Goal: Communication & Community: Answer question/provide support

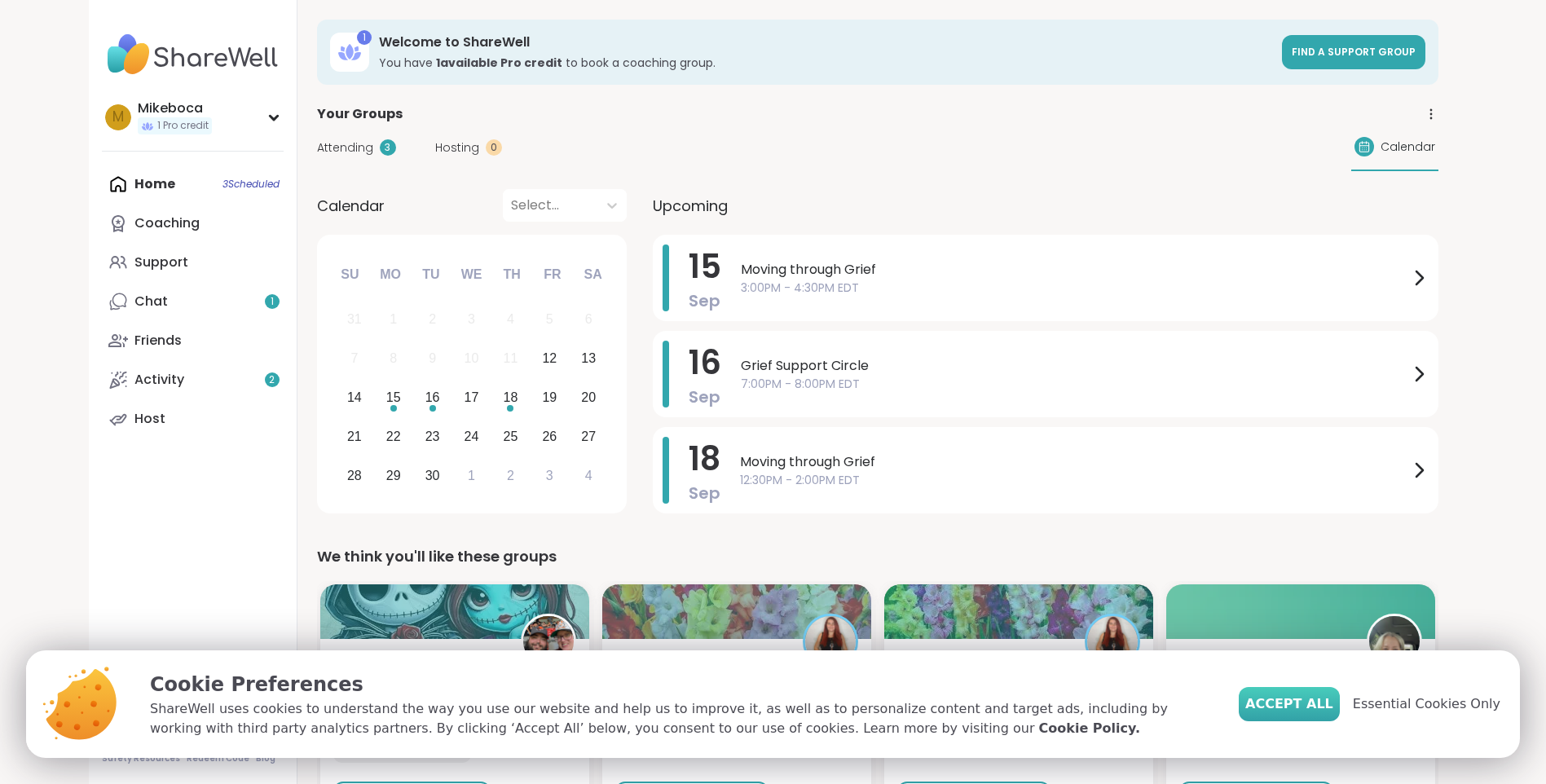
click at [1310, 713] on span "Accept All" at bounding box center [1289, 704] width 88 height 20
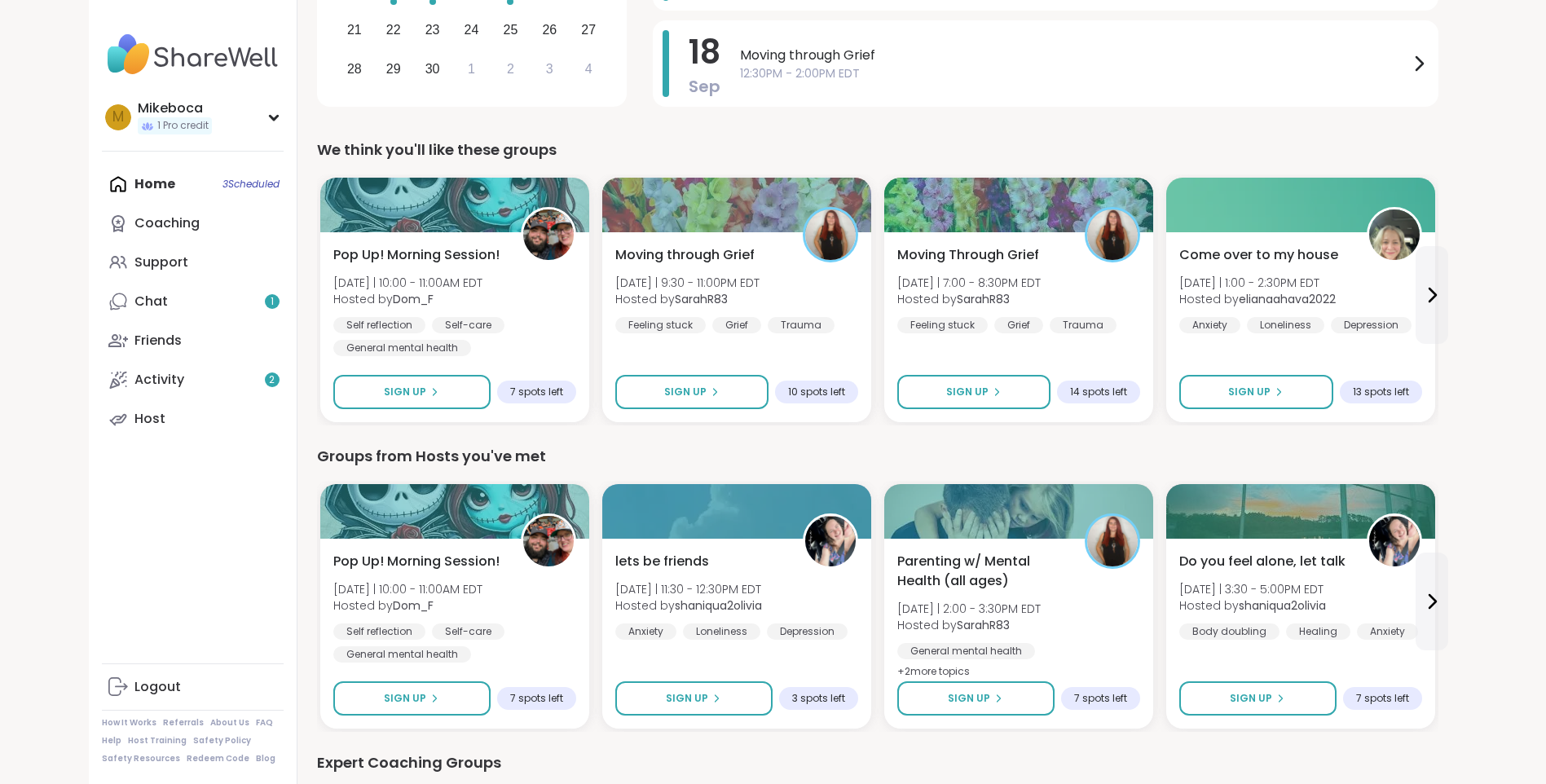
scroll to position [408, 0]
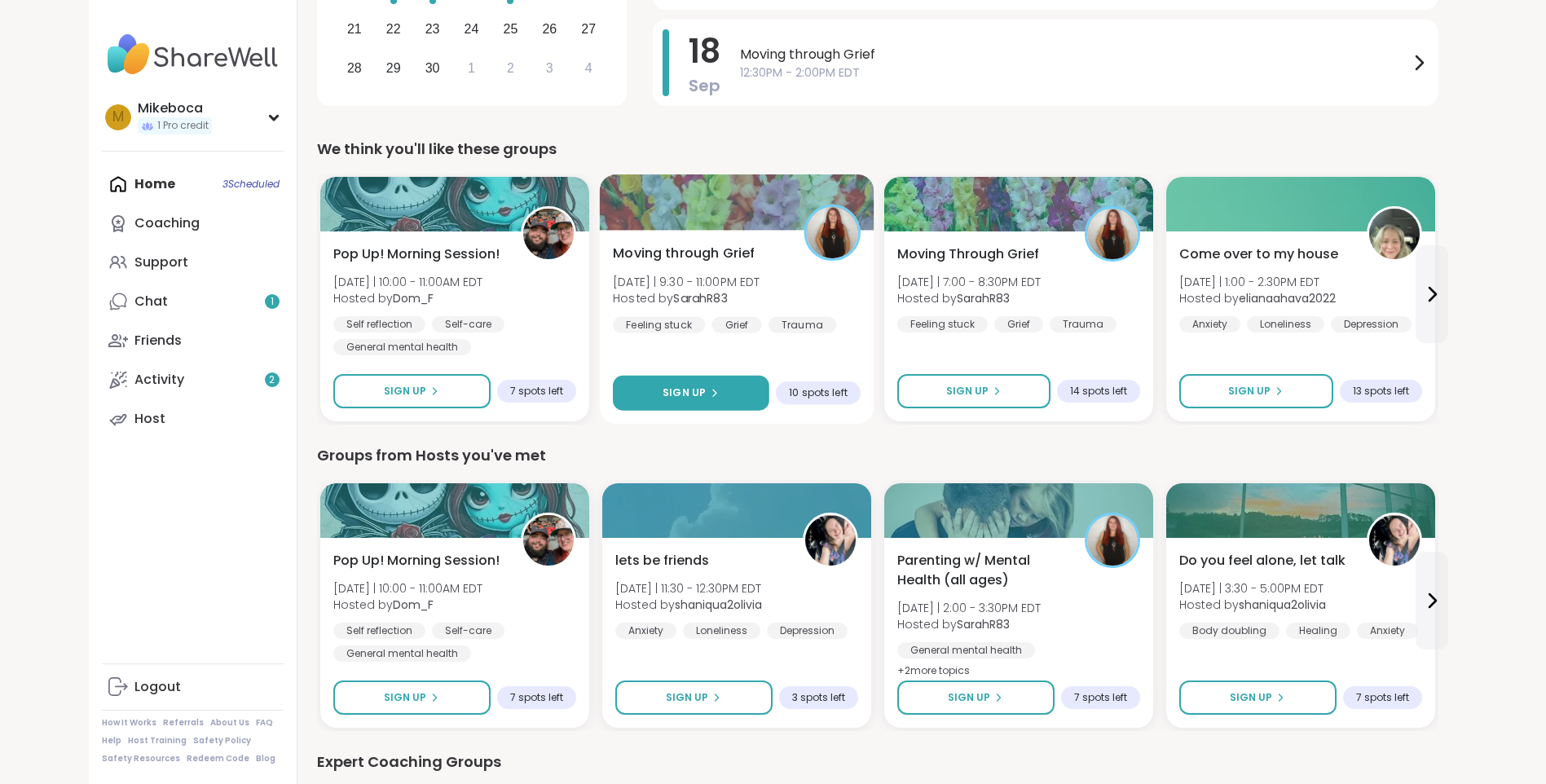
click at [674, 383] on button "Sign Up" at bounding box center [691, 392] width 156 height 35
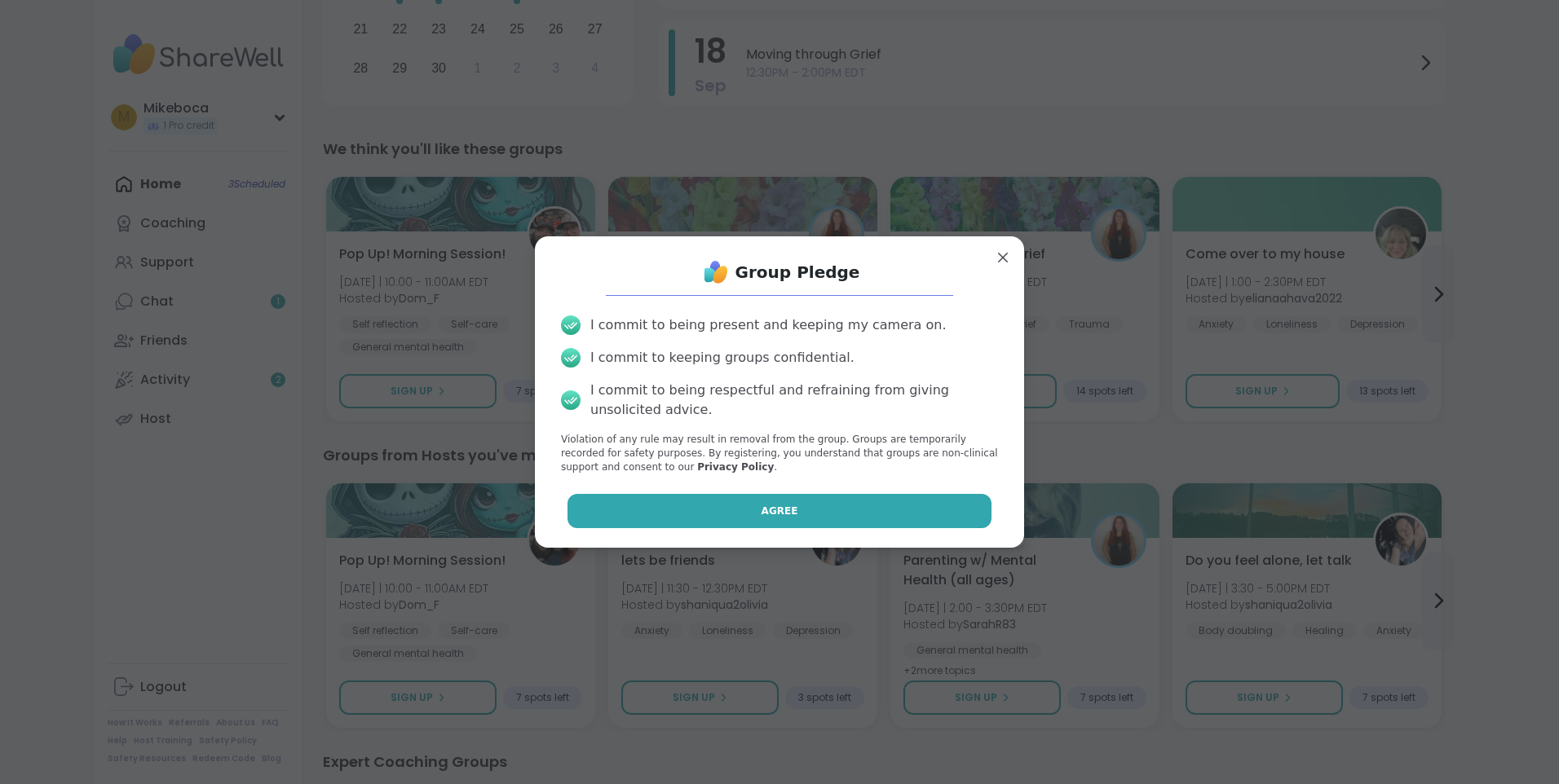
click at [771, 506] on span "Agree" at bounding box center [779, 510] width 37 height 14
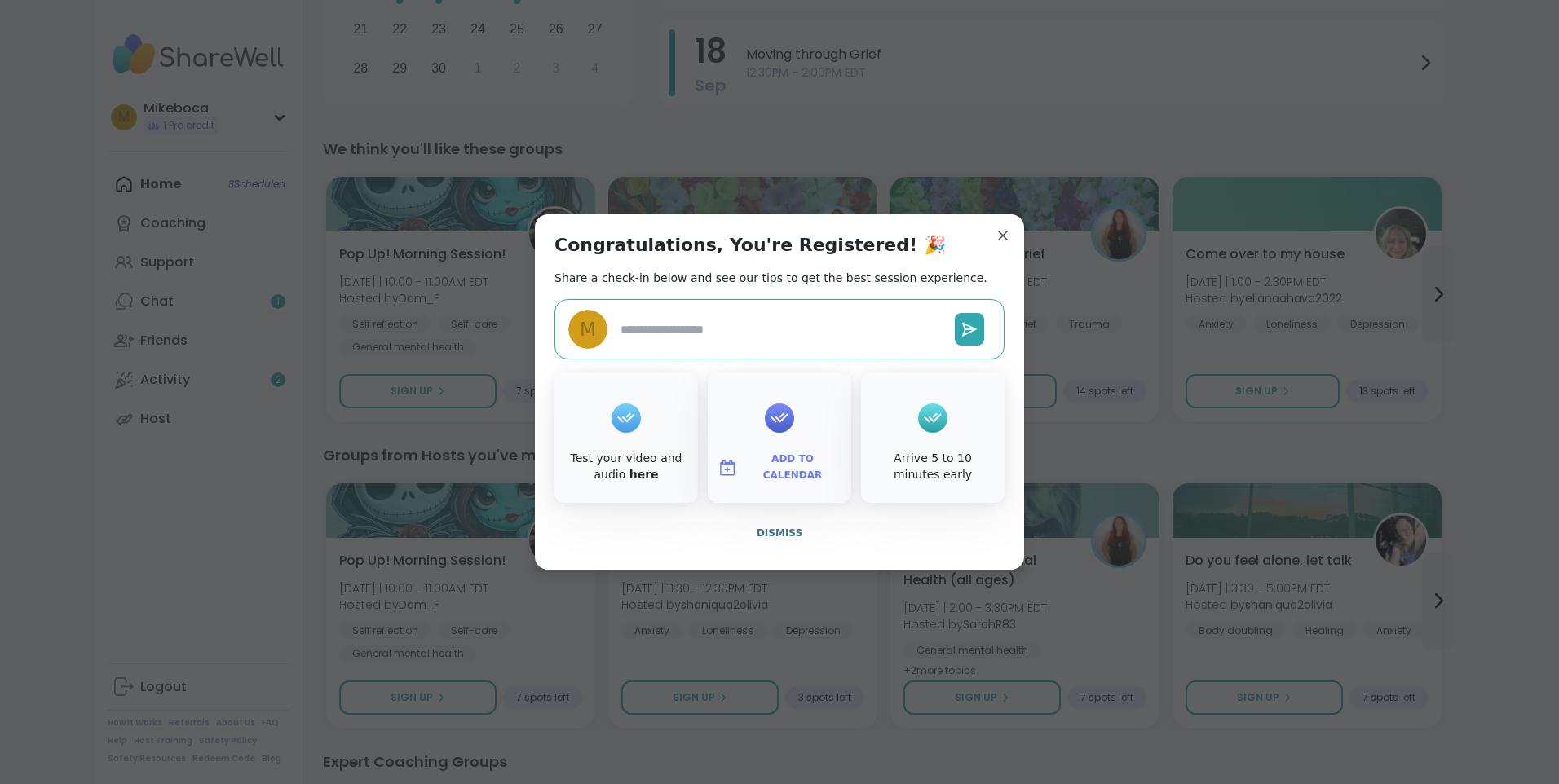
type textarea "*"
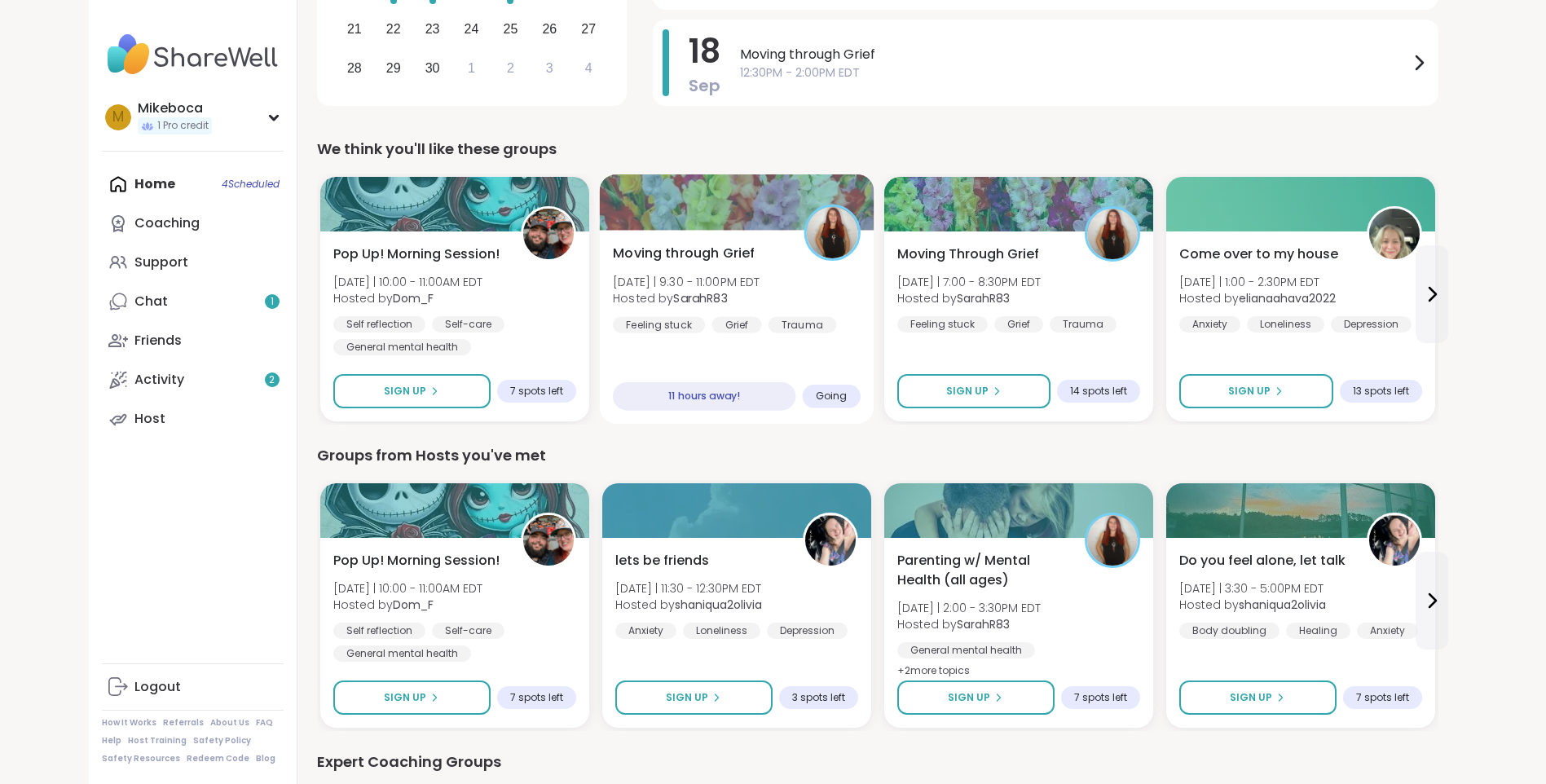
click at [704, 257] on span "Moving through Grief" at bounding box center [684, 254] width 142 height 20
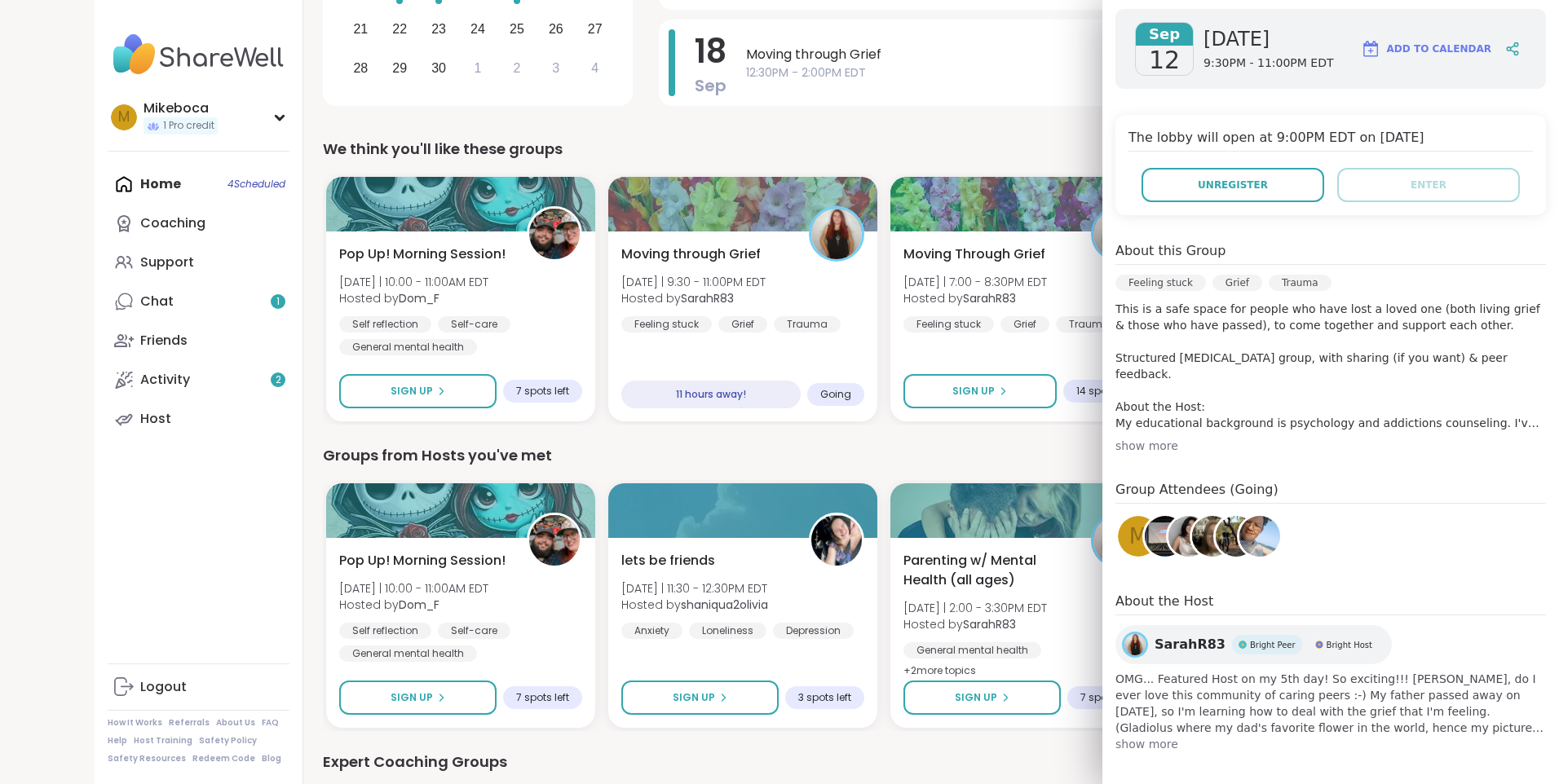
scroll to position [236, 0]
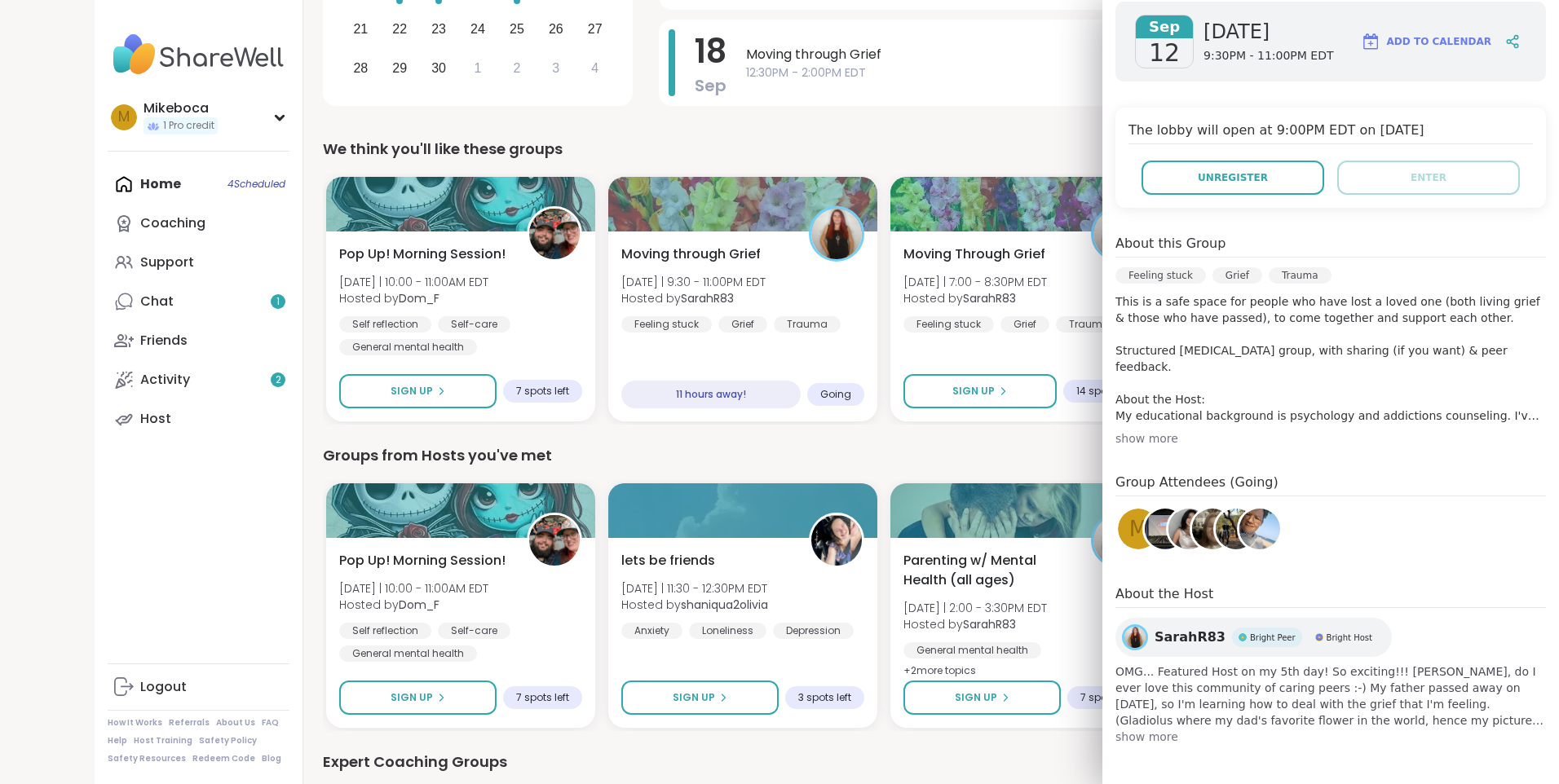
click at [1192, 529] on img at bounding box center [1213, 529] width 41 height 41
click at [1130, 540] on span "M" at bounding box center [1139, 529] width 18 height 32
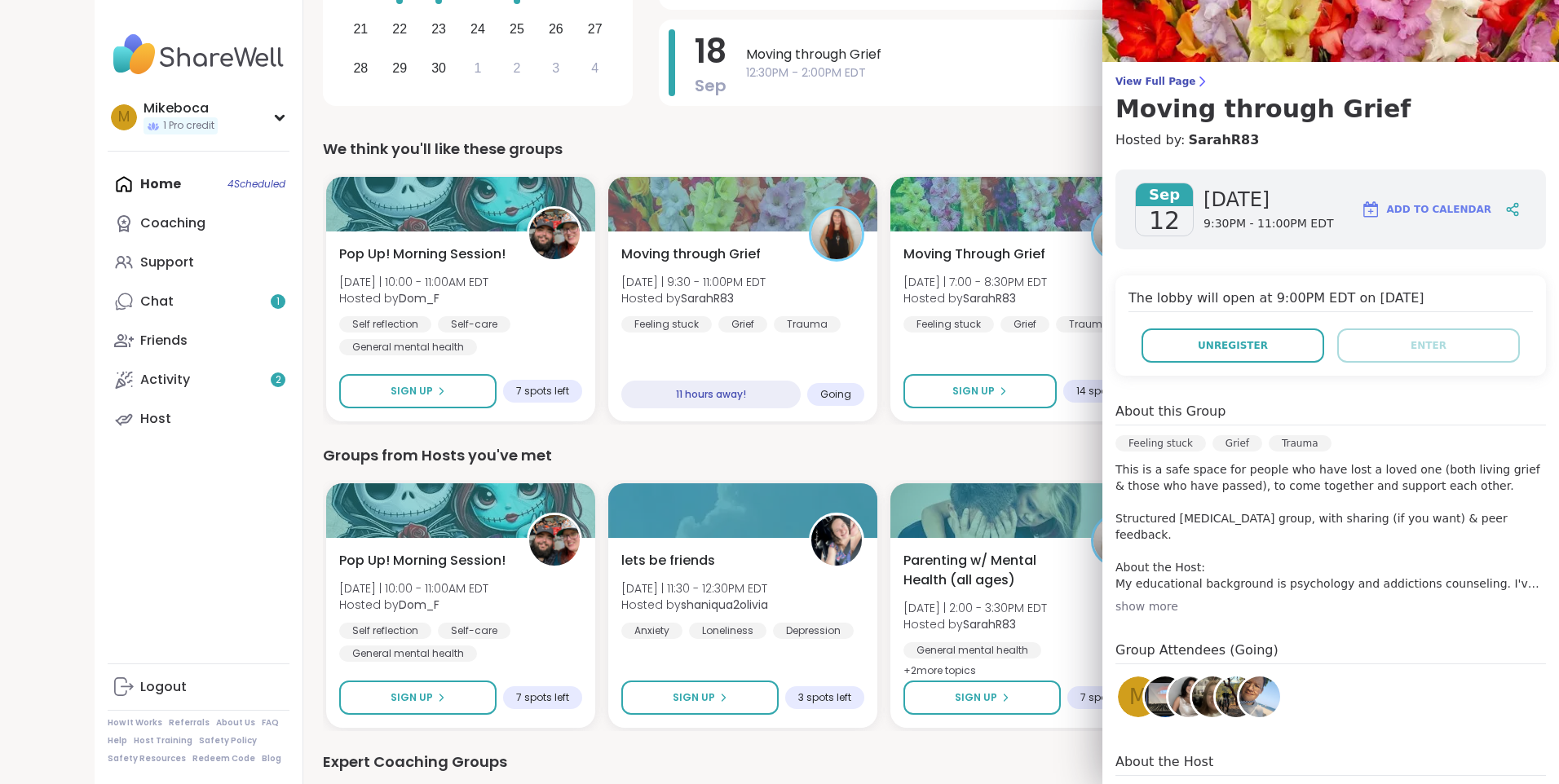
scroll to position [0, 0]
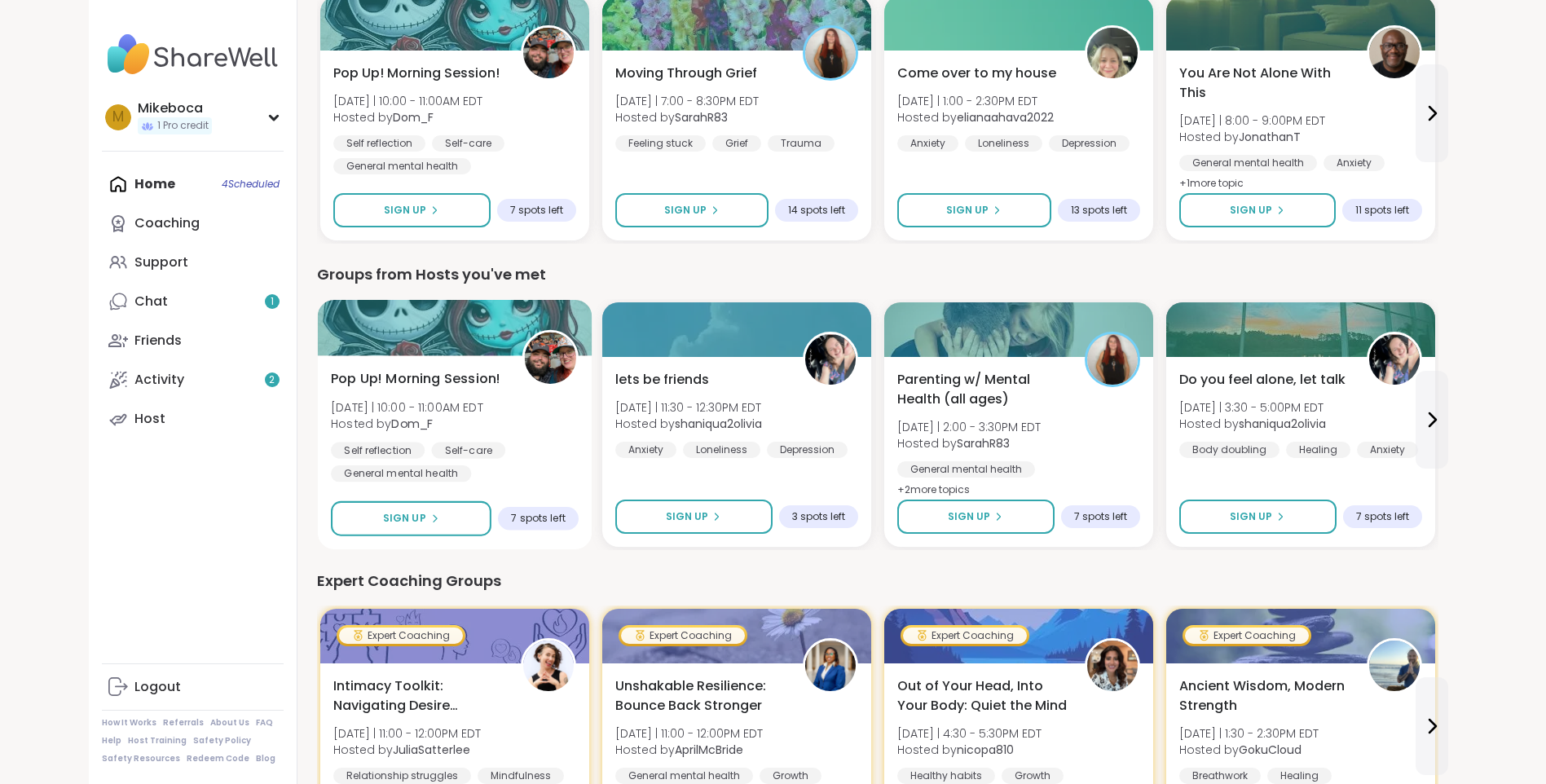
scroll to position [570, 0]
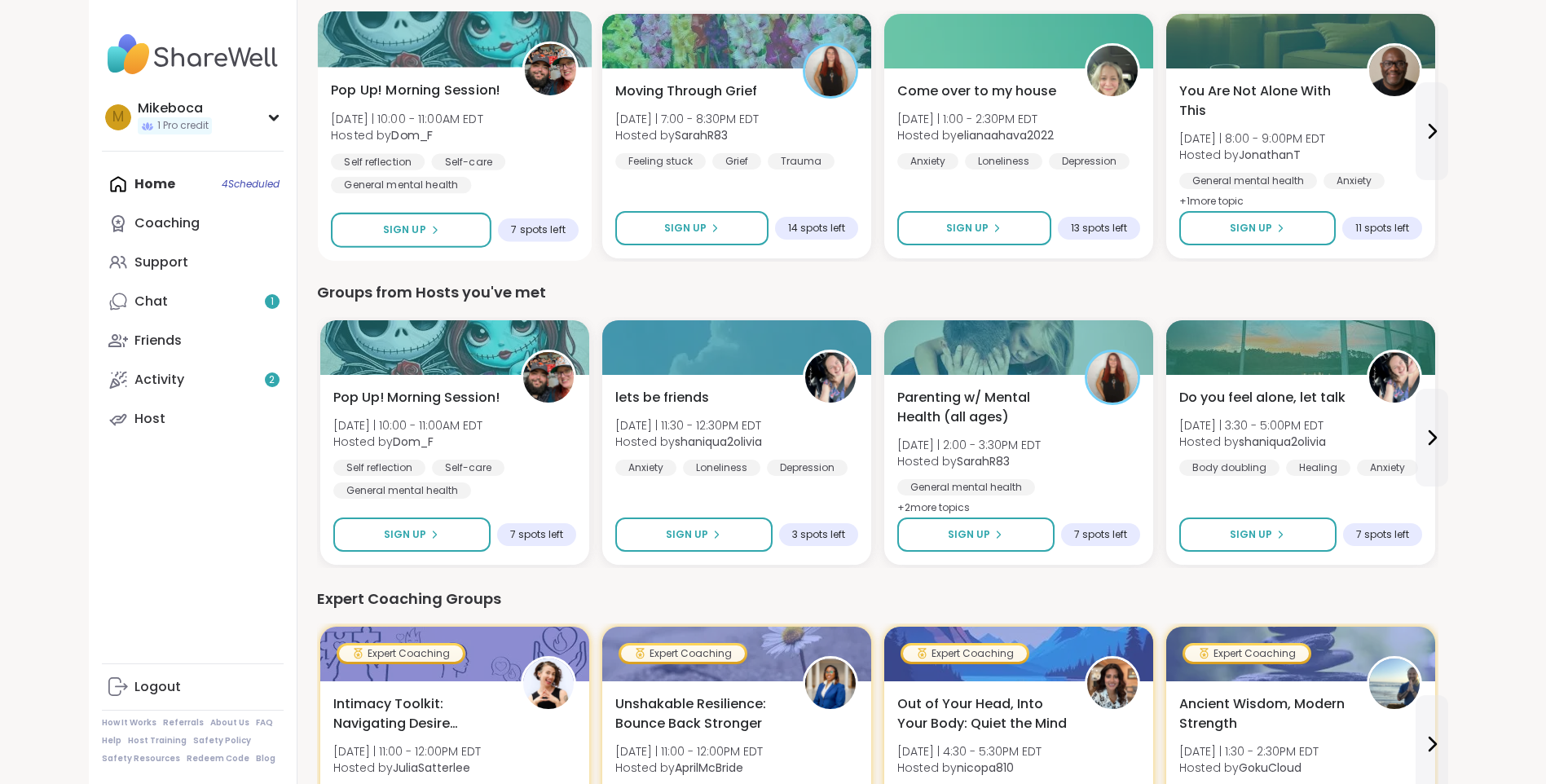
click at [548, 78] on img at bounding box center [549, 69] width 51 height 51
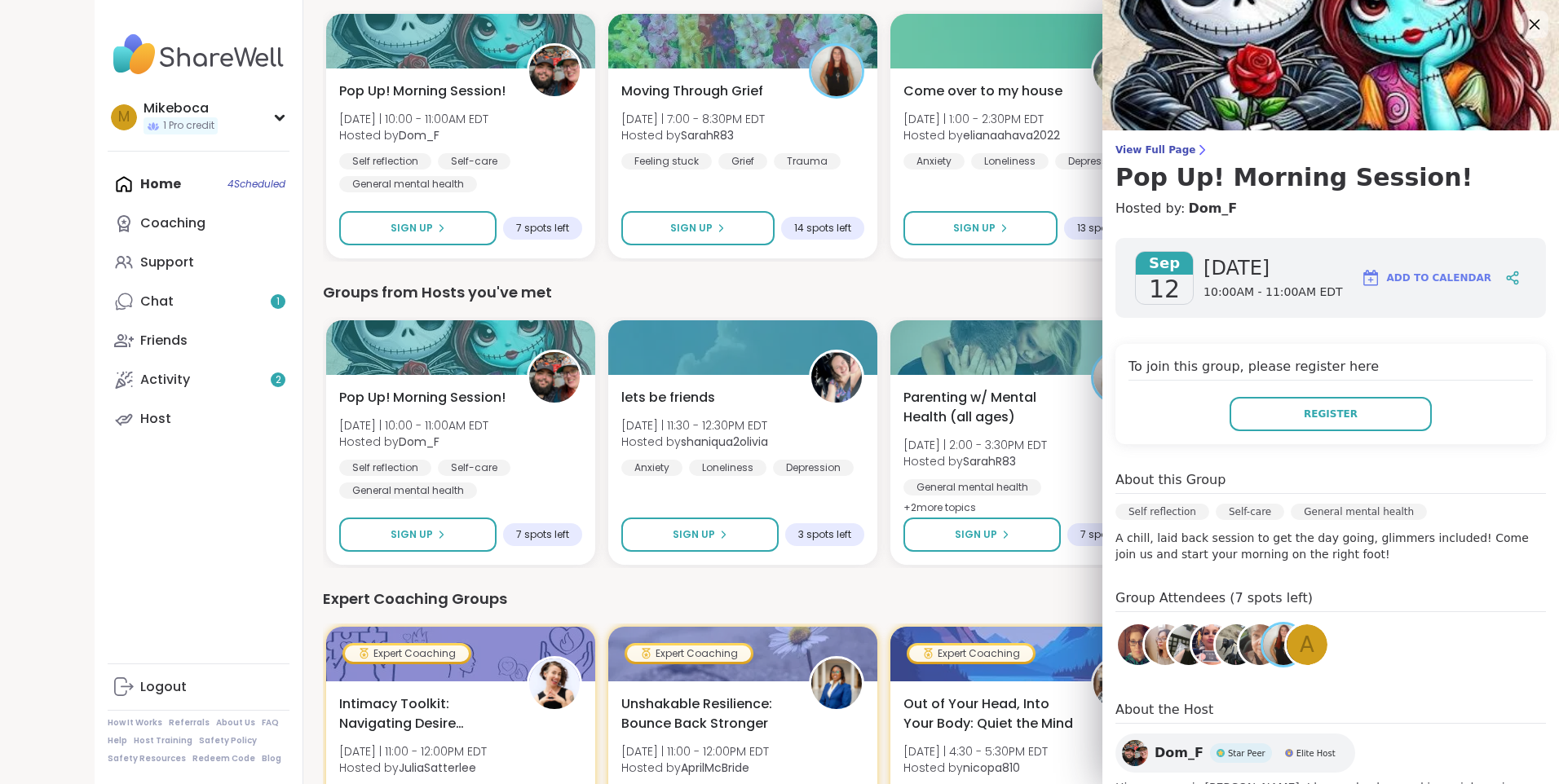
click at [1524, 28] on icon at bounding box center [1534, 23] width 21 height 21
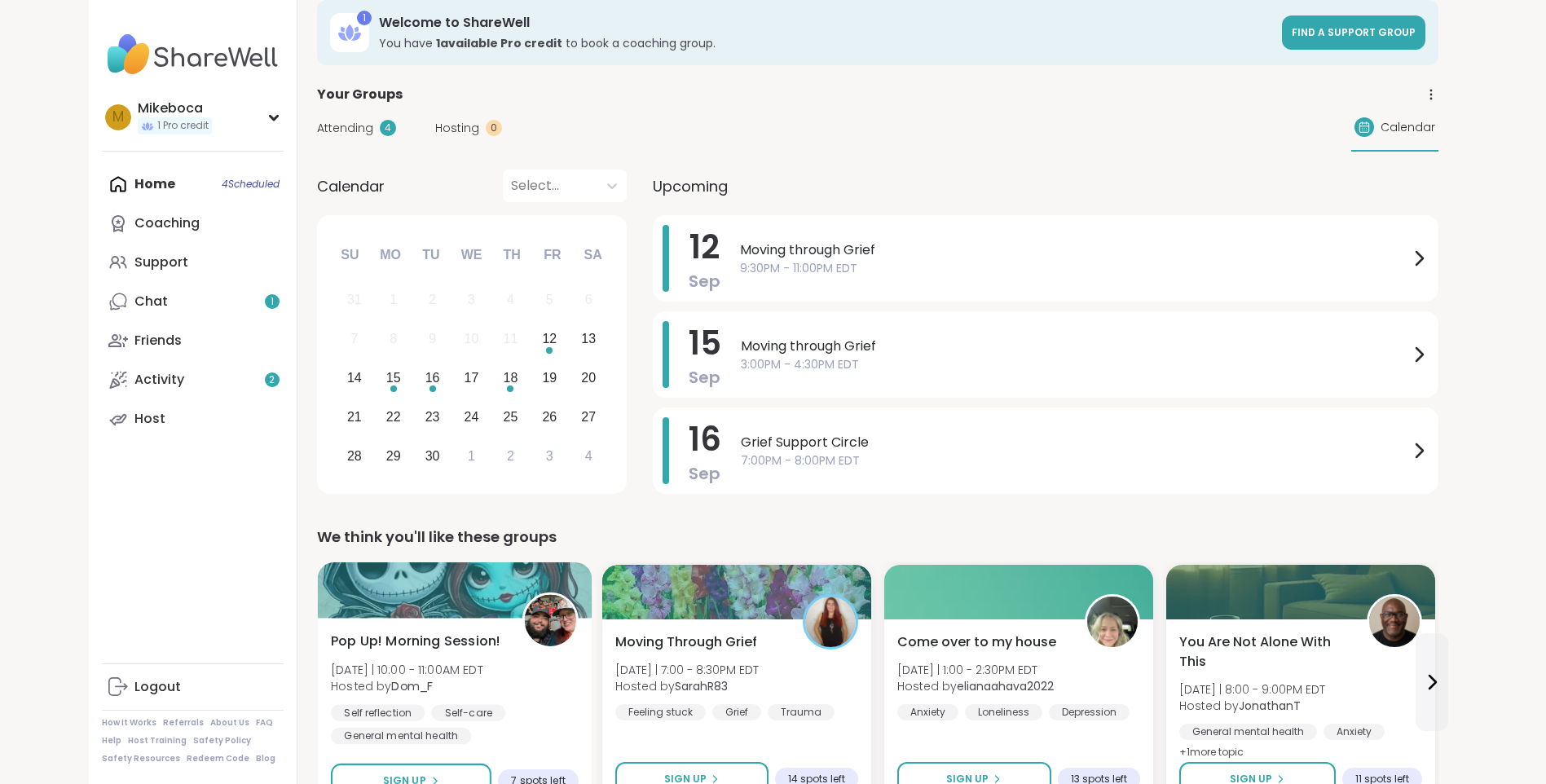
scroll to position [0, 0]
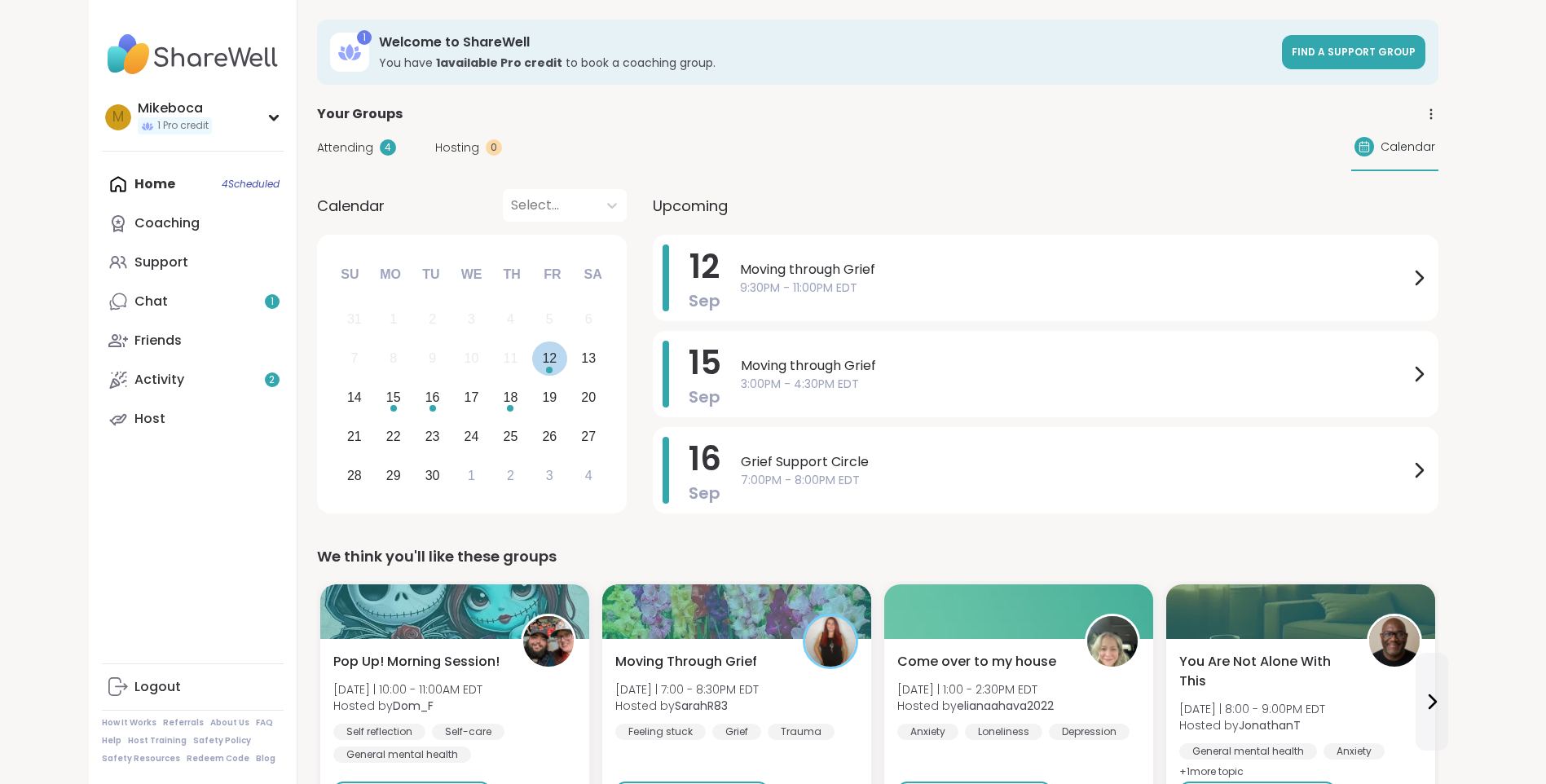
click at [546, 358] on div "12" at bounding box center [549, 358] width 14 height 22
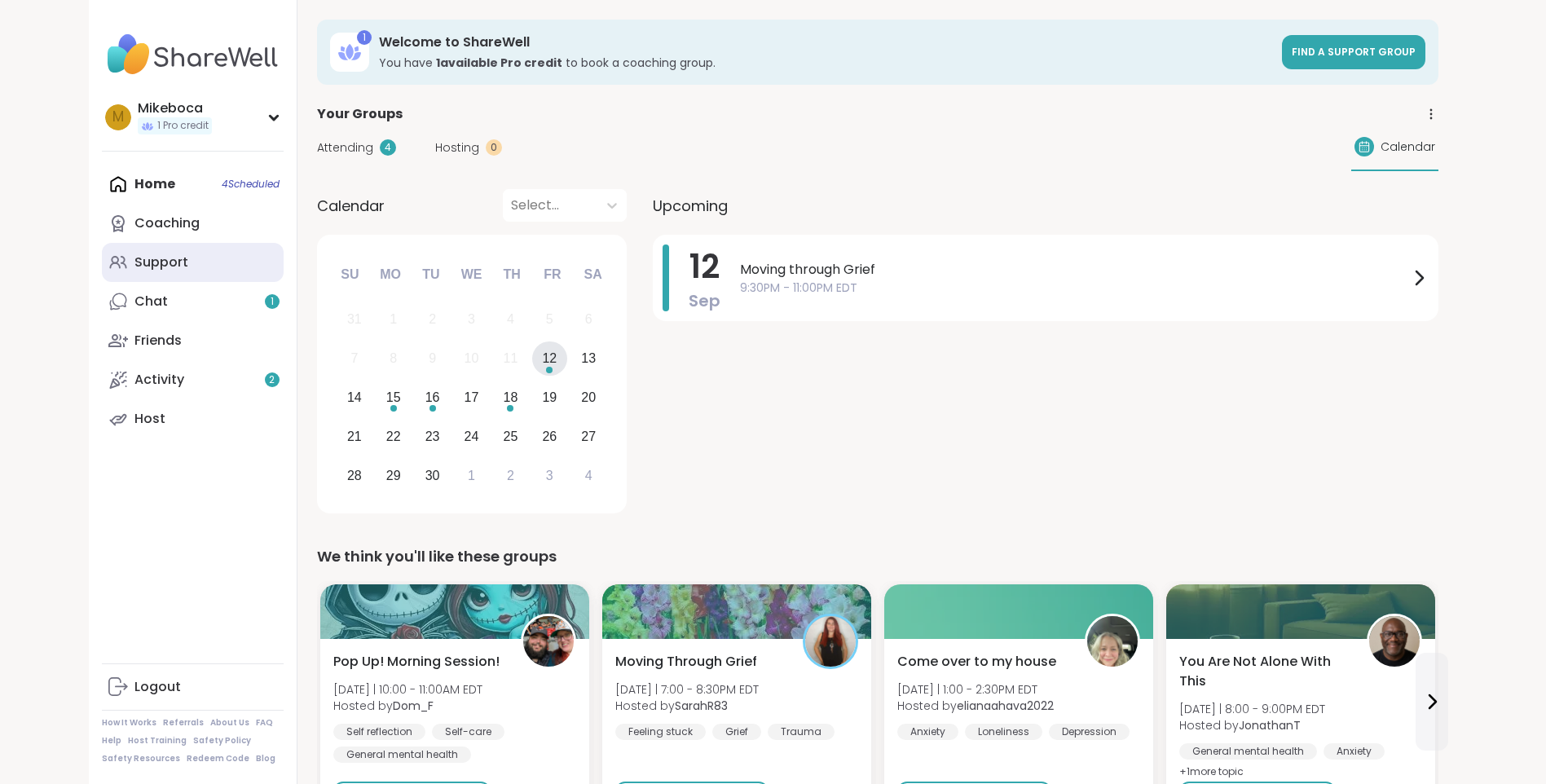
click at [188, 249] on link "Support" at bounding box center [192, 263] width 182 height 39
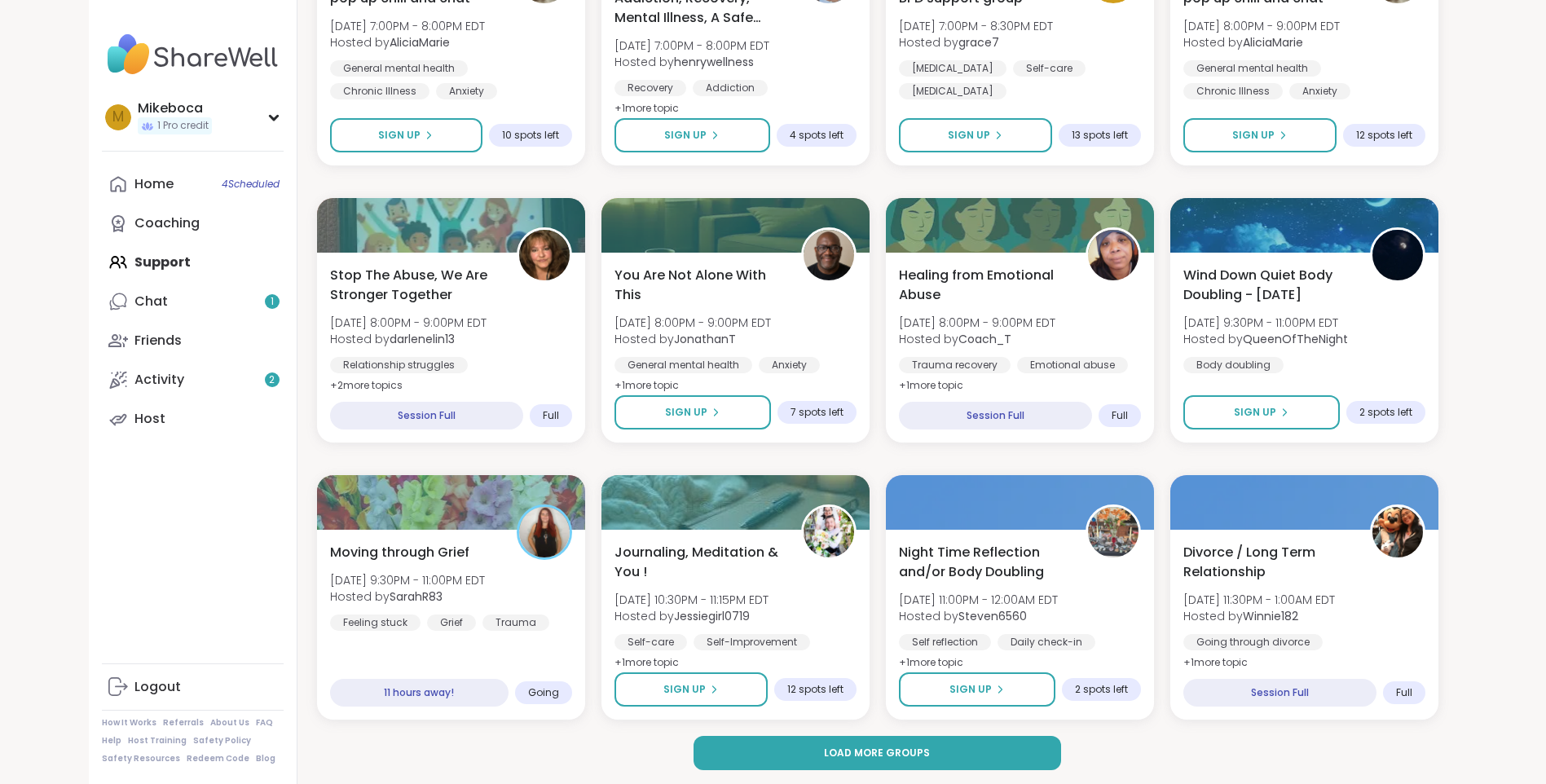
scroll to position [2060, 0]
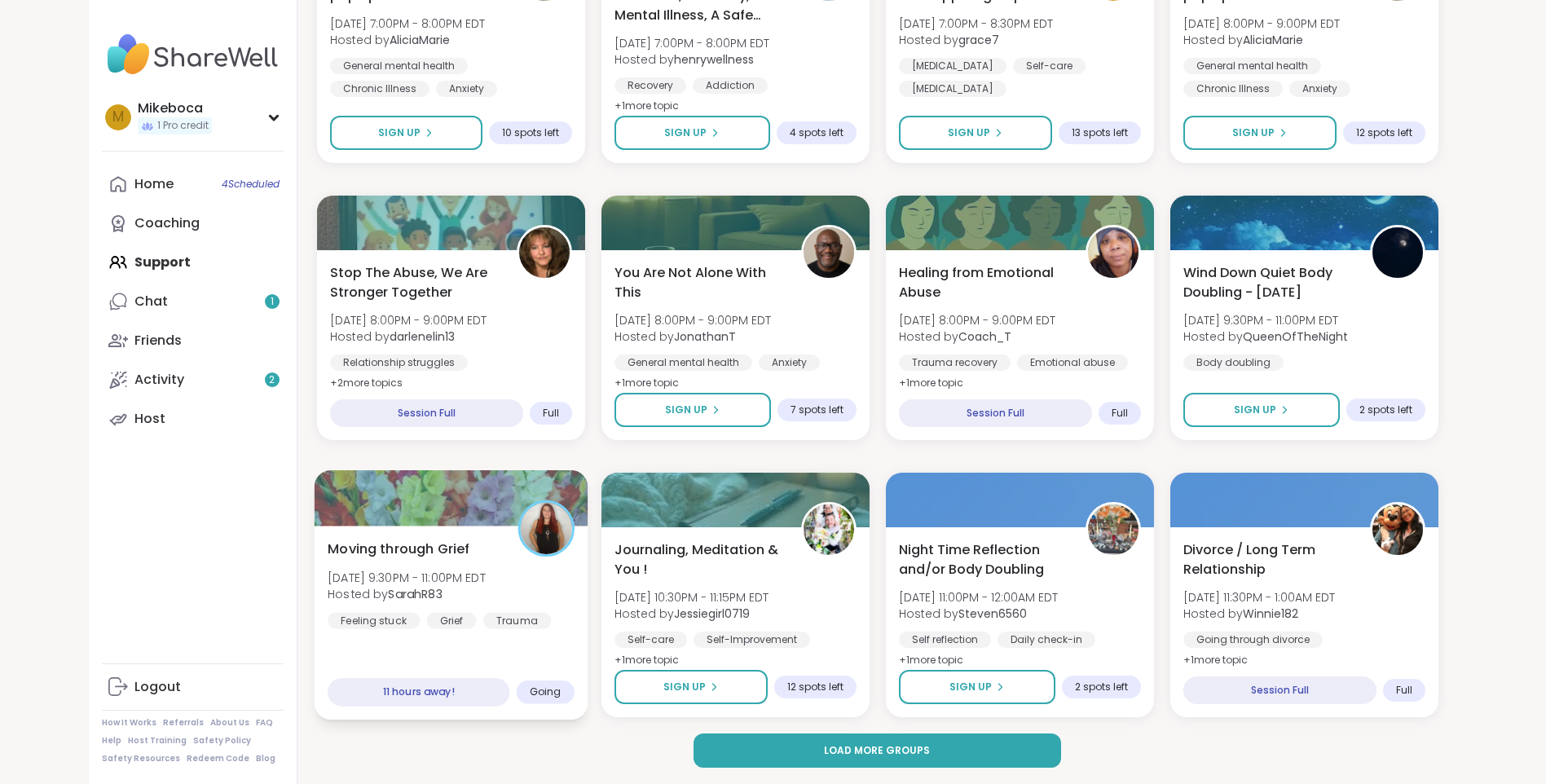
click at [404, 689] on div "11 hours away!" at bounding box center [418, 693] width 182 height 29
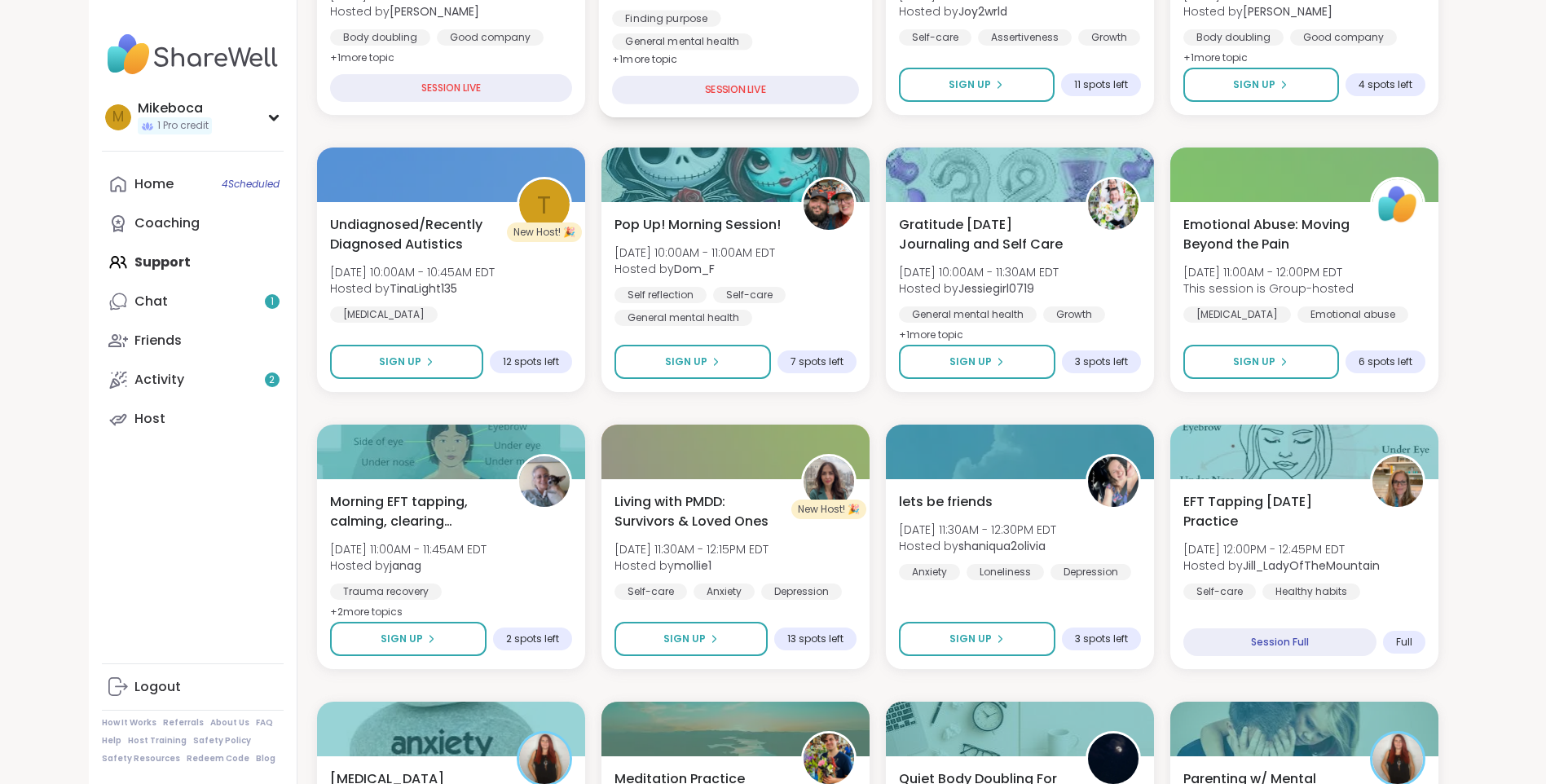
scroll to position [489, 0]
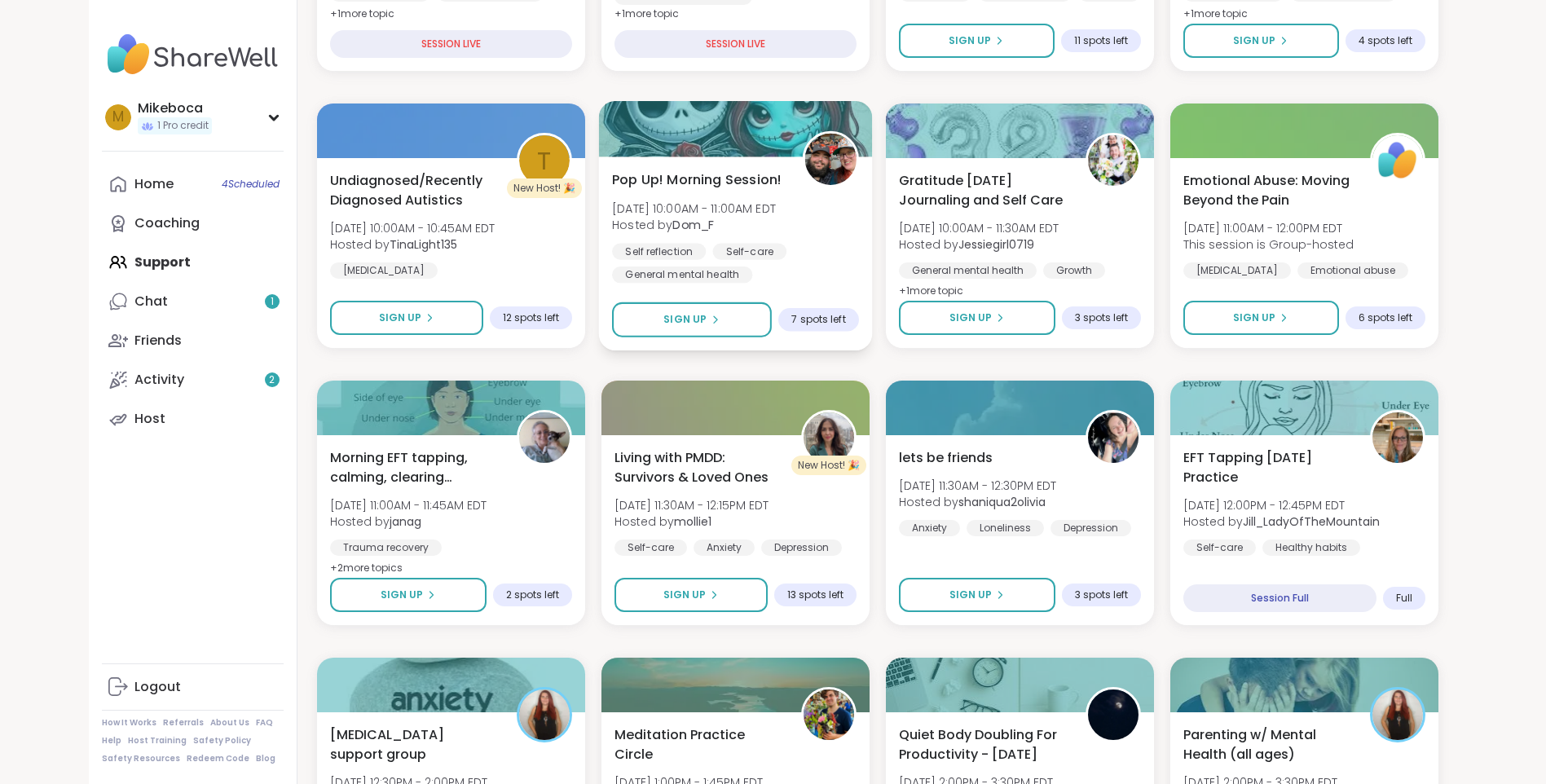
click at [823, 173] on img at bounding box center [830, 159] width 51 height 51
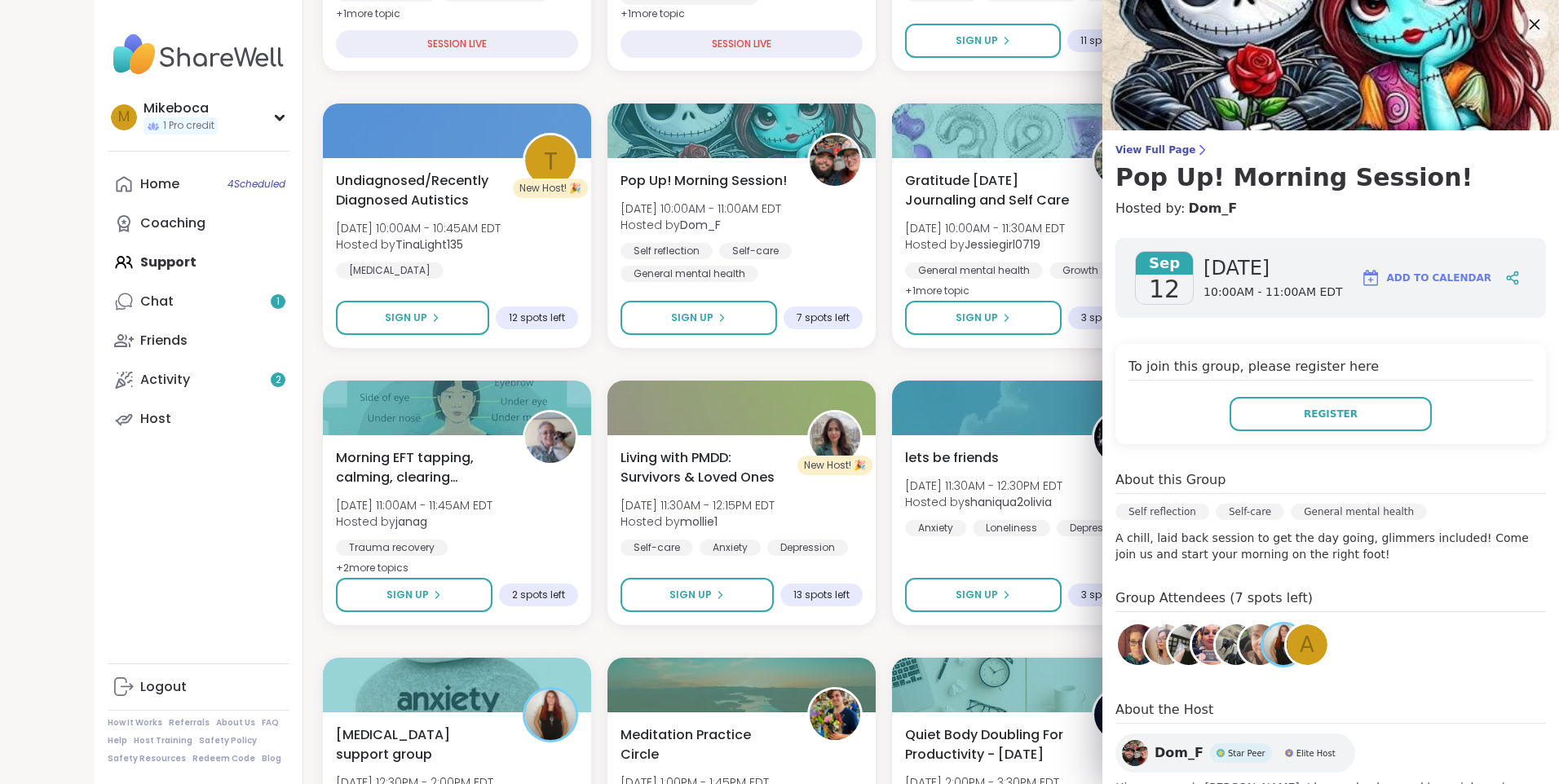
click at [1524, 16] on icon at bounding box center [1534, 23] width 21 height 21
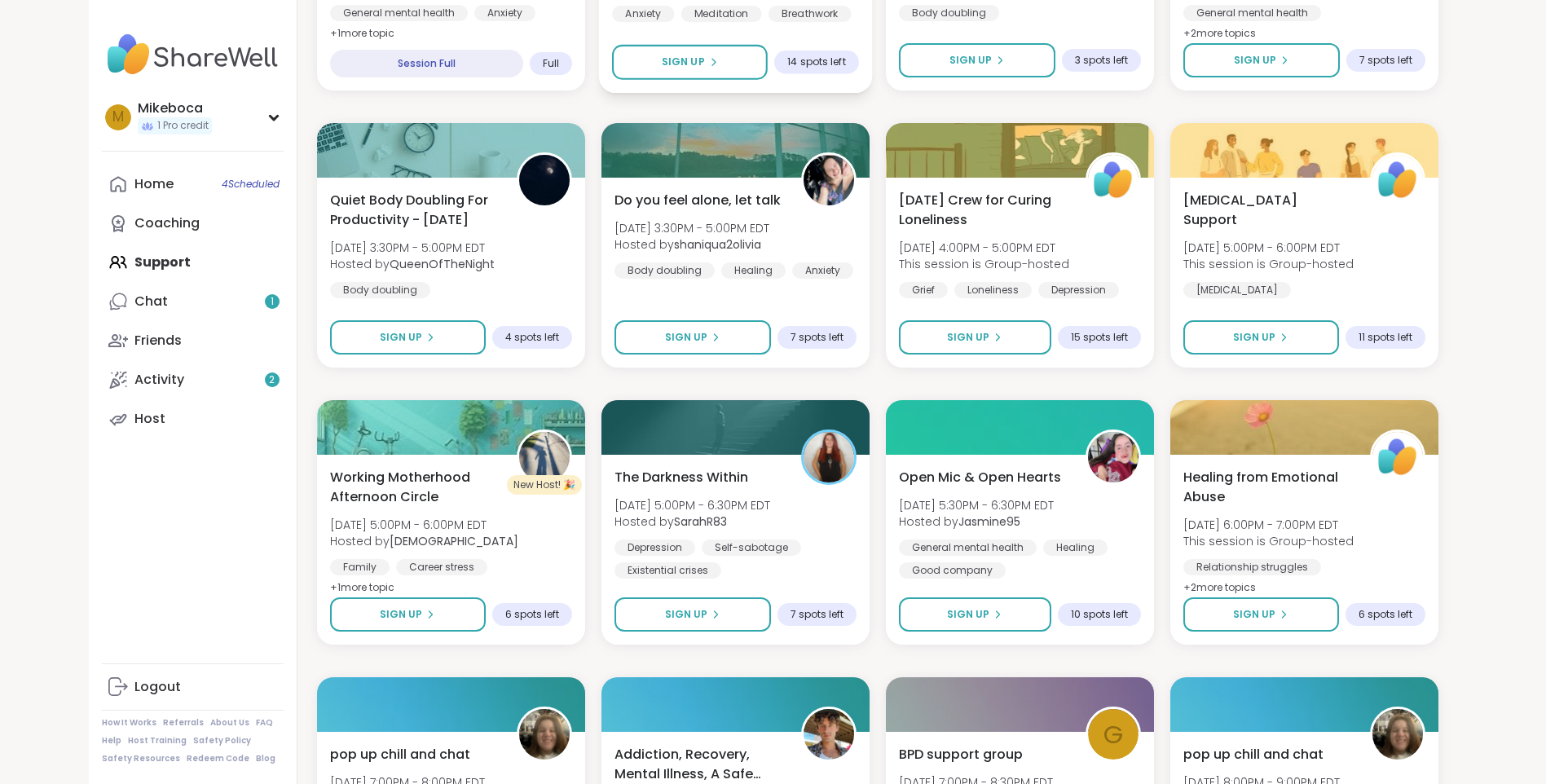
scroll to position [1304, 0]
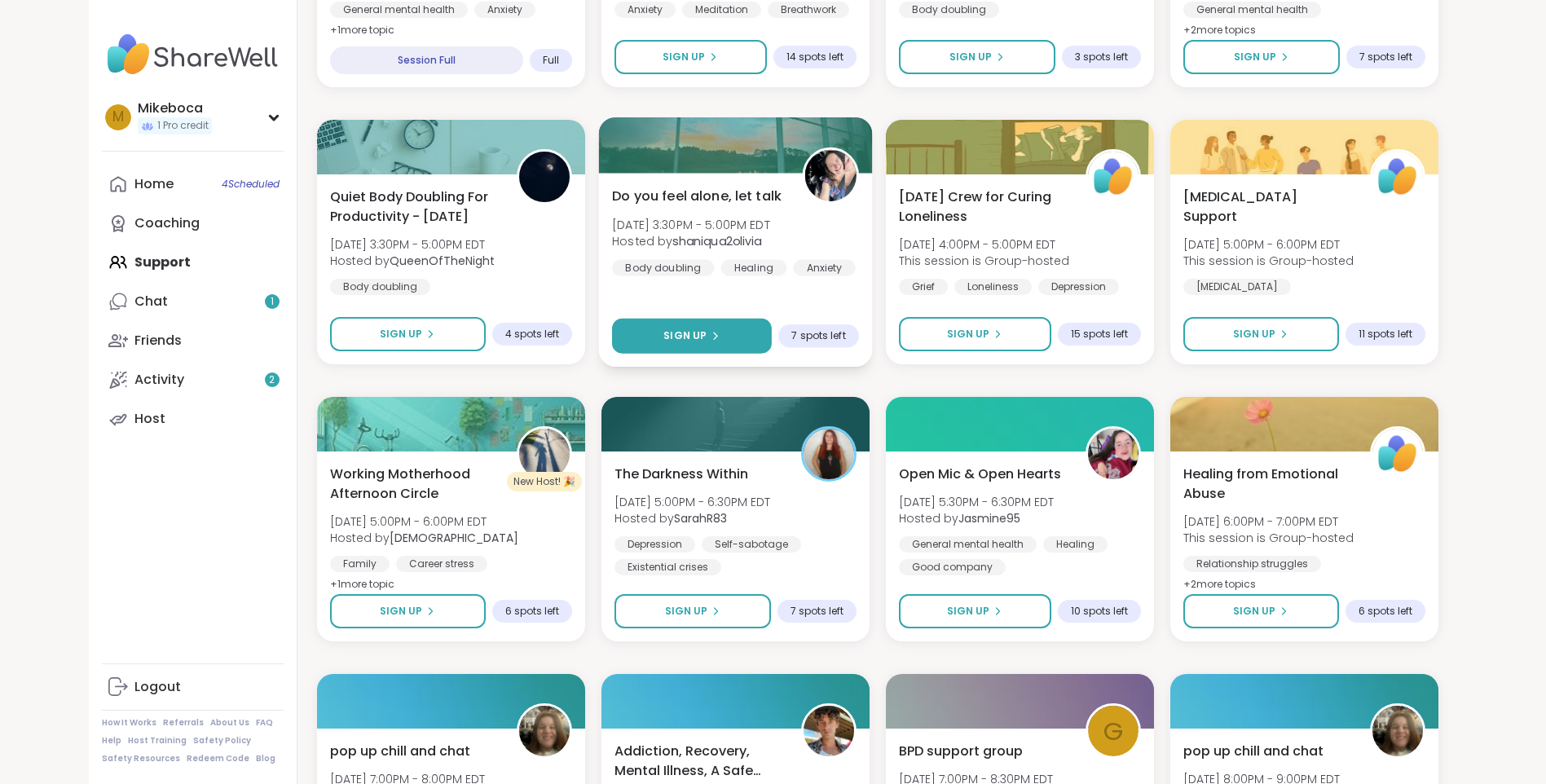
click at [686, 331] on span "Sign Up" at bounding box center [685, 335] width 43 height 14
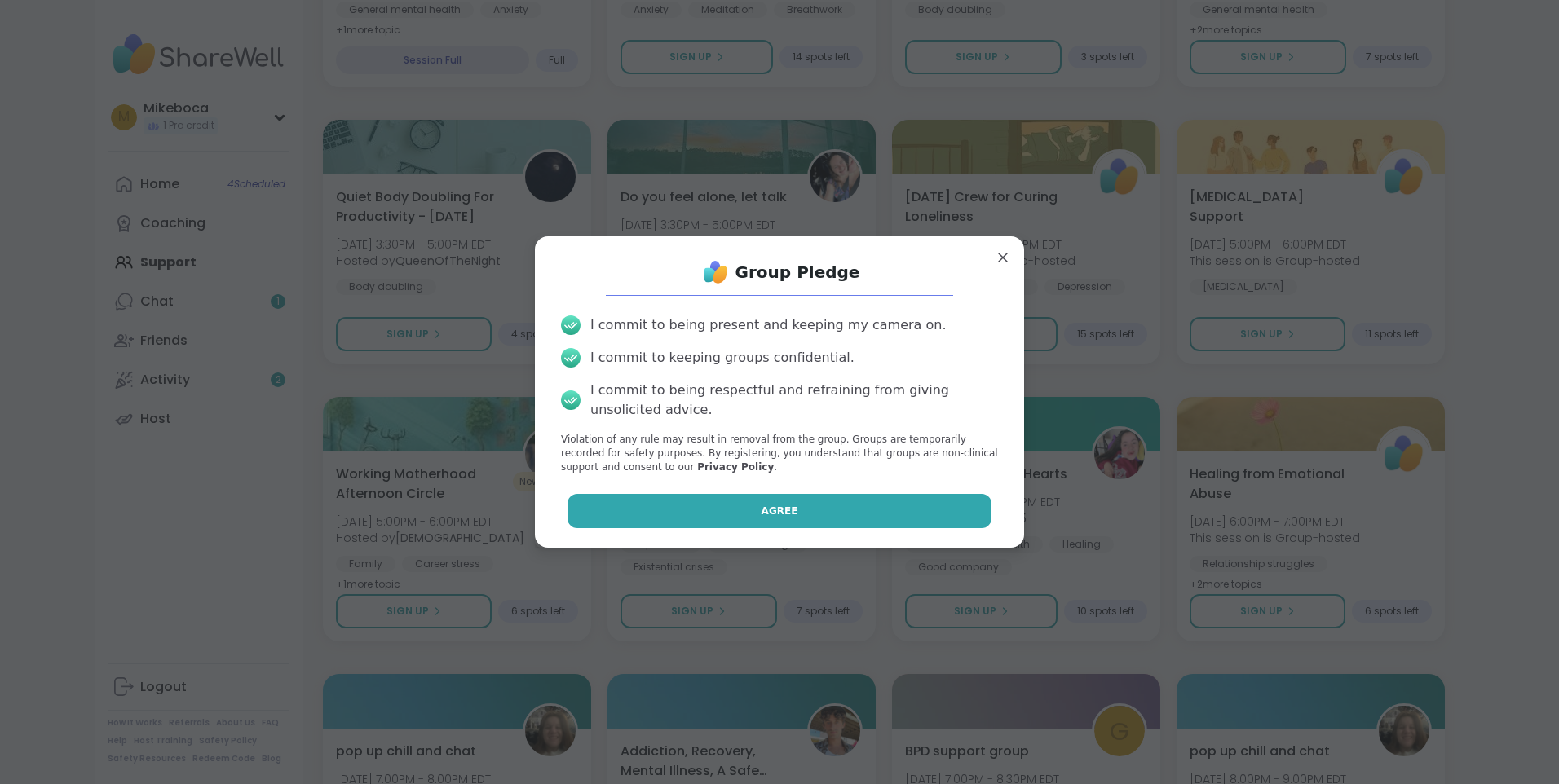
click at [786, 517] on button "Agree" at bounding box center [780, 510] width 425 height 34
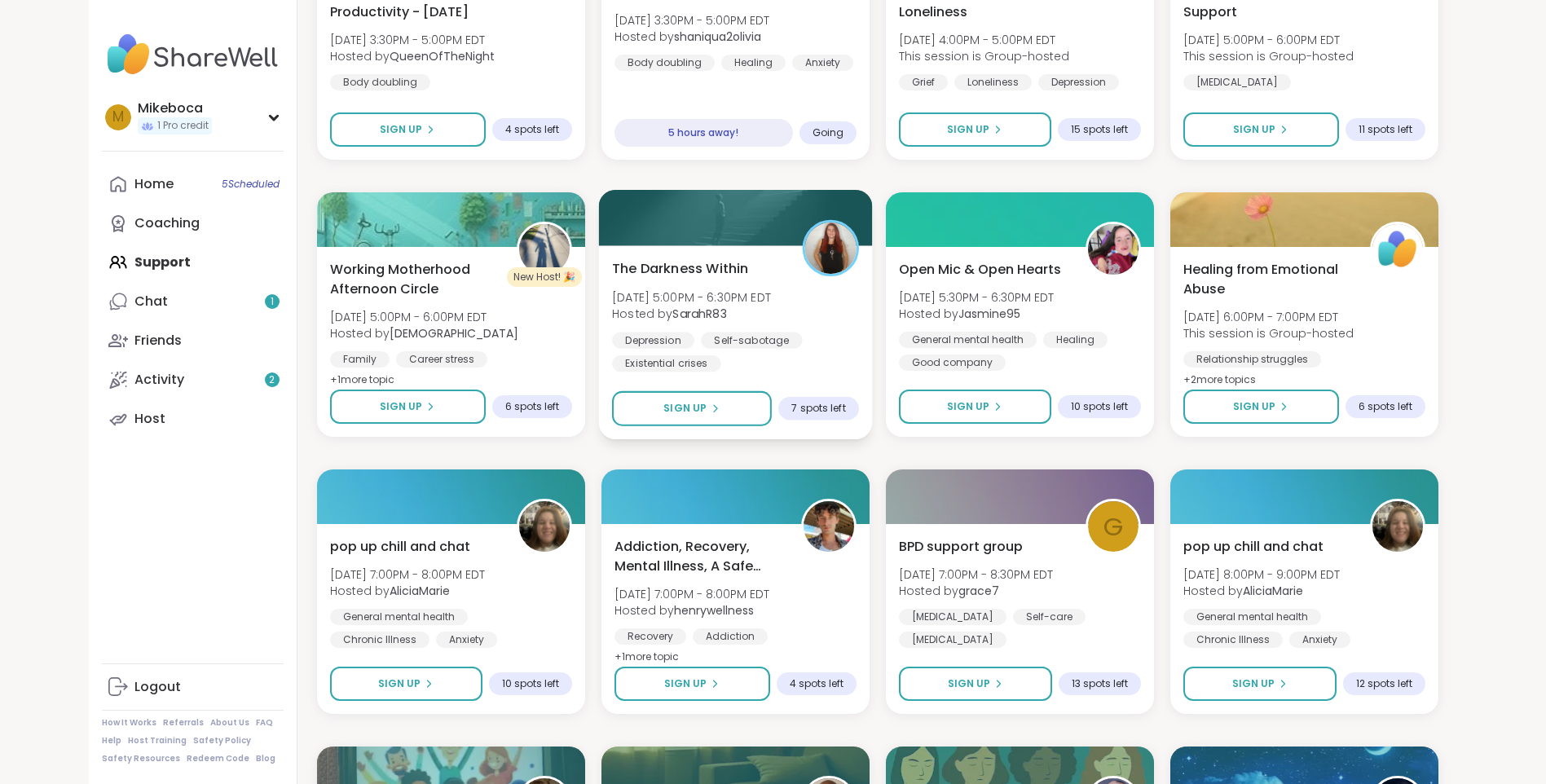
scroll to position [1548, 0]
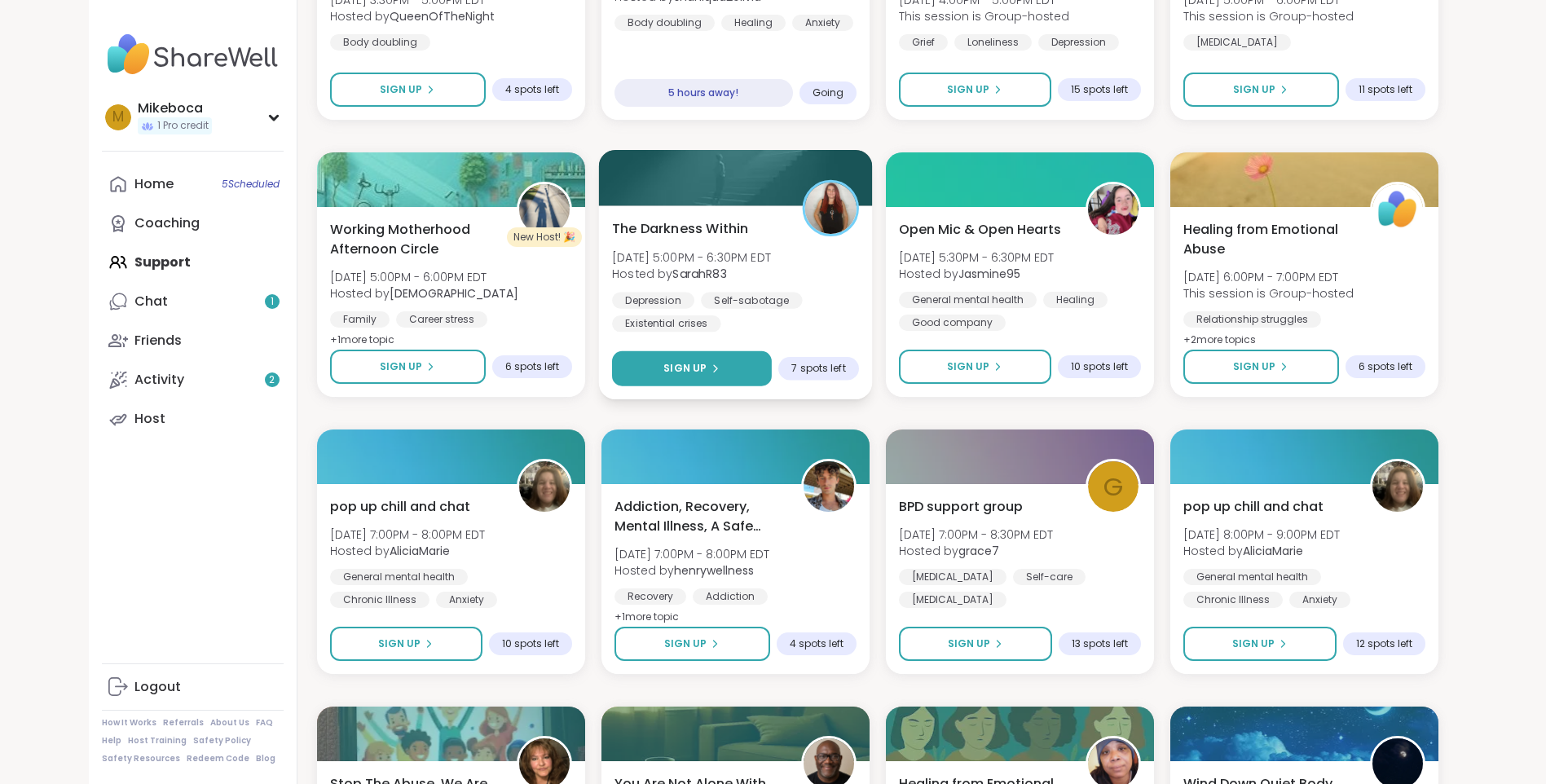
click at [680, 370] on span "Sign Up" at bounding box center [685, 368] width 43 height 14
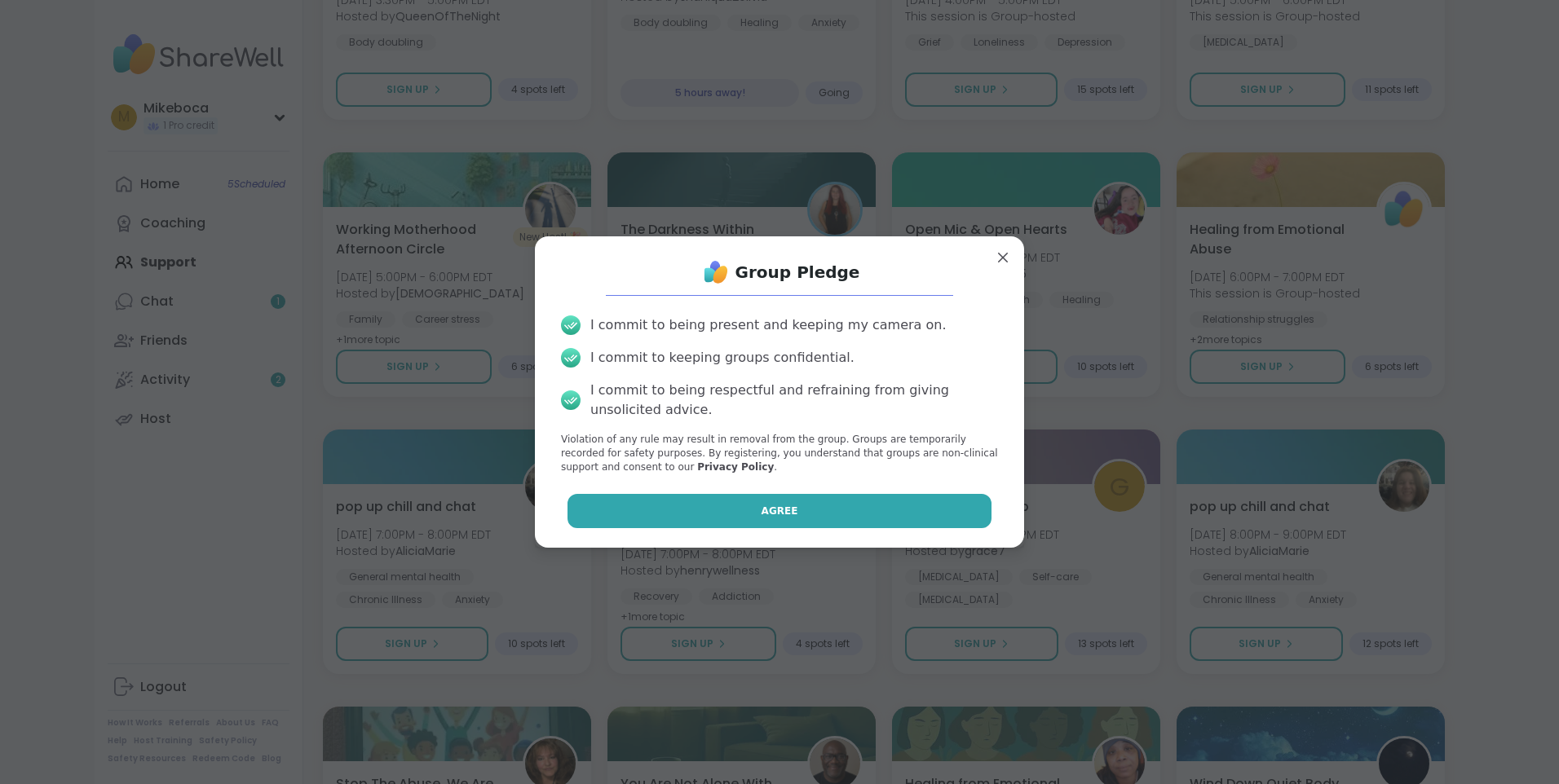
click at [765, 515] on span "Agree" at bounding box center [779, 510] width 37 height 14
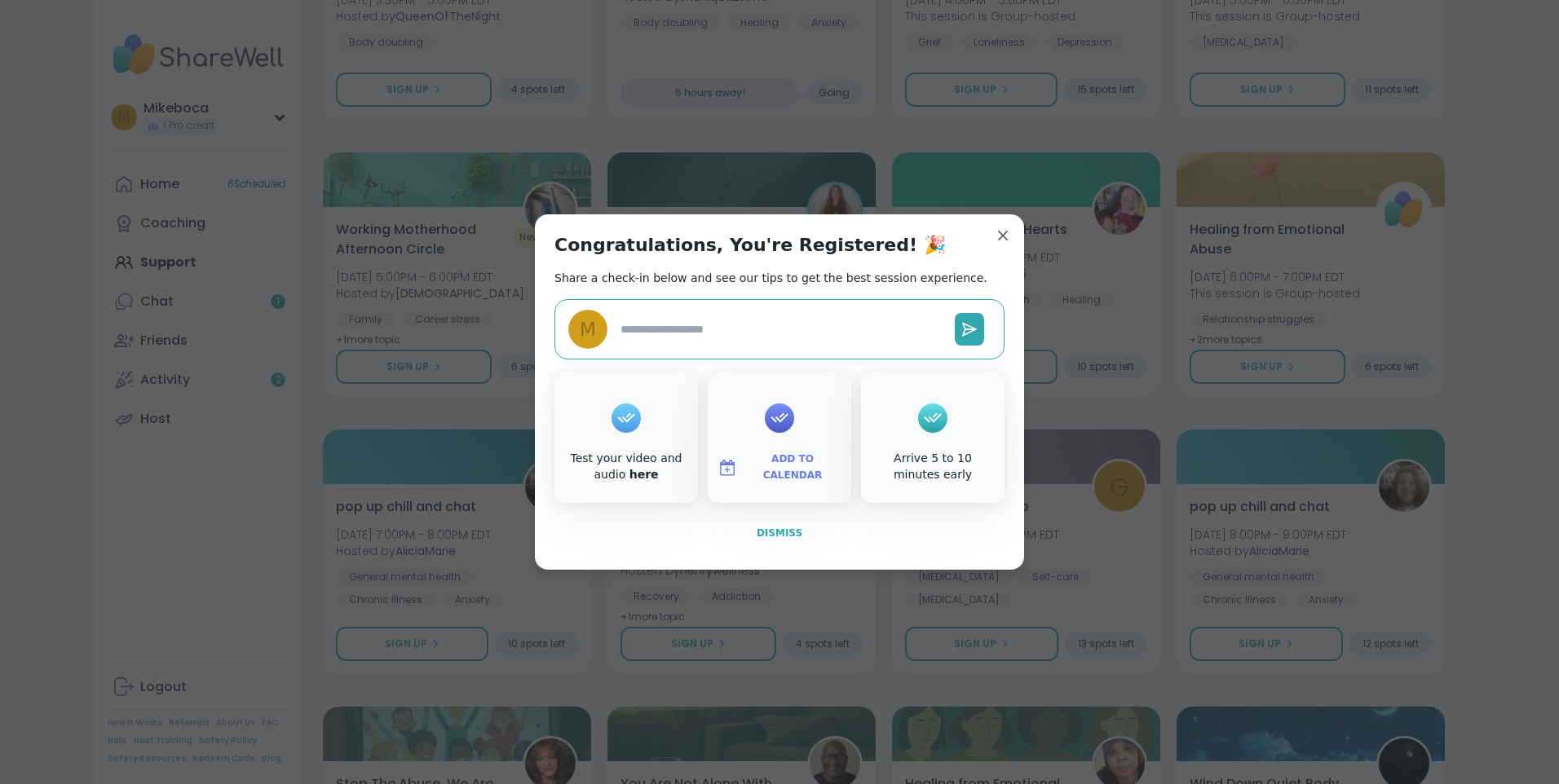
click at [775, 539] on span "Dismiss" at bounding box center [779, 533] width 46 height 12
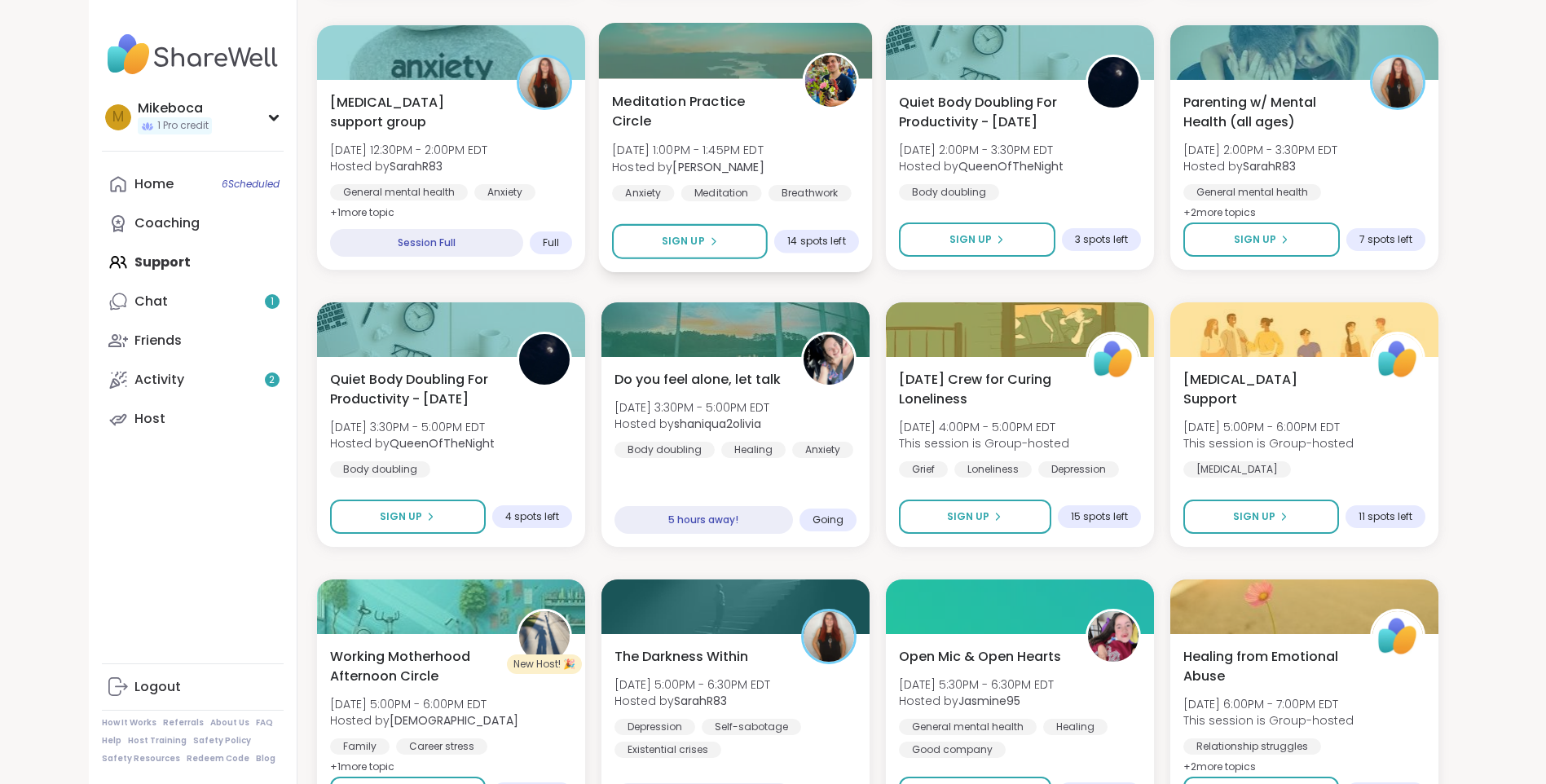
scroll to position [1141, 0]
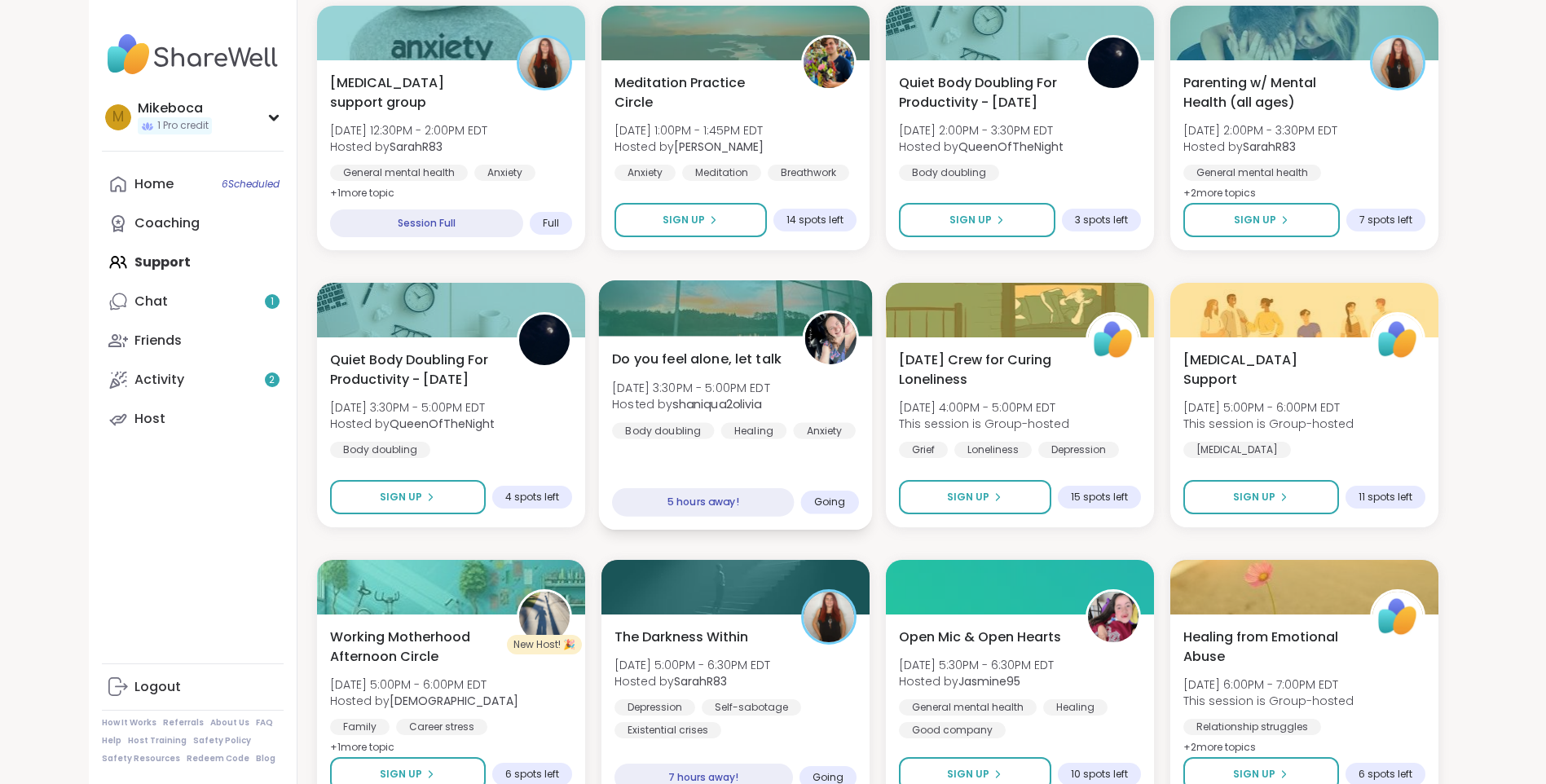
click at [825, 316] on img at bounding box center [830, 338] width 51 height 51
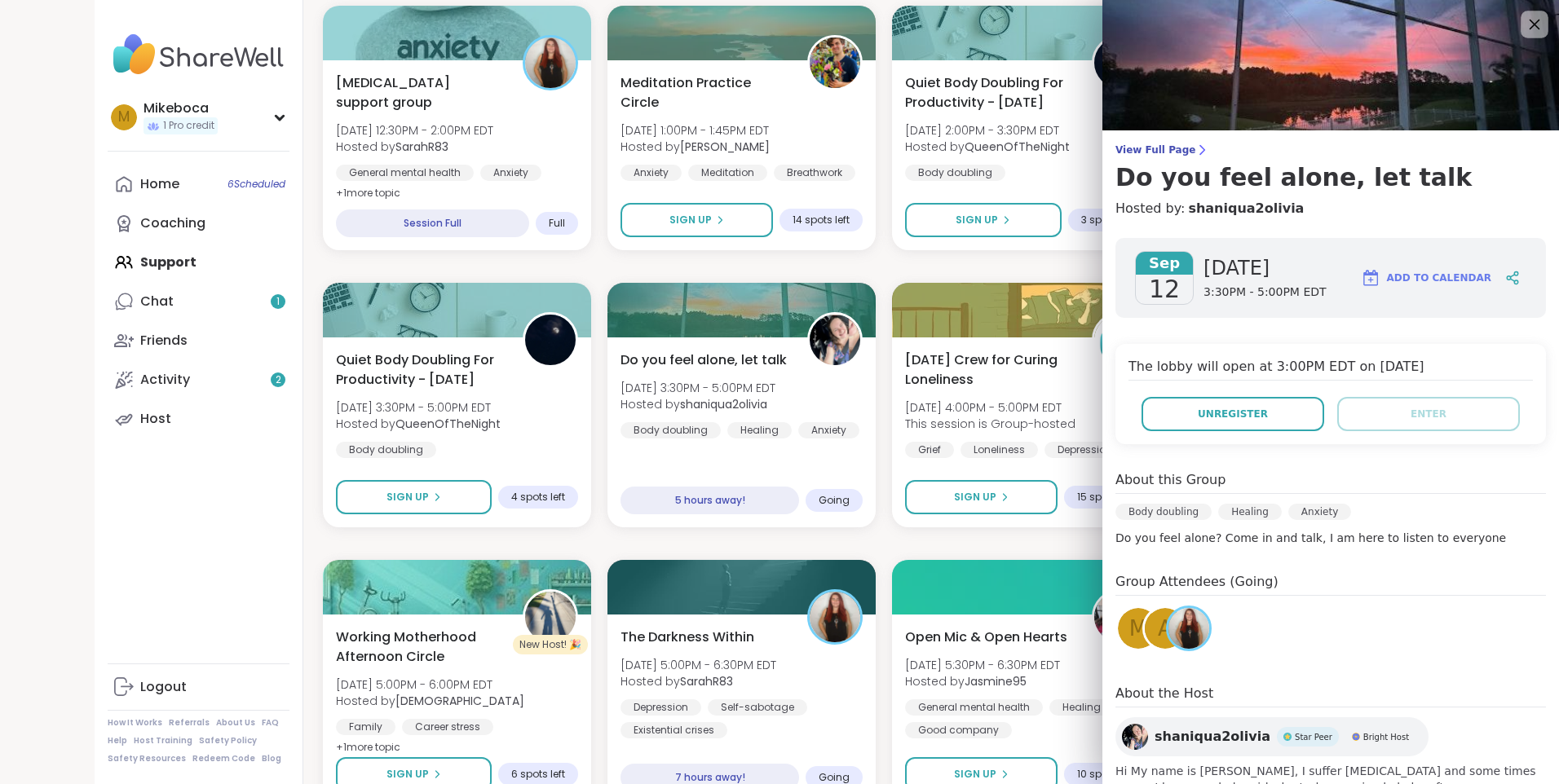
click at [1524, 27] on icon at bounding box center [1534, 23] width 21 height 21
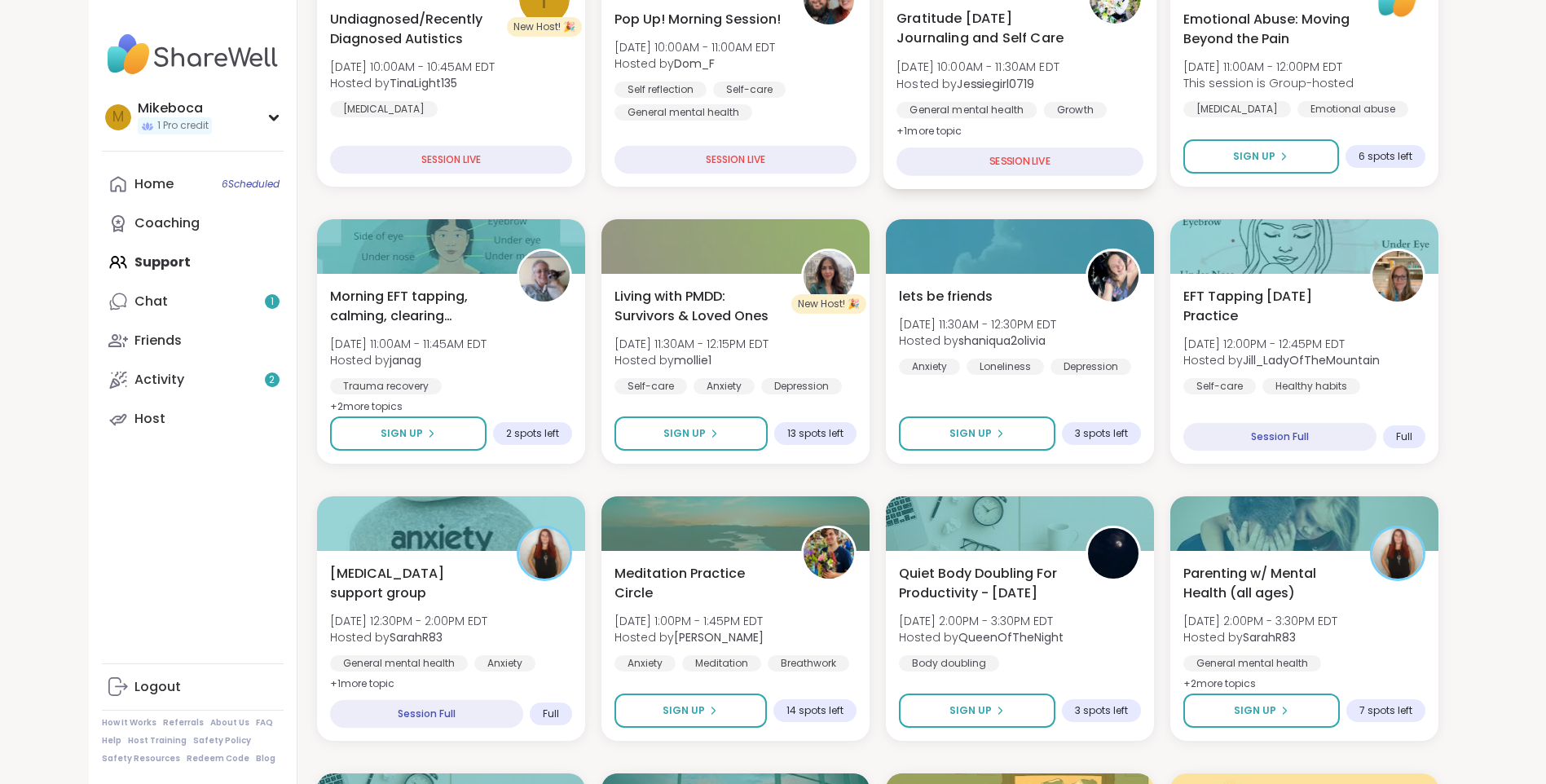
scroll to position [734, 0]
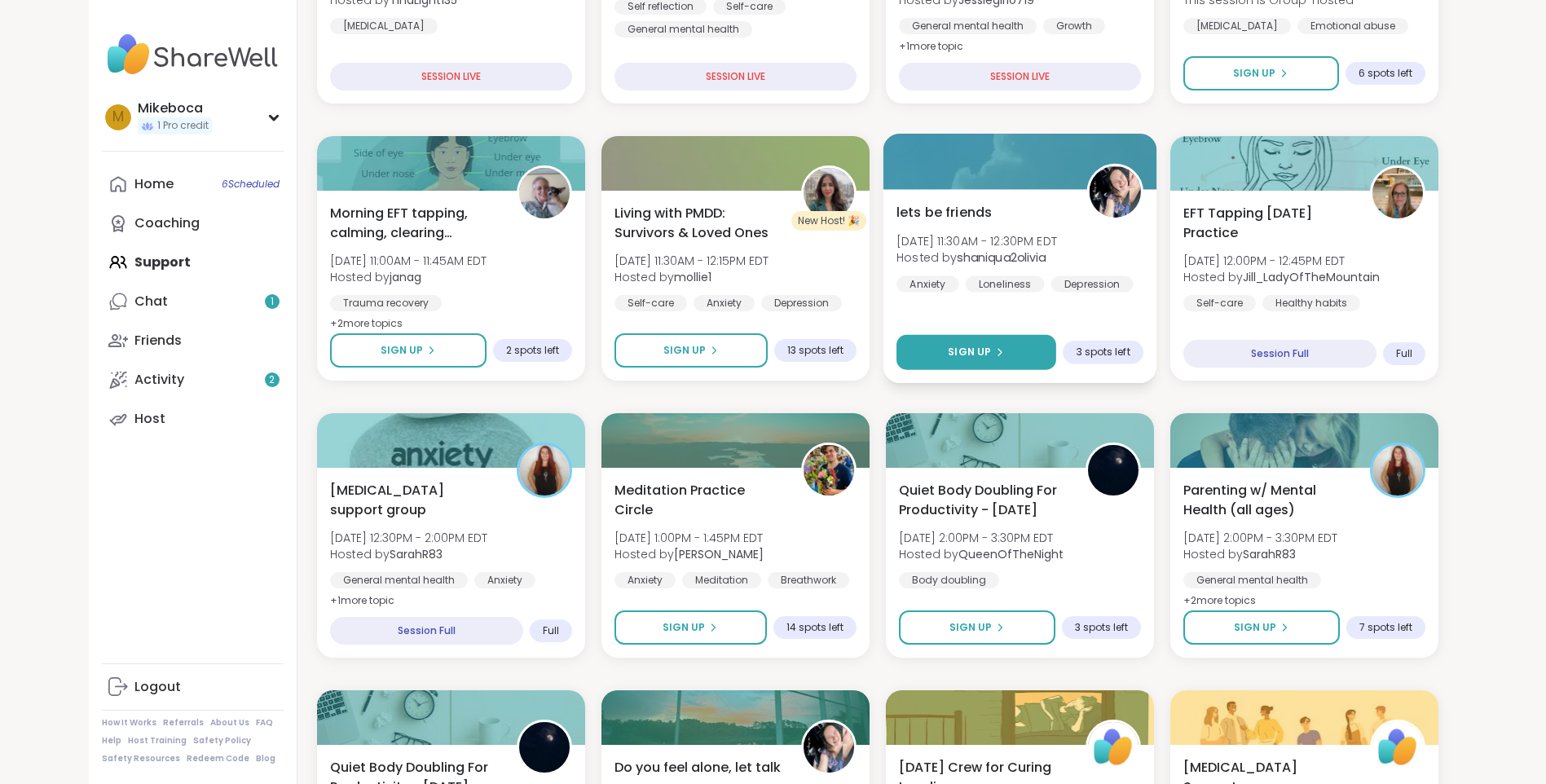
click at [988, 345] on span "Sign Up" at bounding box center [969, 352] width 43 height 14
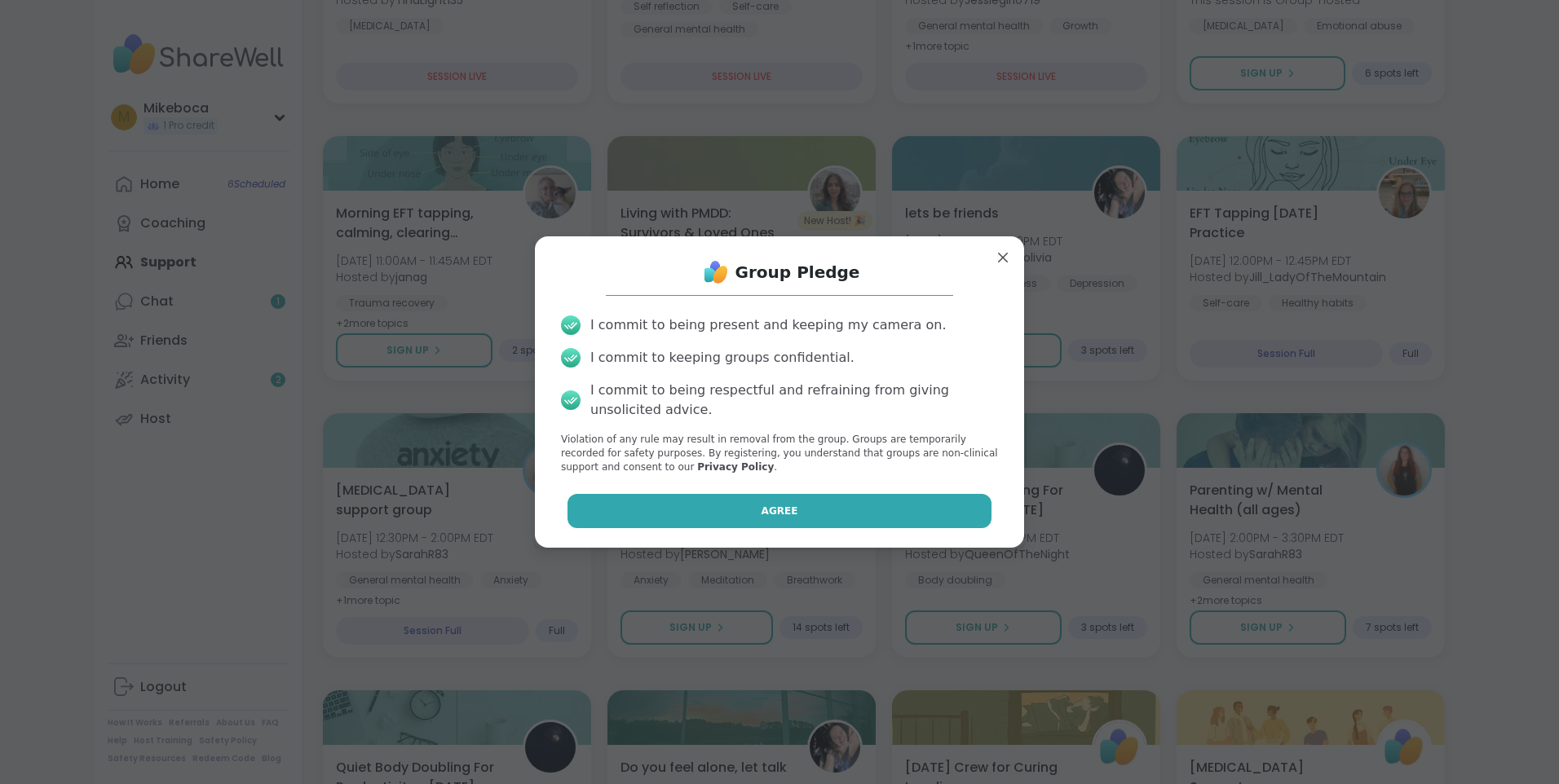
click at [770, 510] on span "Agree" at bounding box center [779, 510] width 37 height 14
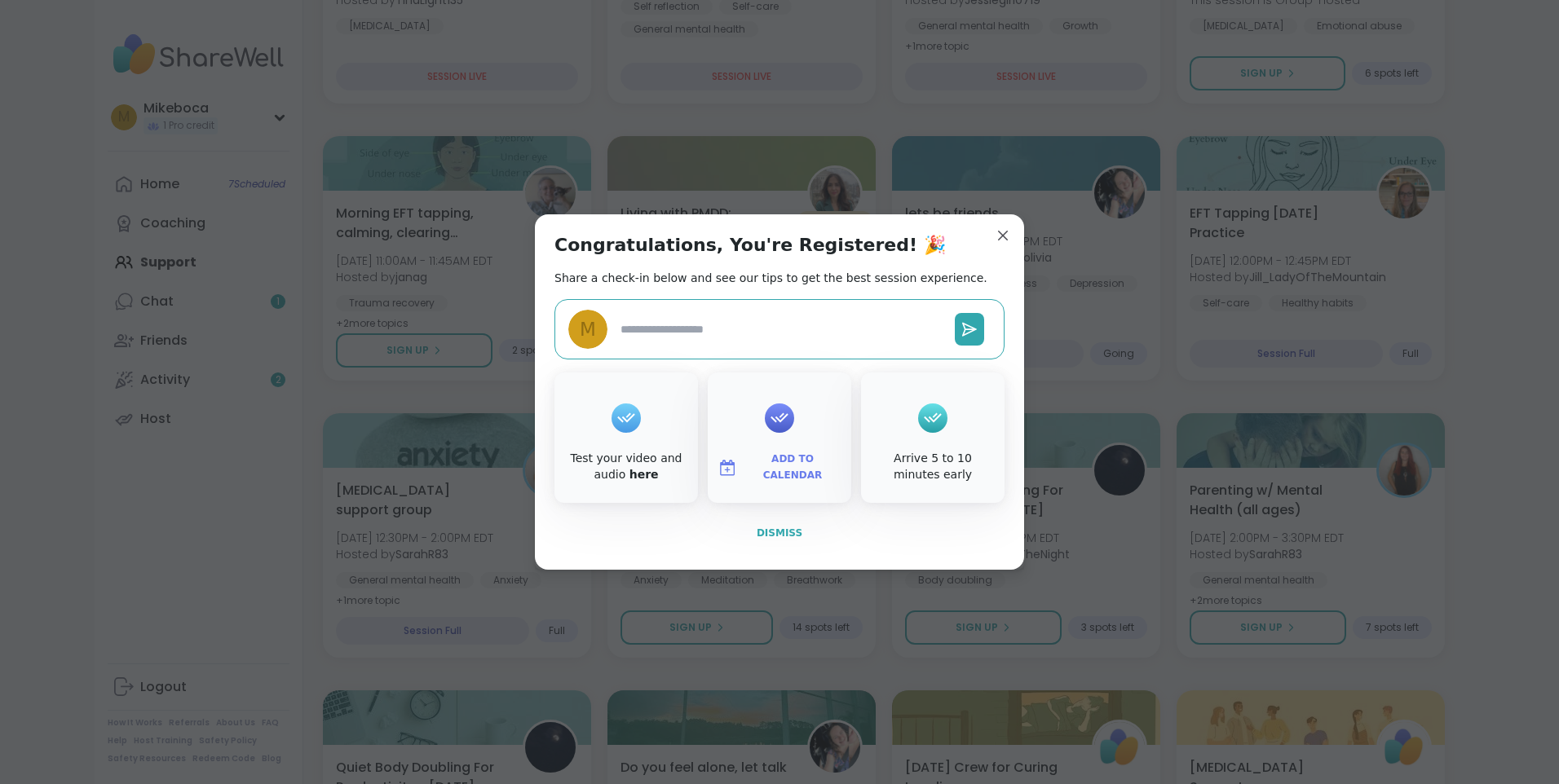
click at [760, 533] on span "Dismiss" at bounding box center [779, 533] width 46 height 12
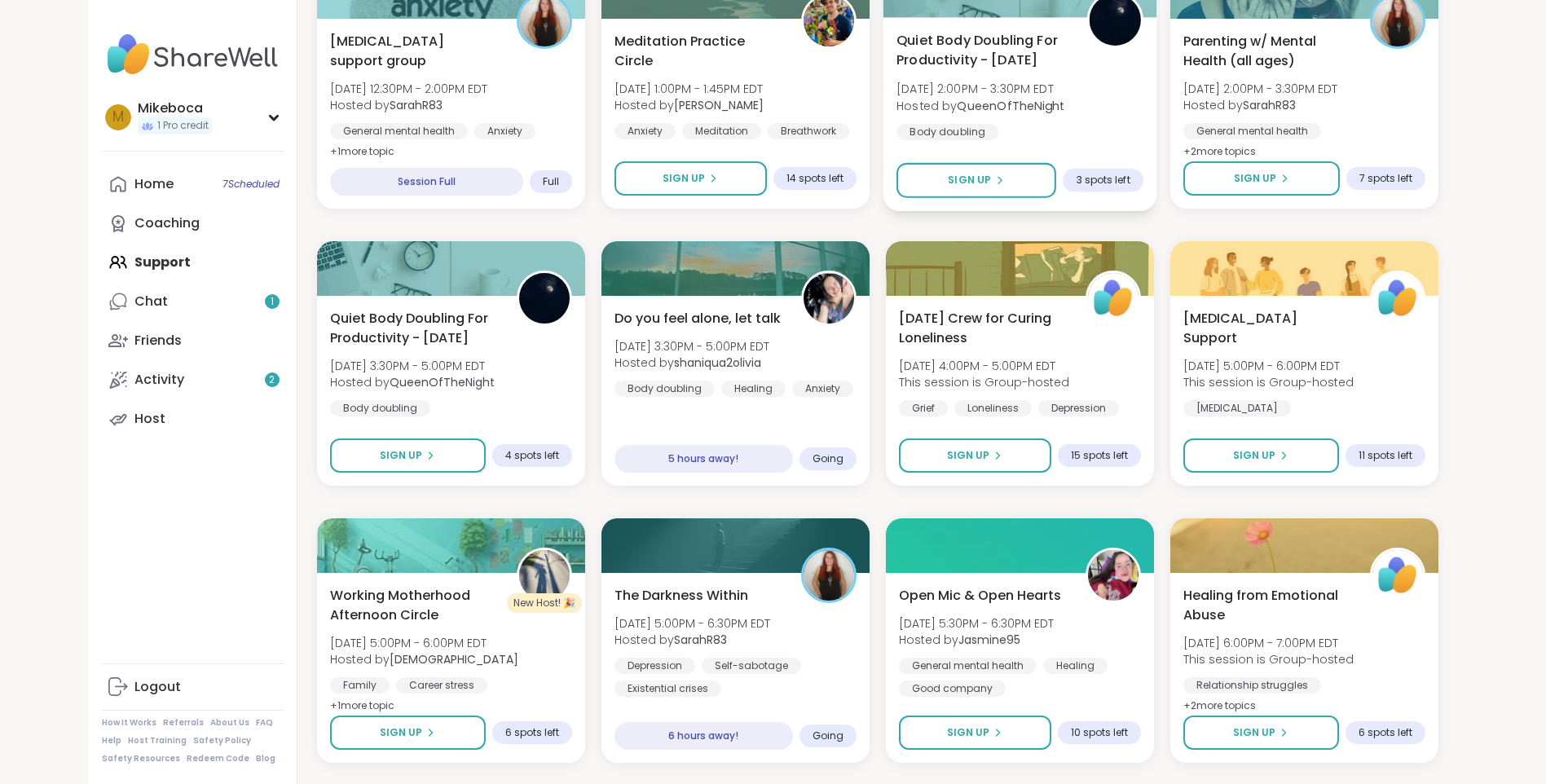
scroll to position [1223, 0]
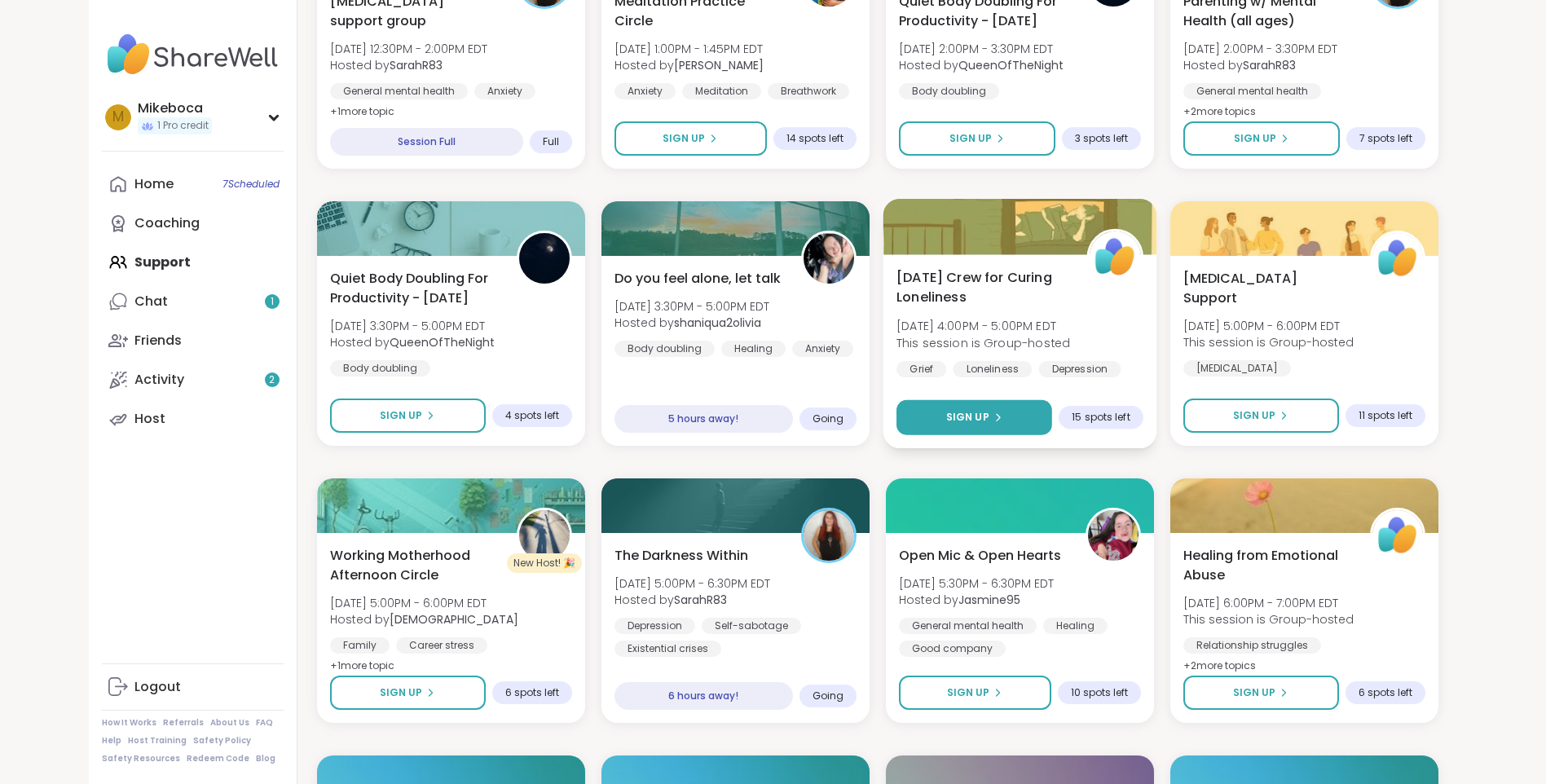
click at [950, 417] on span "Sign Up" at bounding box center [967, 417] width 43 height 14
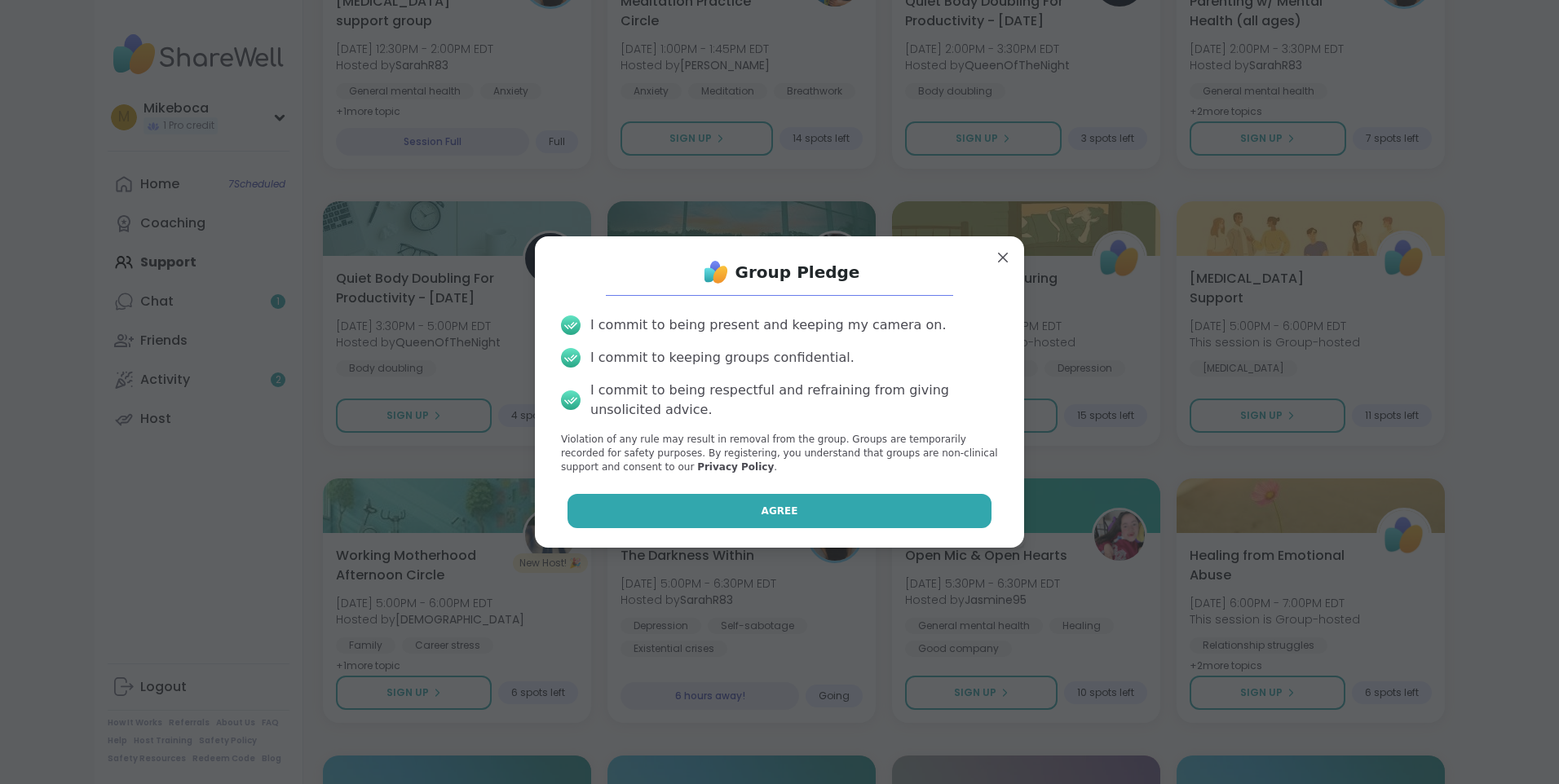
click at [784, 514] on button "Agree" at bounding box center [780, 510] width 425 height 34
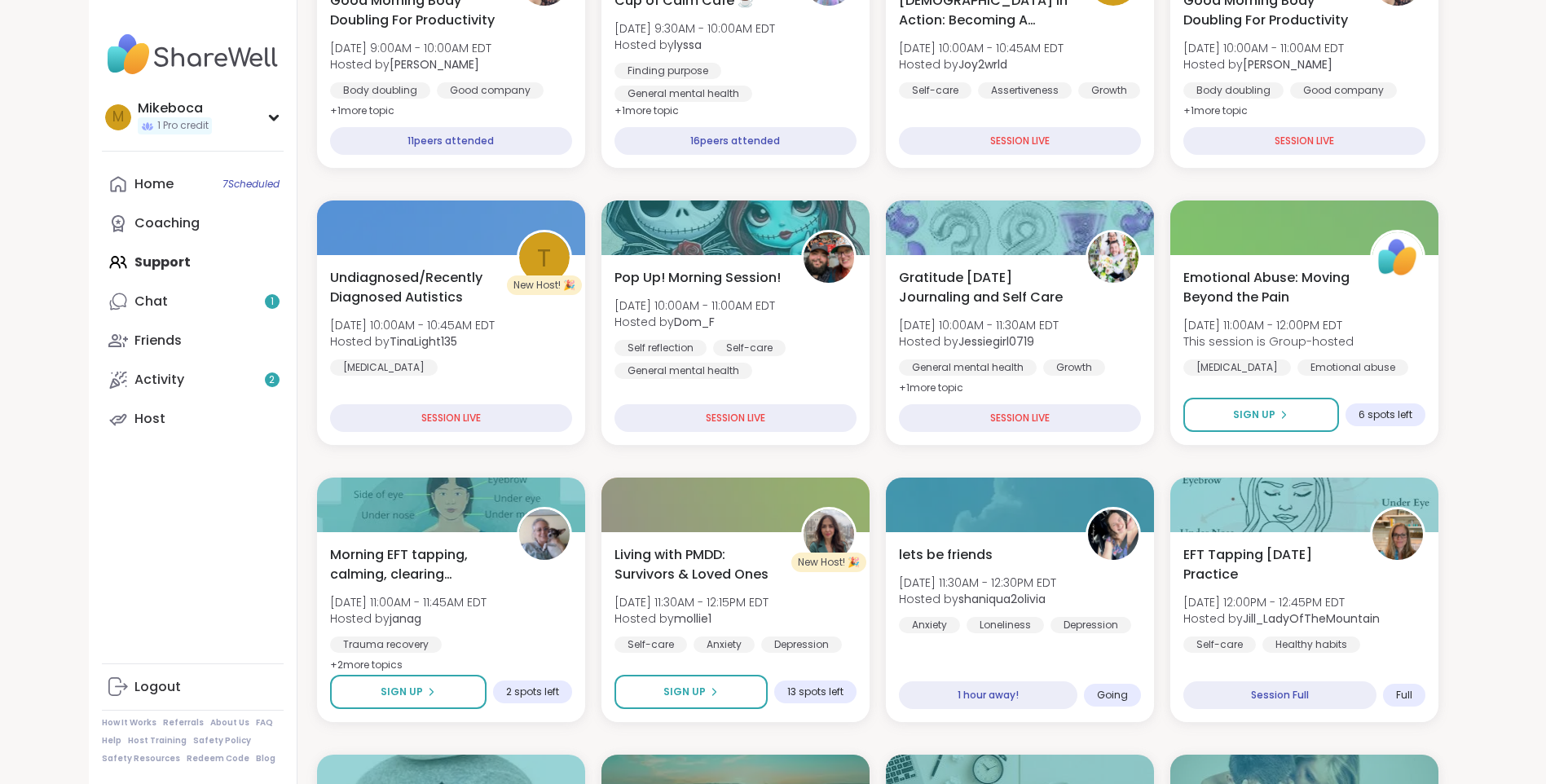
scroll to position [0, 0]
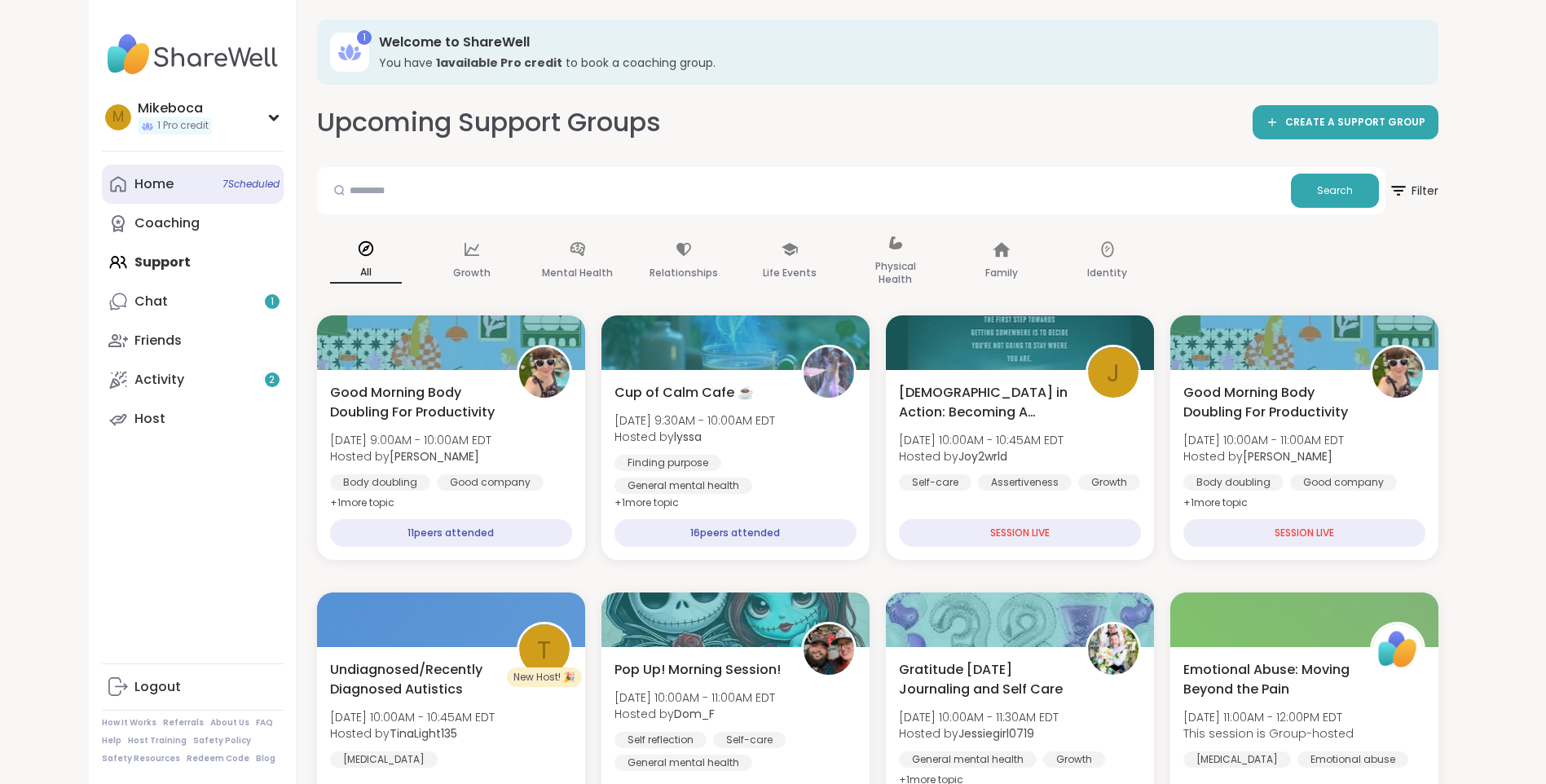
click at [262, 183] on span "7 Scheduled" at bounding box center [251, 184] width 57 height 13
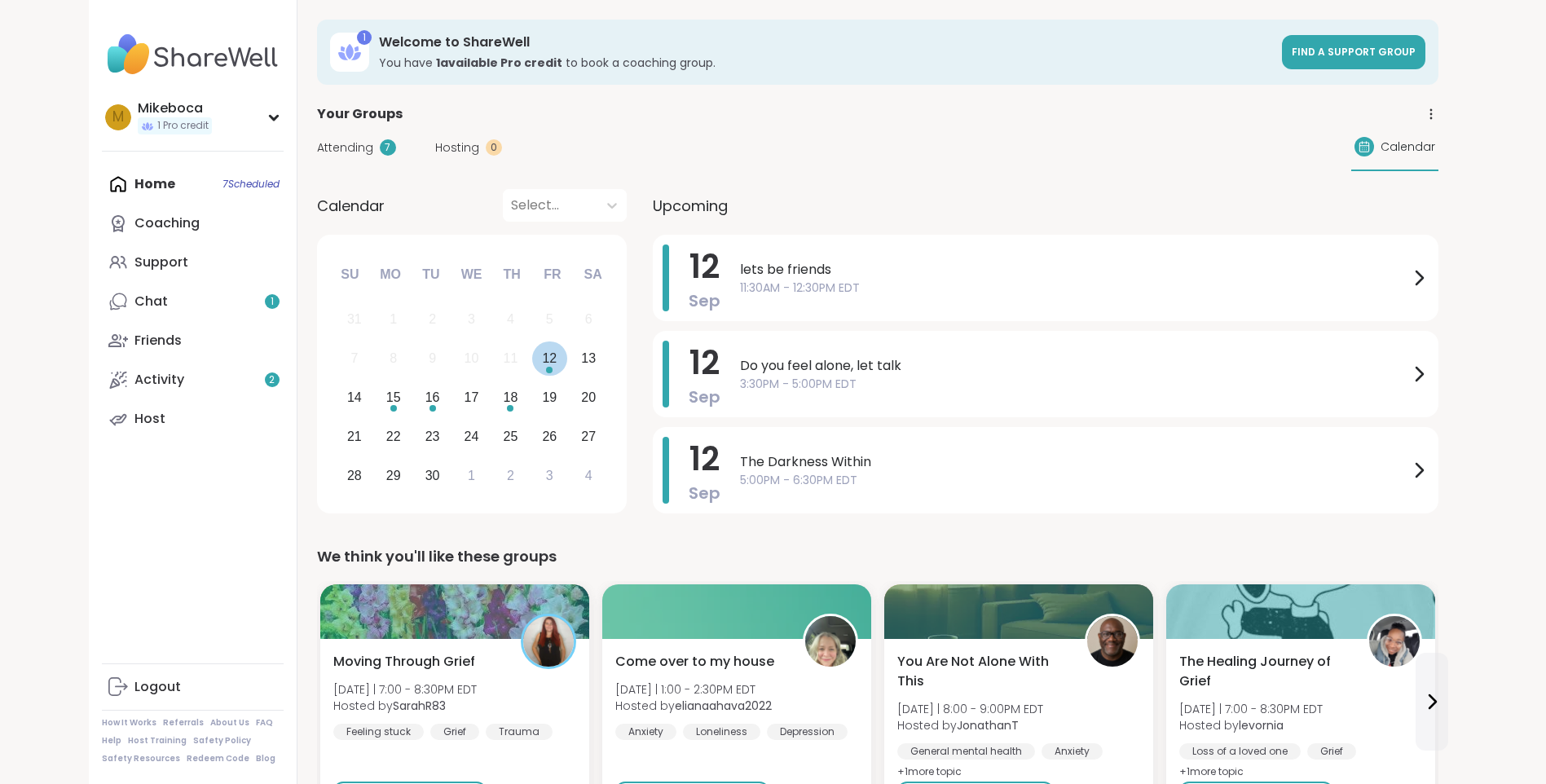
click at [548, 359] on div "12" at bounding box center [549, 358] width 14 height 22
click at [154, 300] on div "Chat 1" at bounding box center [150, 301] width 33 height 18
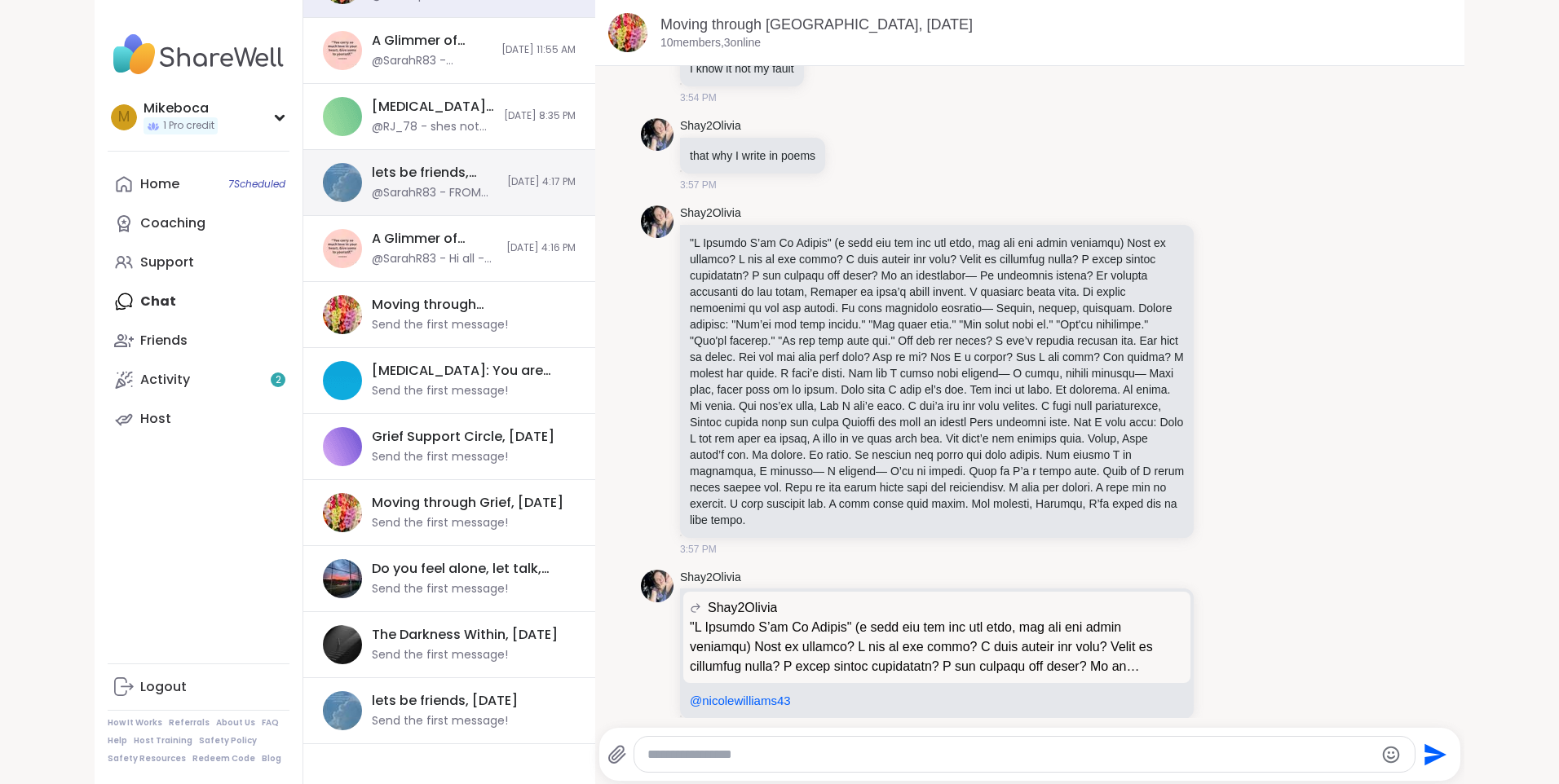
scroll to position [162, 0]
click at [432, 375] on div "Depression: You are not alone, Sep 10" at bounding box center [469, 370] width 194 height 18
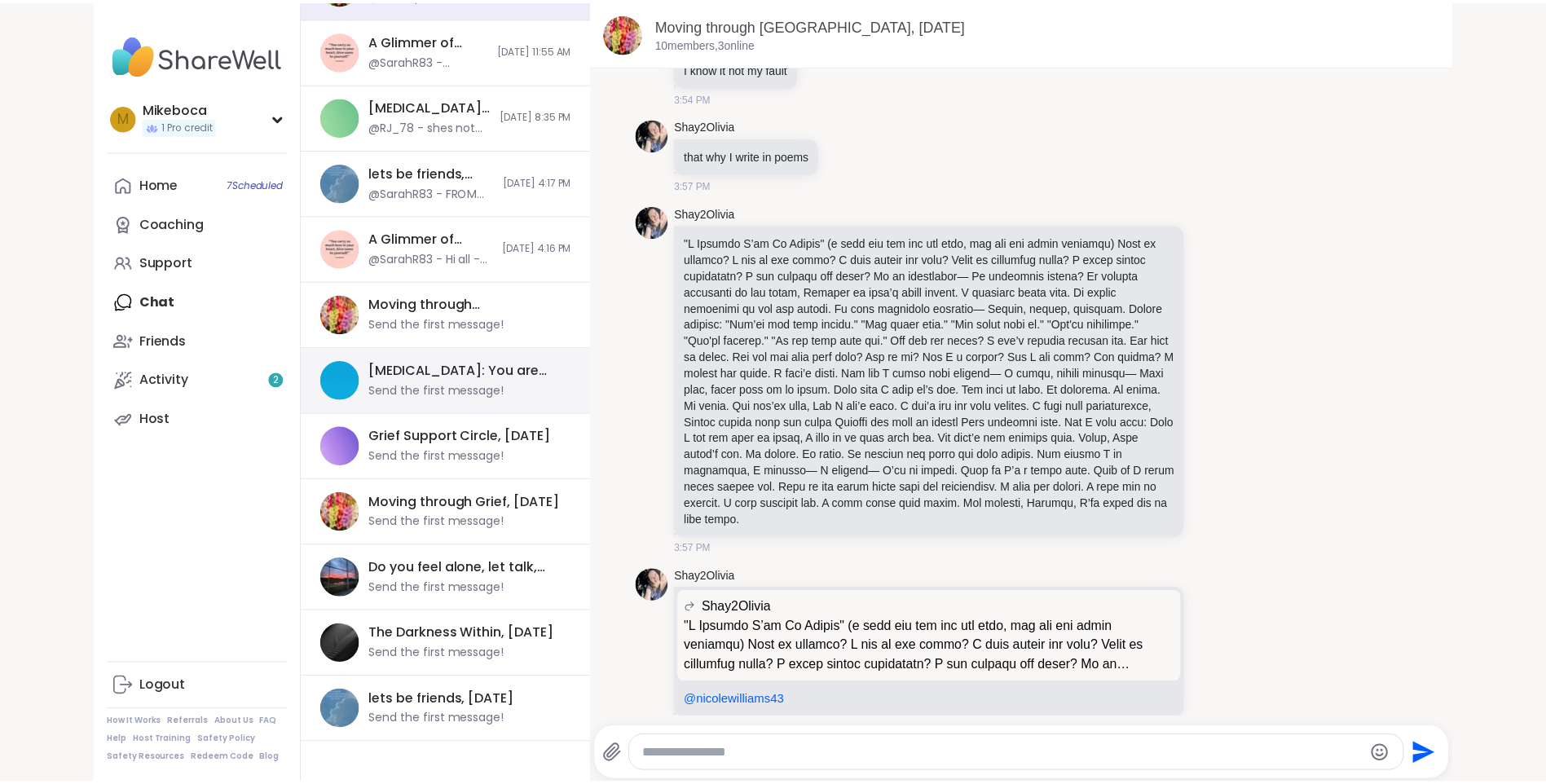
scroll to position [121, 0]
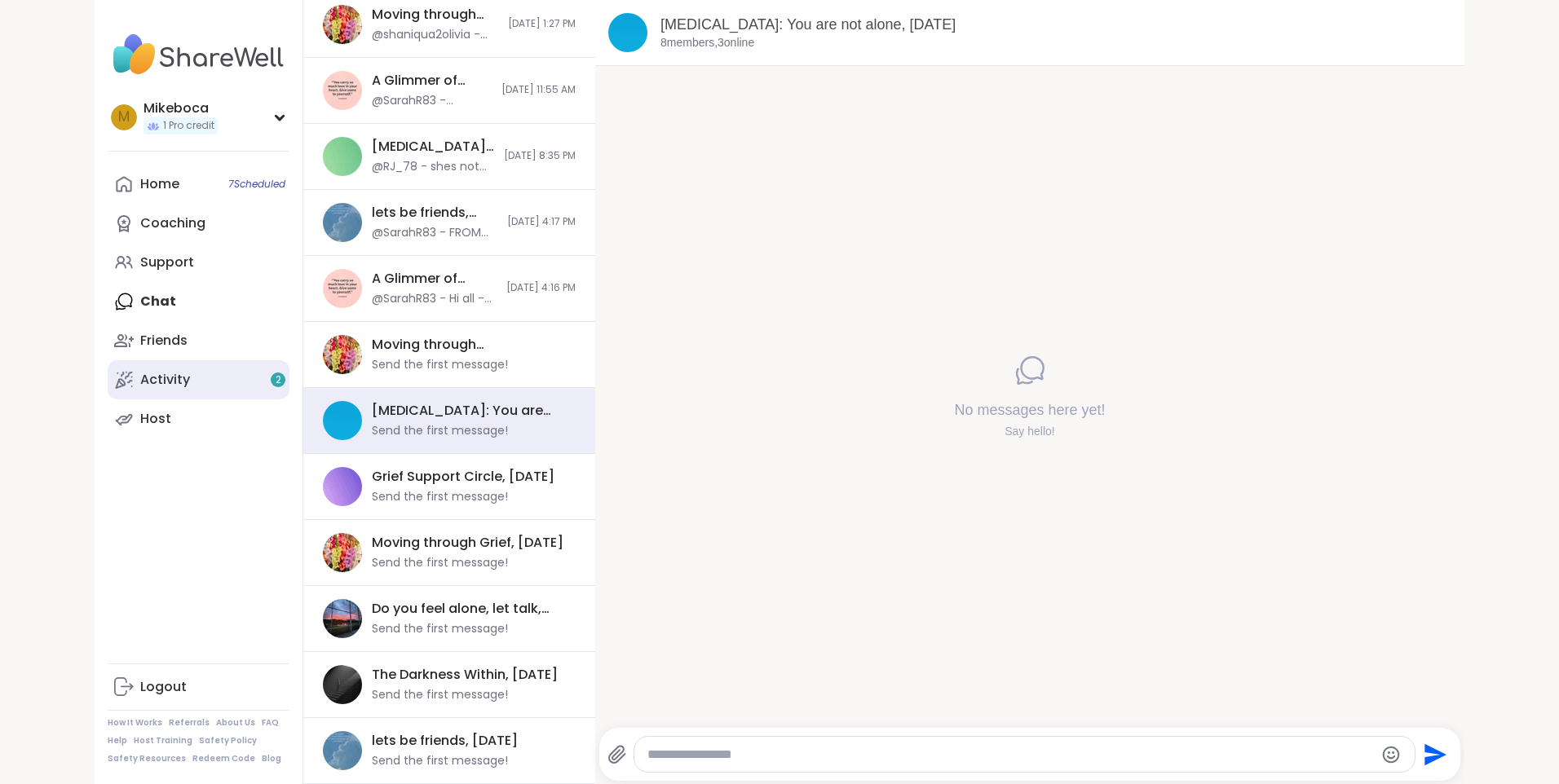
click at [153, 372] on div "Activity 2" at bounding box center [165, 380] width 50 height 18
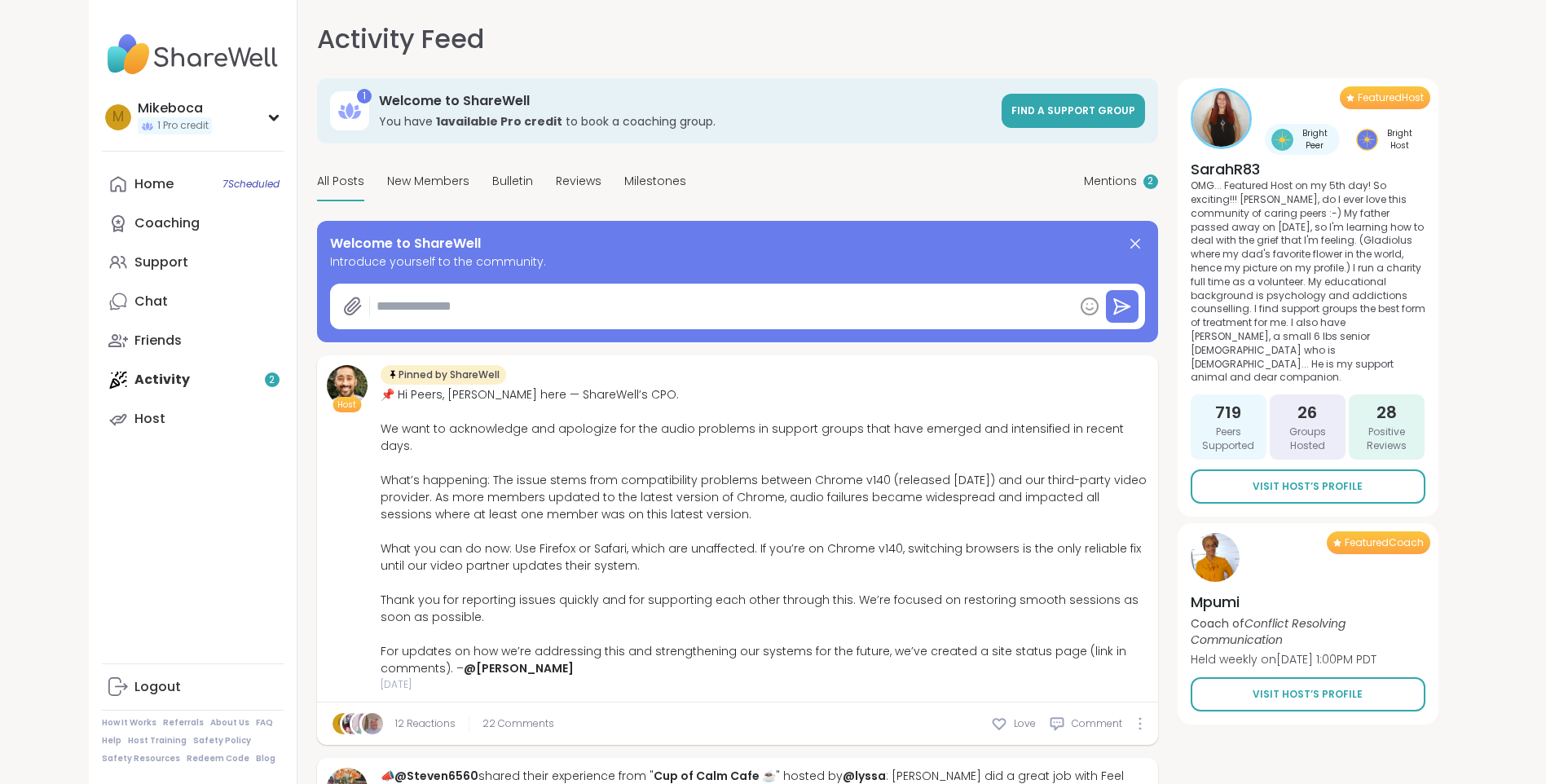
click at [424, 306] on textarea at bounding box center [722, 307] width 704 height 32
type textarea "*"
type textarea "**"
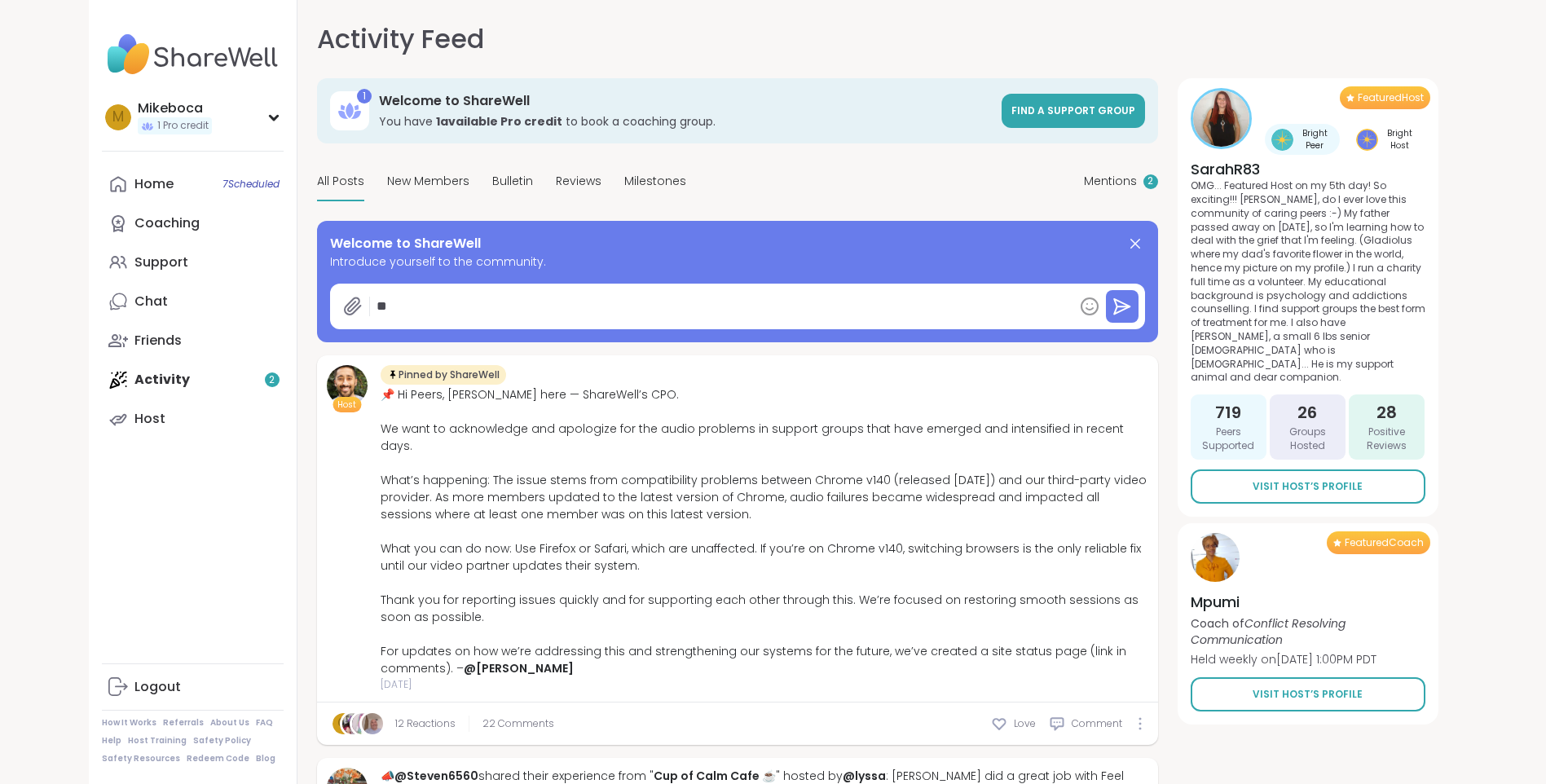
type textarea "*"
type textarea "***"
type textarea "*"
type textarea "****"
type textarea "*"
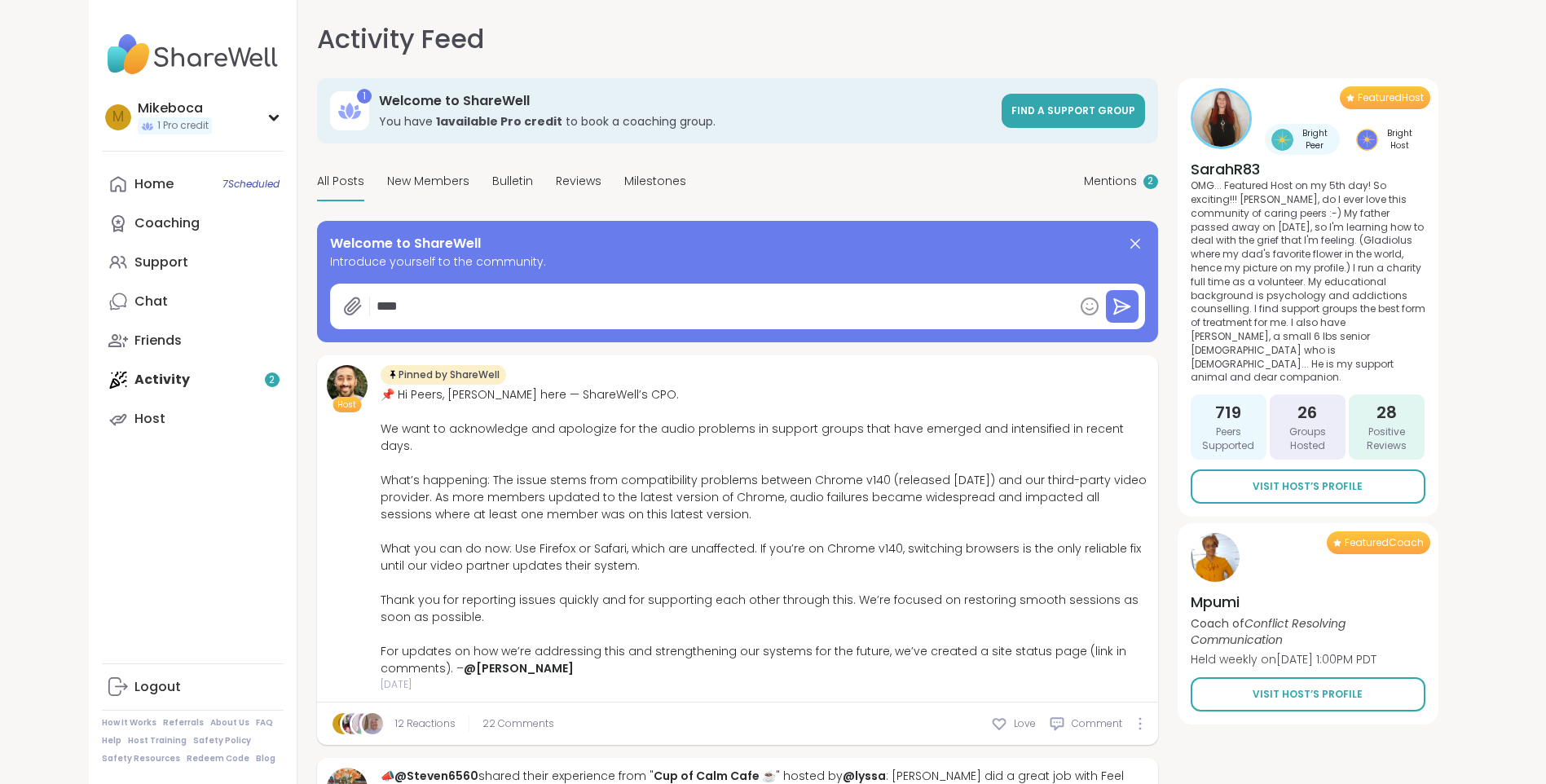
type textarea "*****"
type textarea "*"
type textarea "******"
type textarea "*"
type textarea "*******"
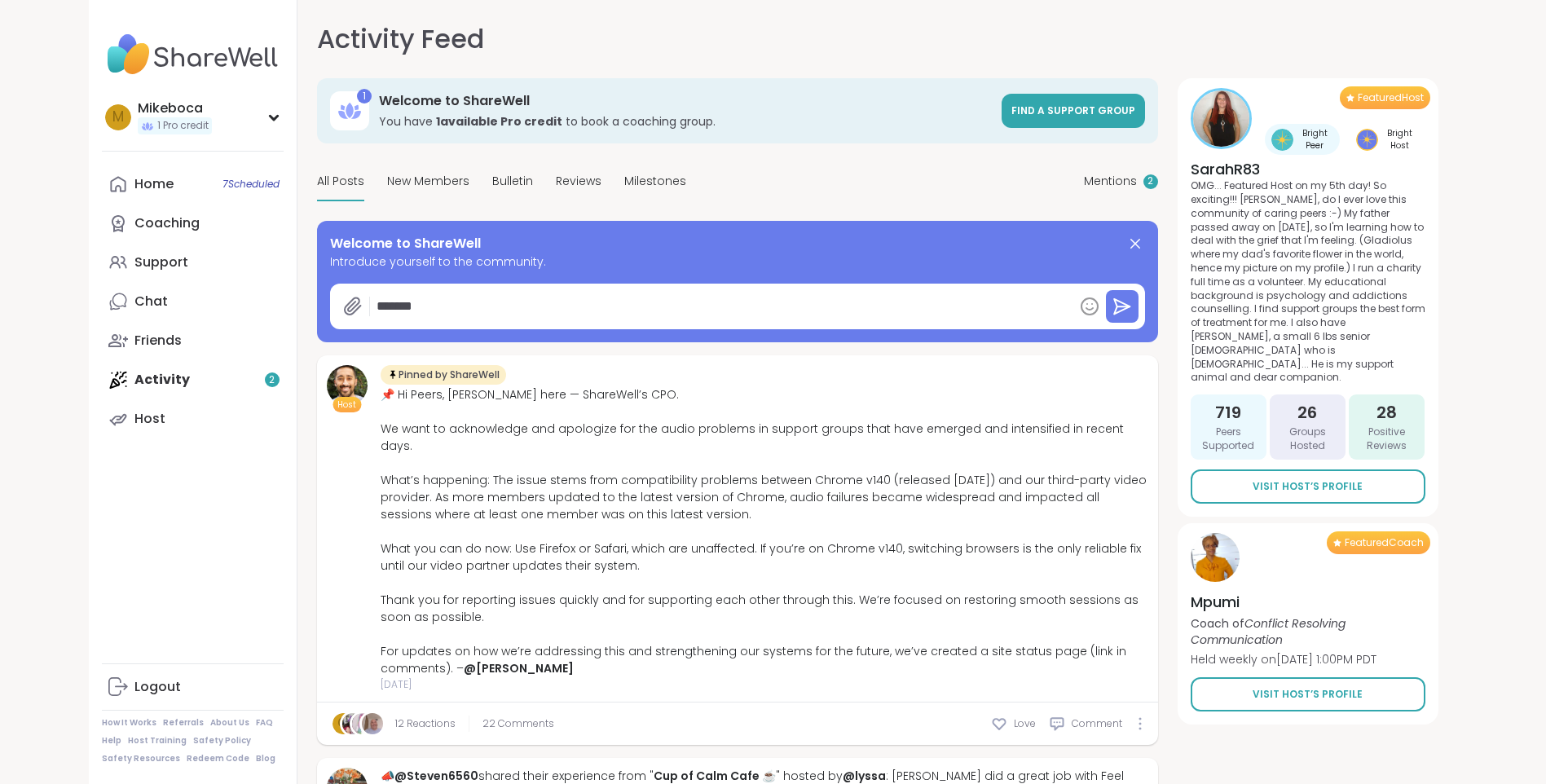
type textarea "*"
type textarea "********"
type textarea "*"
type textarea "*********"
type textarea "*"
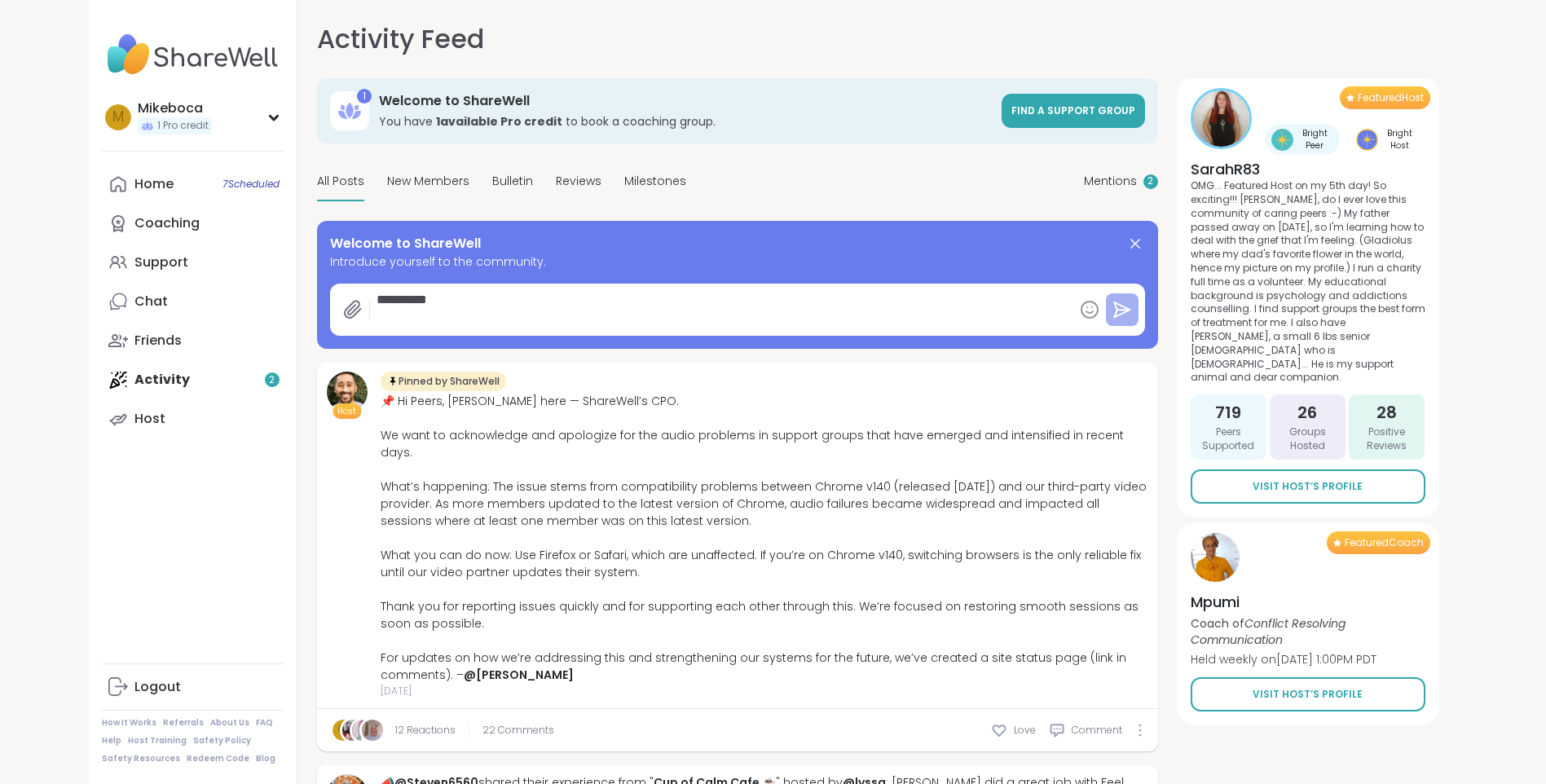
type textarea "*********"
click at [1127, 294] on button at bounding box center [1122, 309] width 32 height 32
type textarea "*"
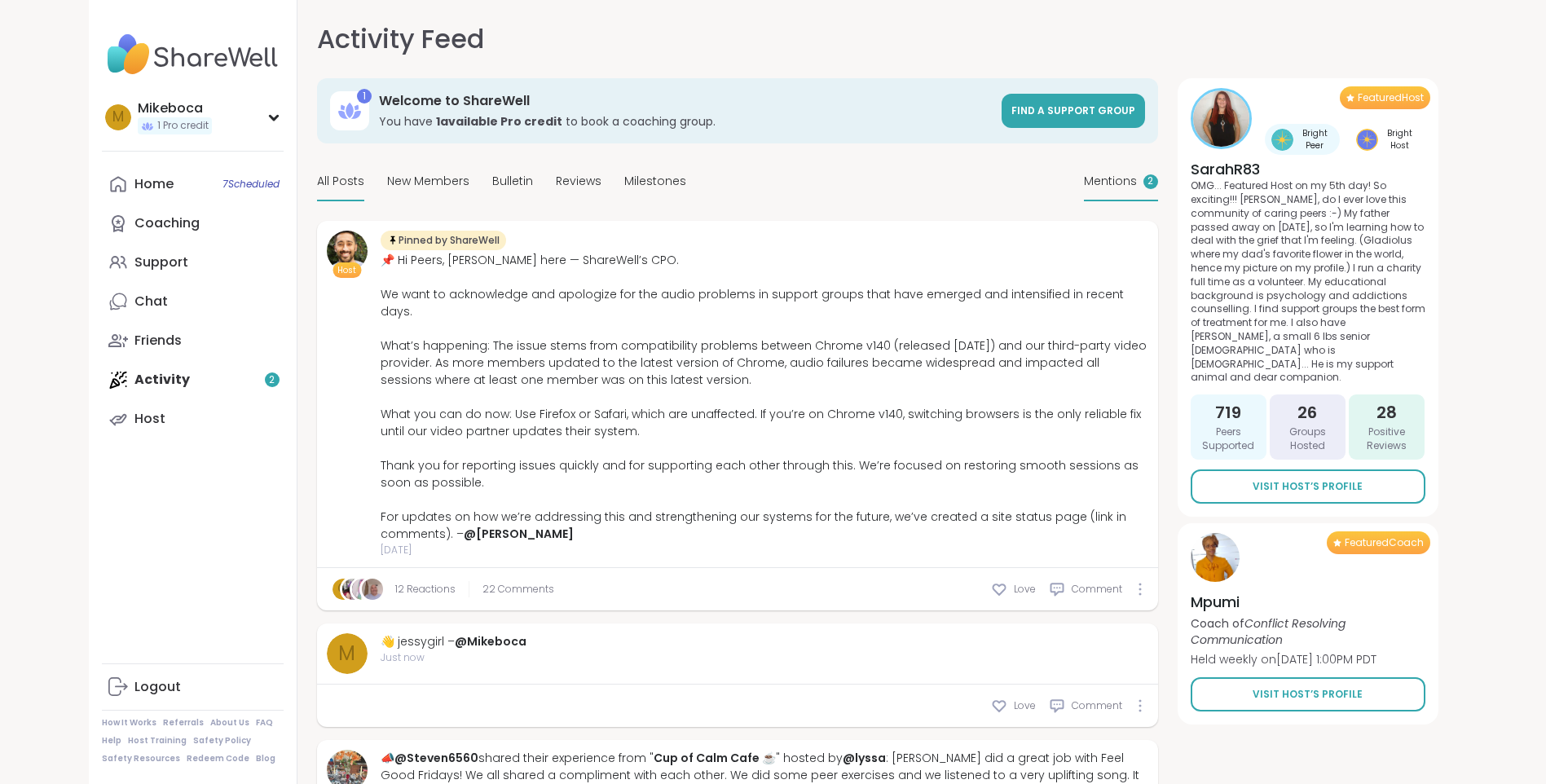
click at [1152, 177] on span "2" at bounding box center [1151, 181] width 5 height 13
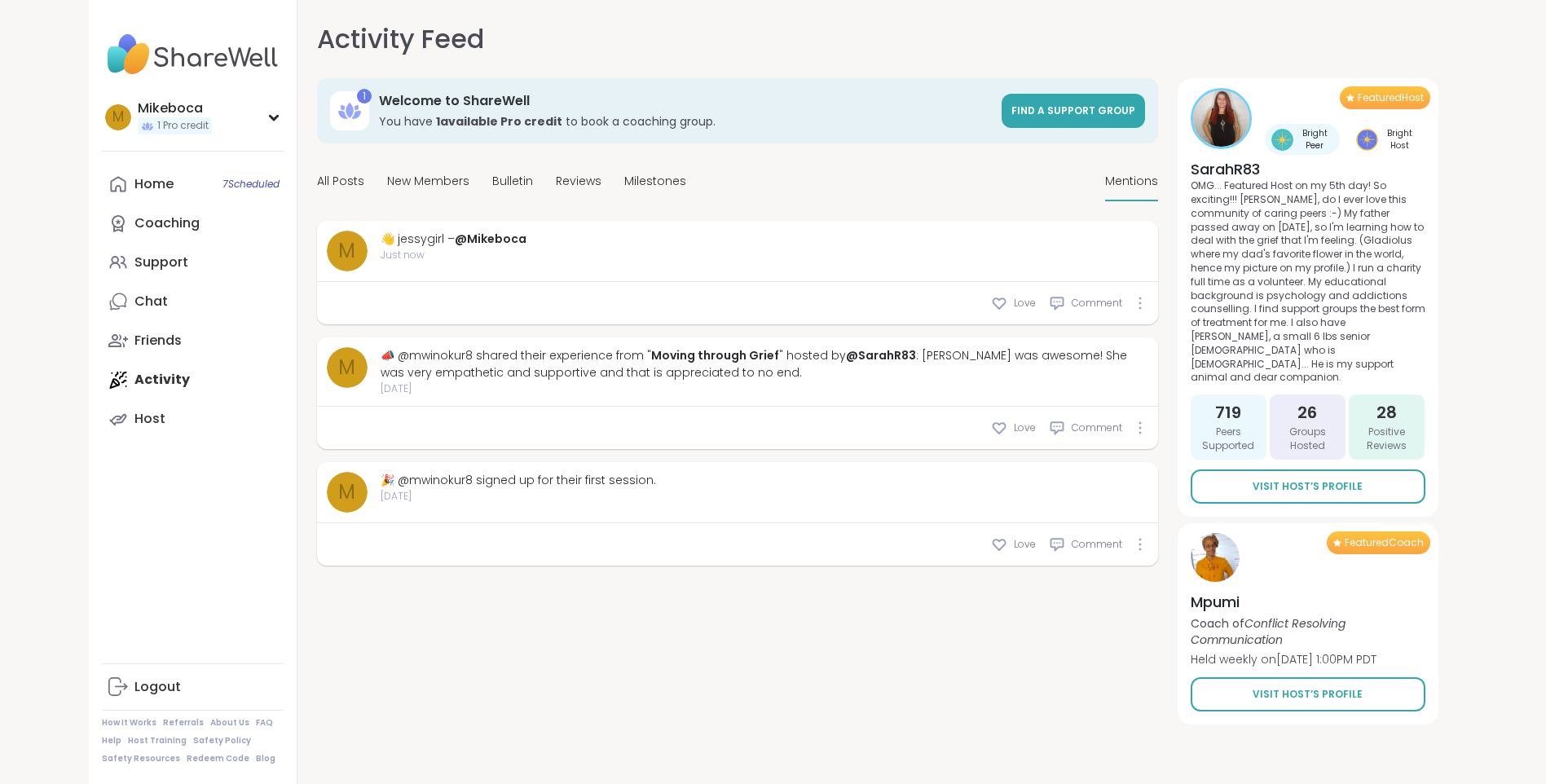
click at [410, 245] on div "👋 jessygirl – @Mikeboca" at bounding box center [453, 239] width 146 height 17
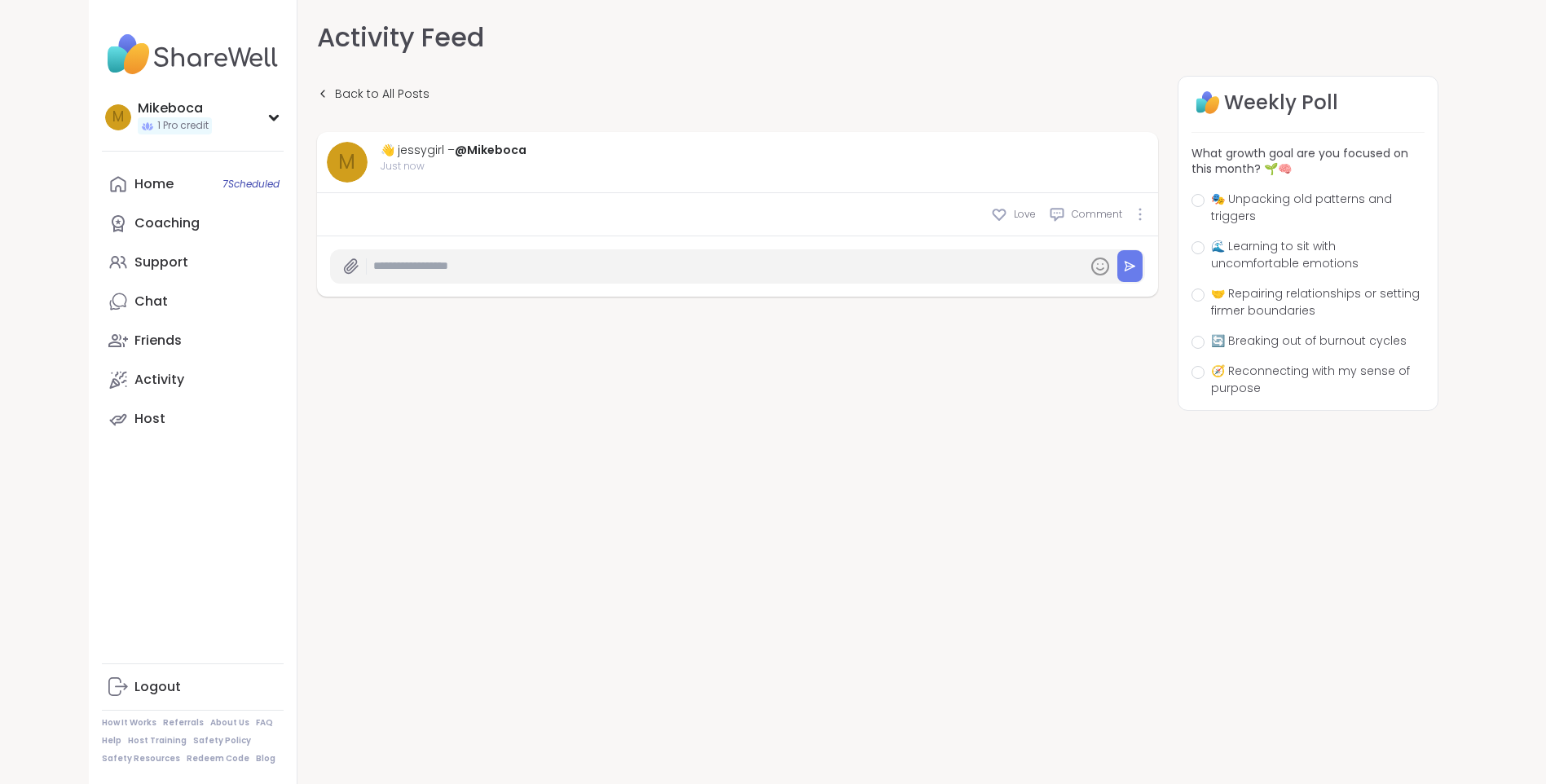
click at [412, 263] on input "text" at bounding box center [727, 266] width 707 height 29
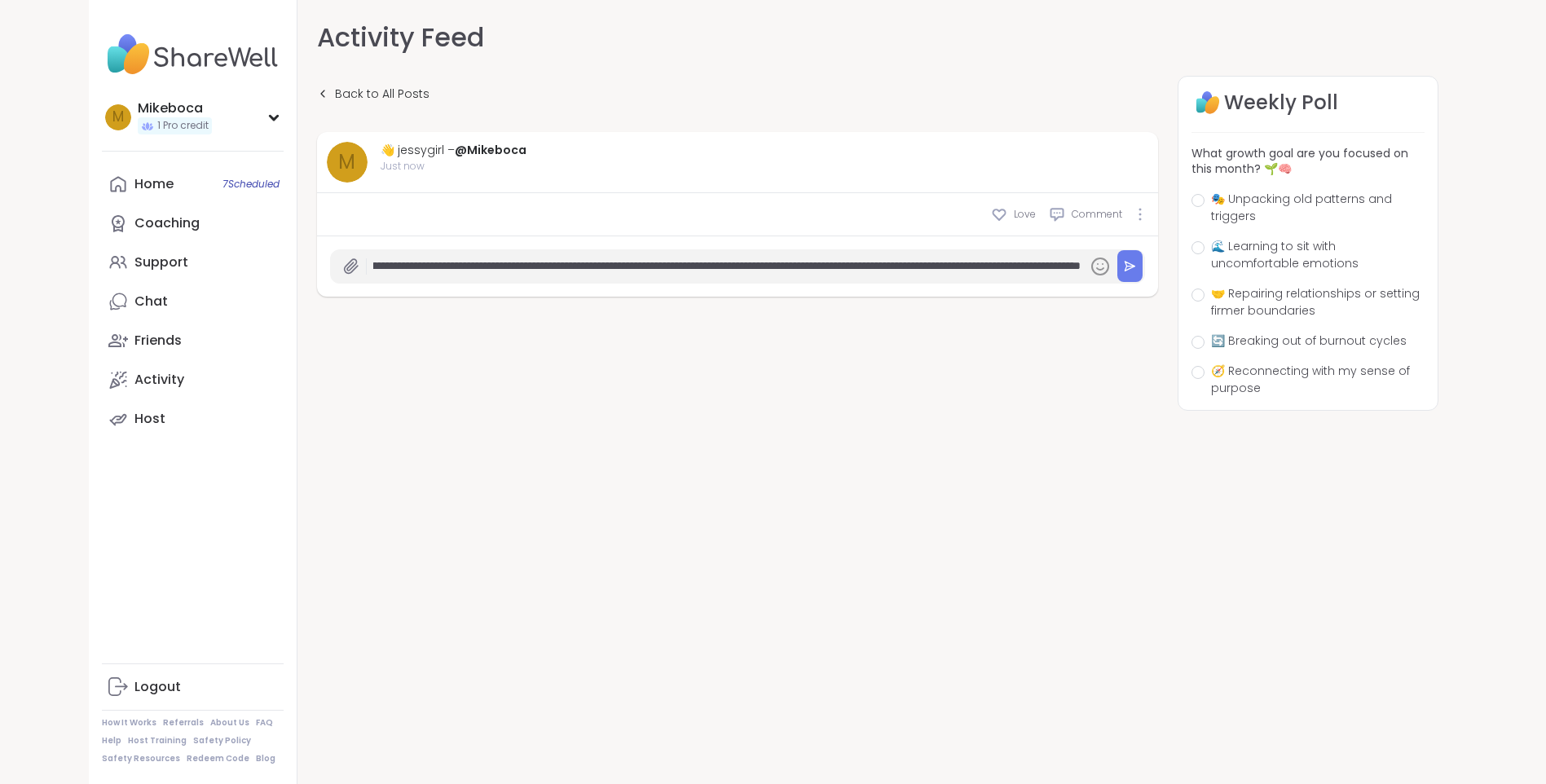
scroll to position [0, 644]
type input "**********"
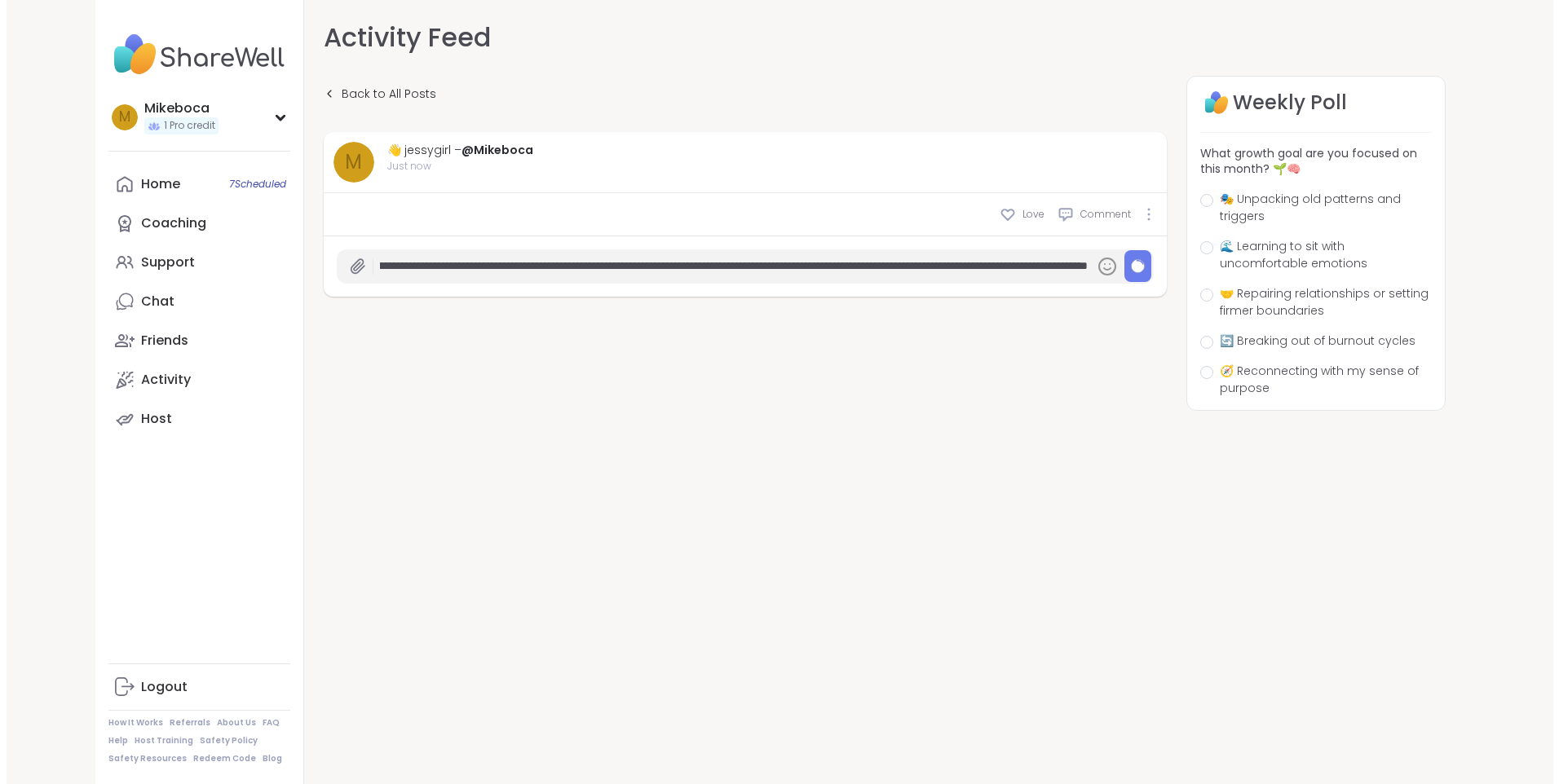
scroll to position [0, 0]
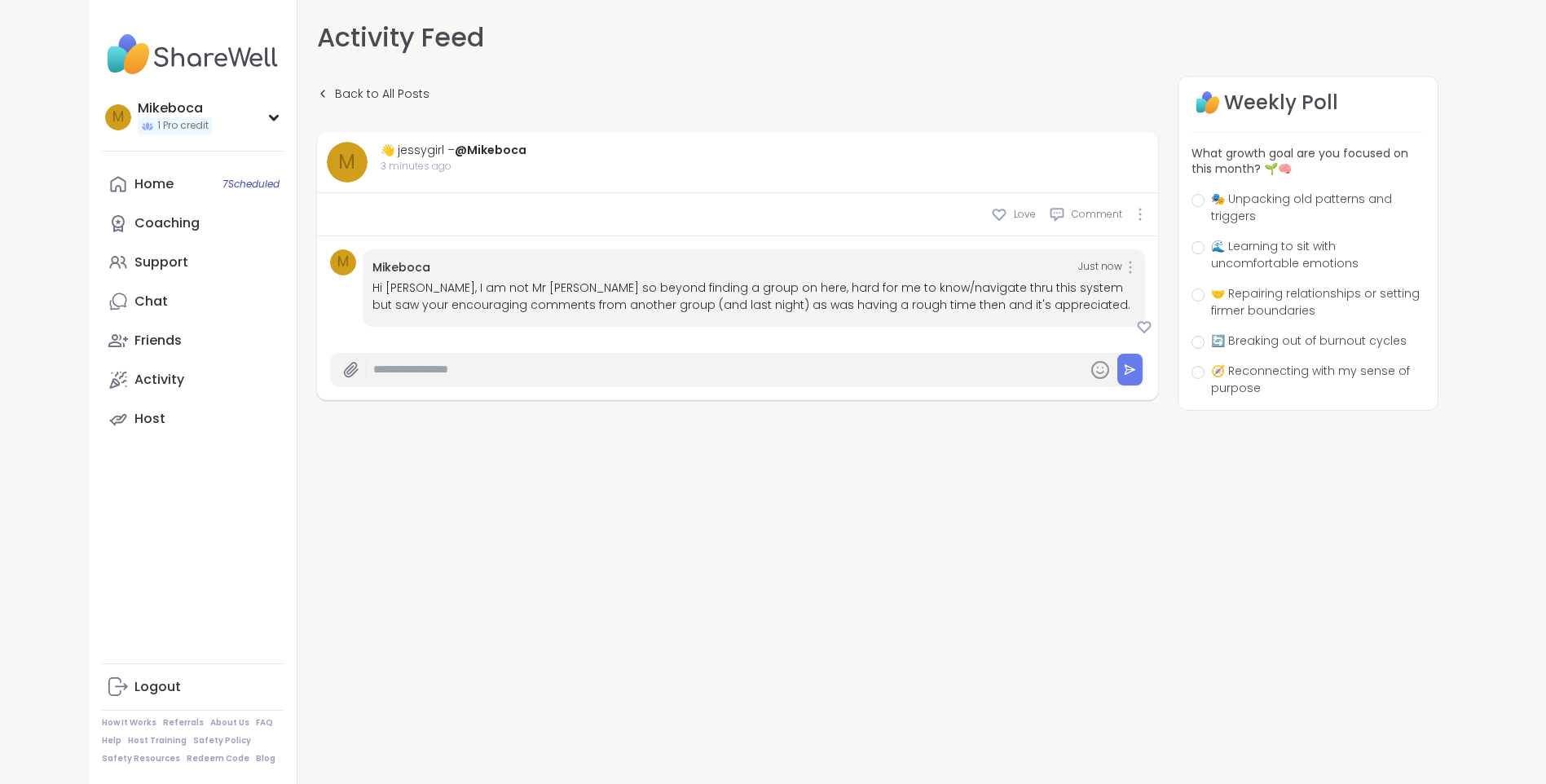
click at [403, 148] on div "👋 jessygirl – @Mikeboca" at bounding box center [453, 150] width 146 height 17
click at [171, 180] on div "Home 7 Scheduled" at bounding box center [154, 184] width 39 height 18
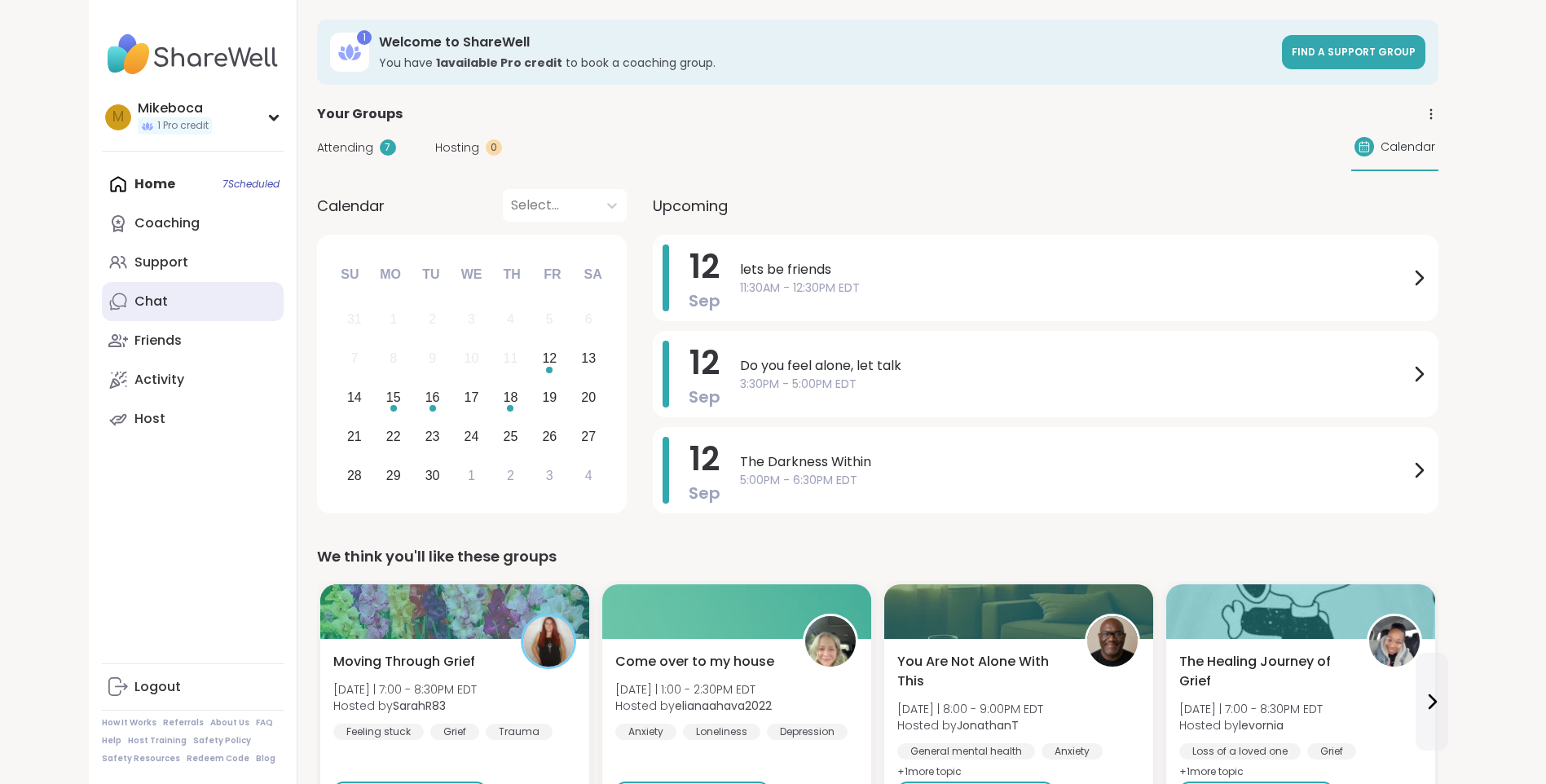
click at [167, 299] on link "Chat" at bounding box center [192, 301] width 182 height 39
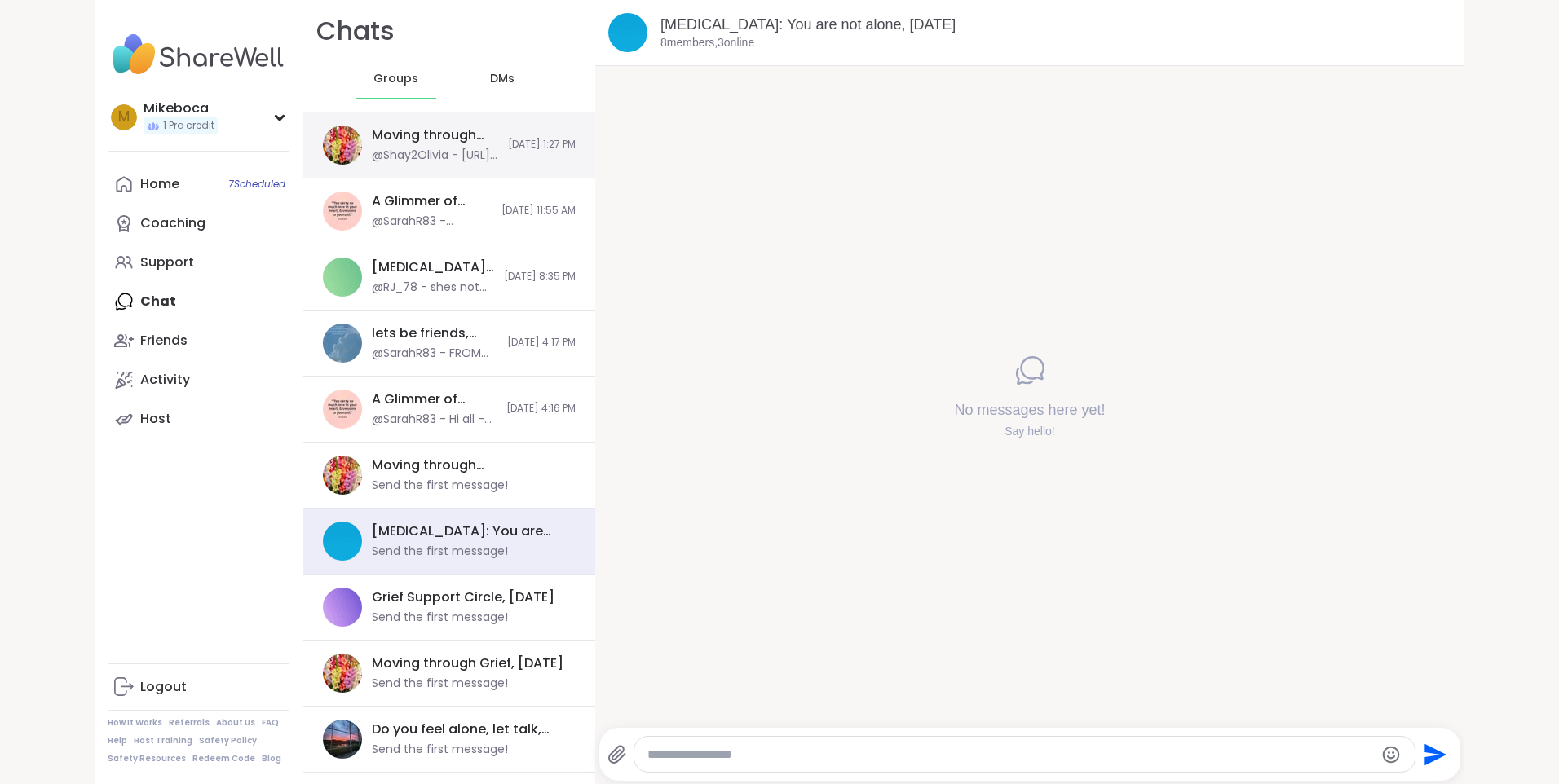
click at [445, 148] on div "@Shay2Olivia - https://sharewellnow.com/session/00d4871b-447d-479d-8a4a-56e877d…" at bounding box center [435, 156] width 126 height 16
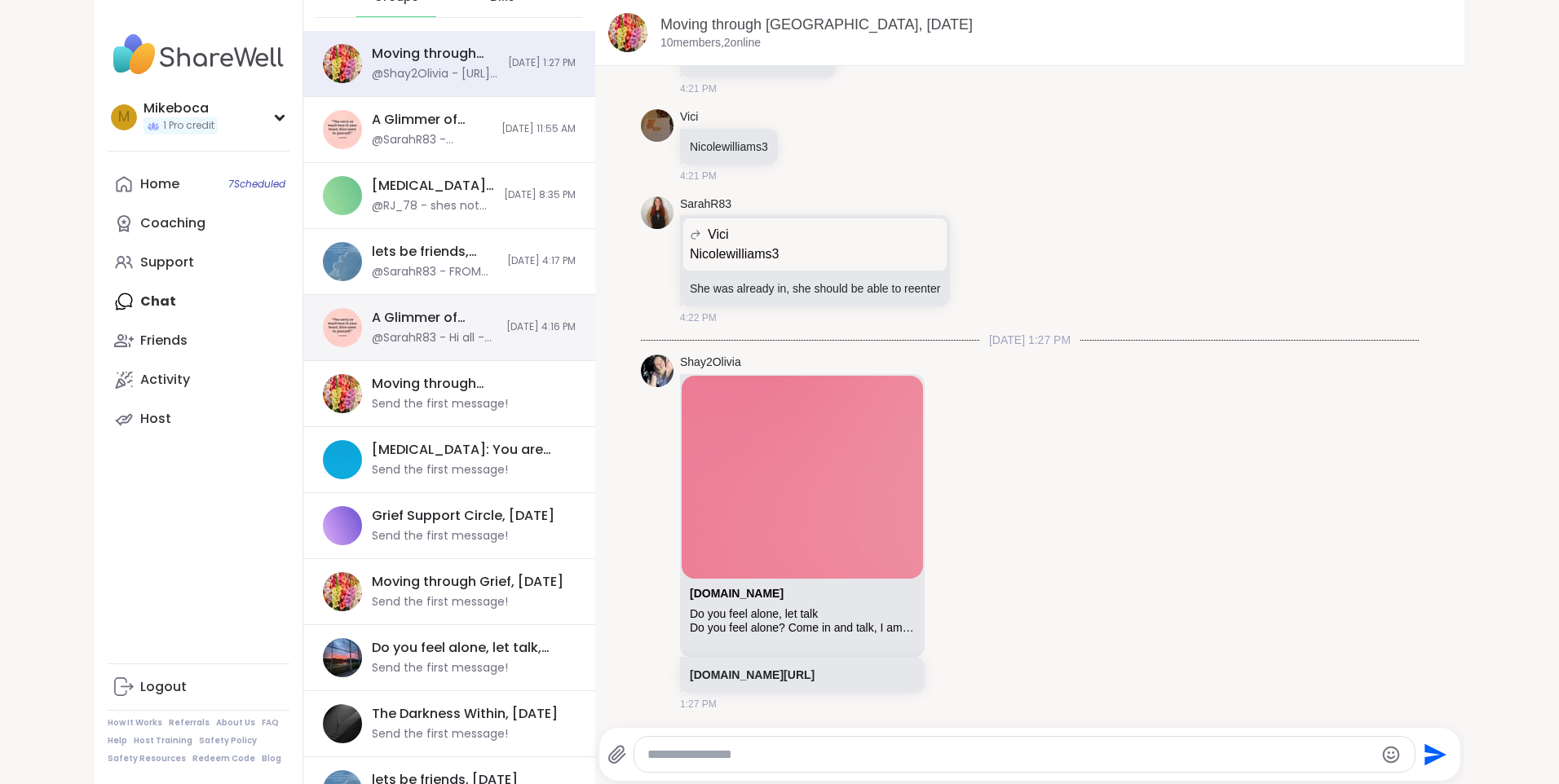
scroll to position [121, 0]
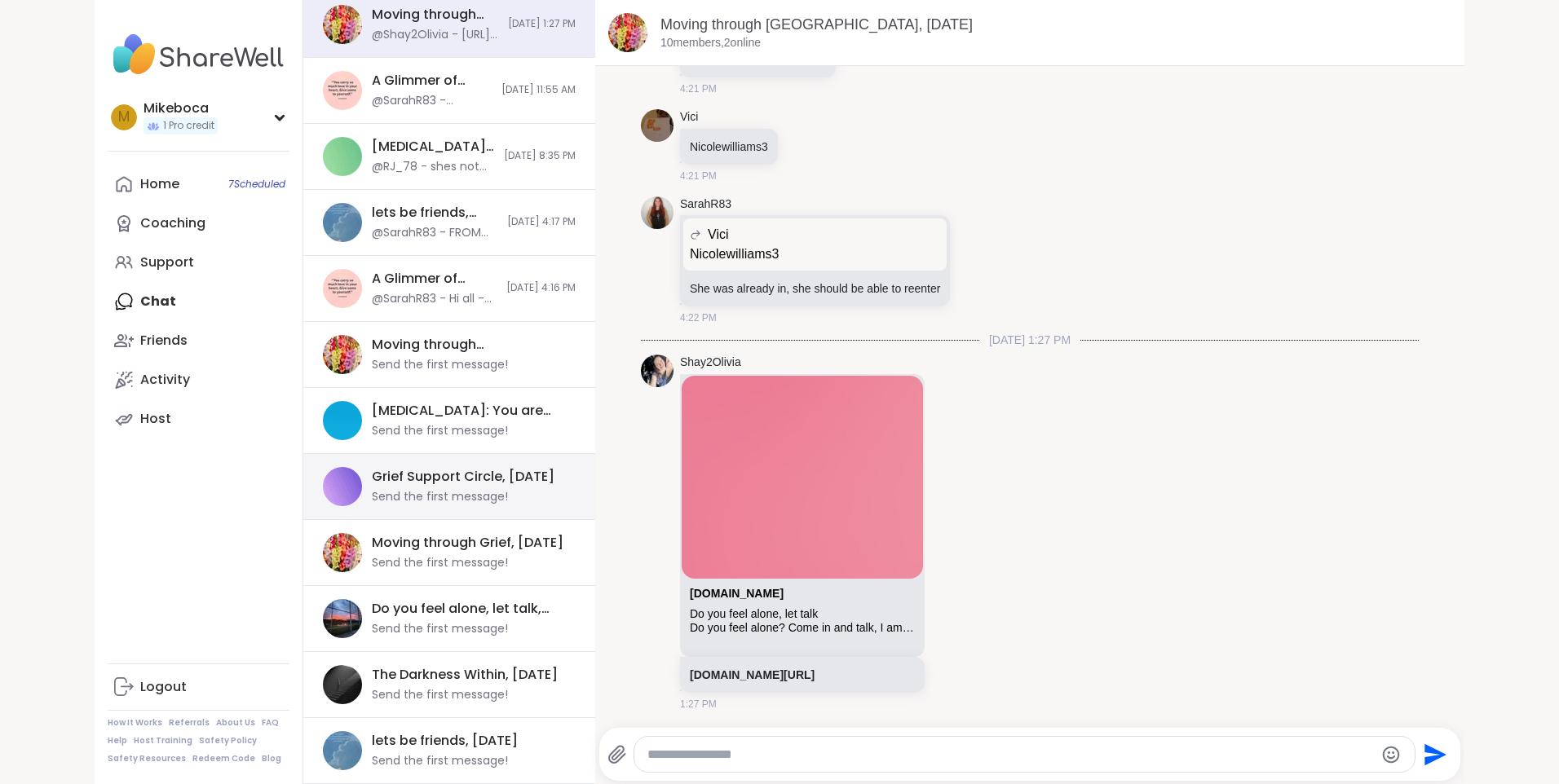
click at [432, 485] on div "Grief Support Circle, Sep 09" at bounding box center [463, 476] width 182 height 18
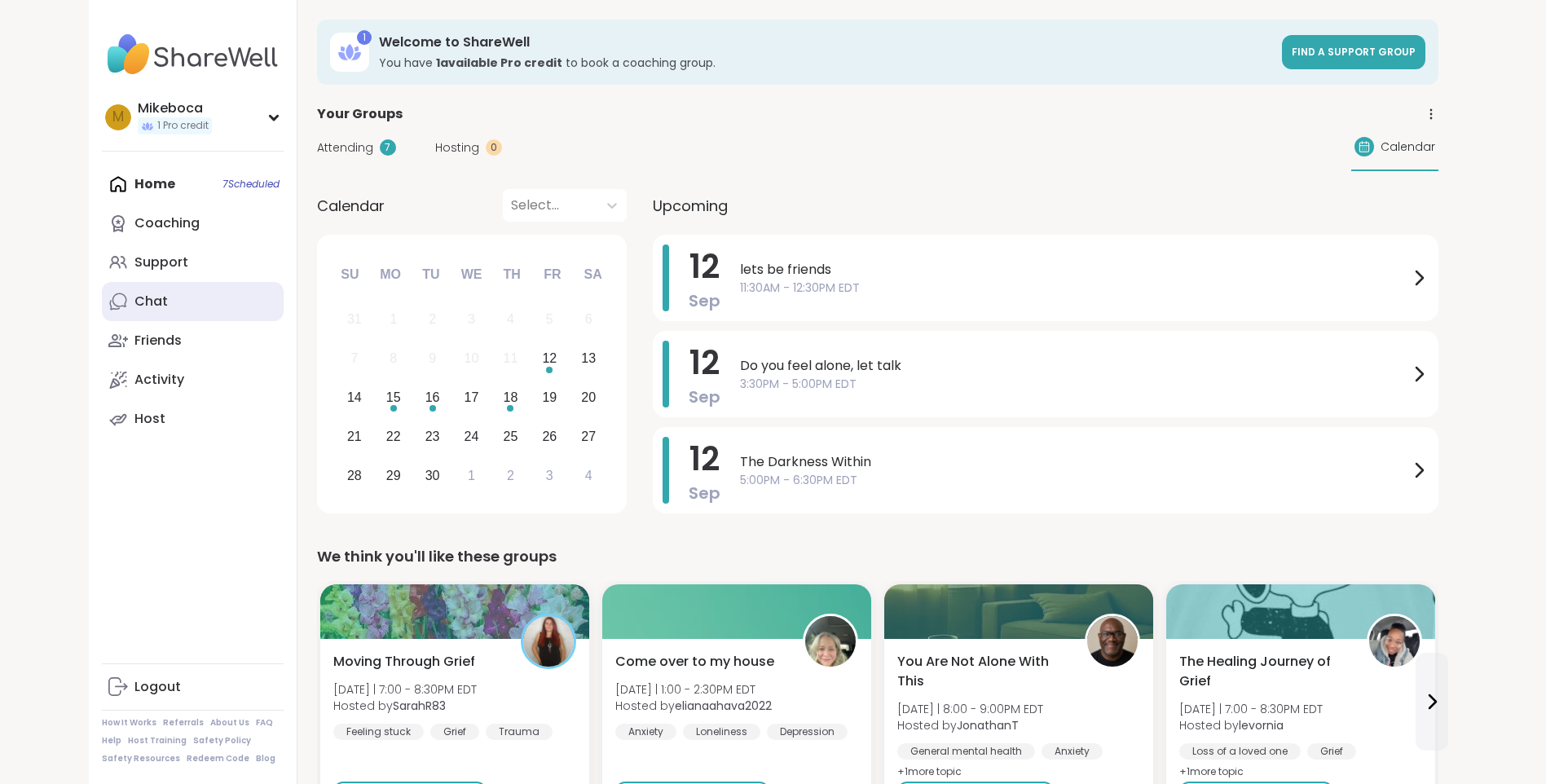
click at [172, 299] on link "Chat" at bounding box center [192, 301] width 182 height 39
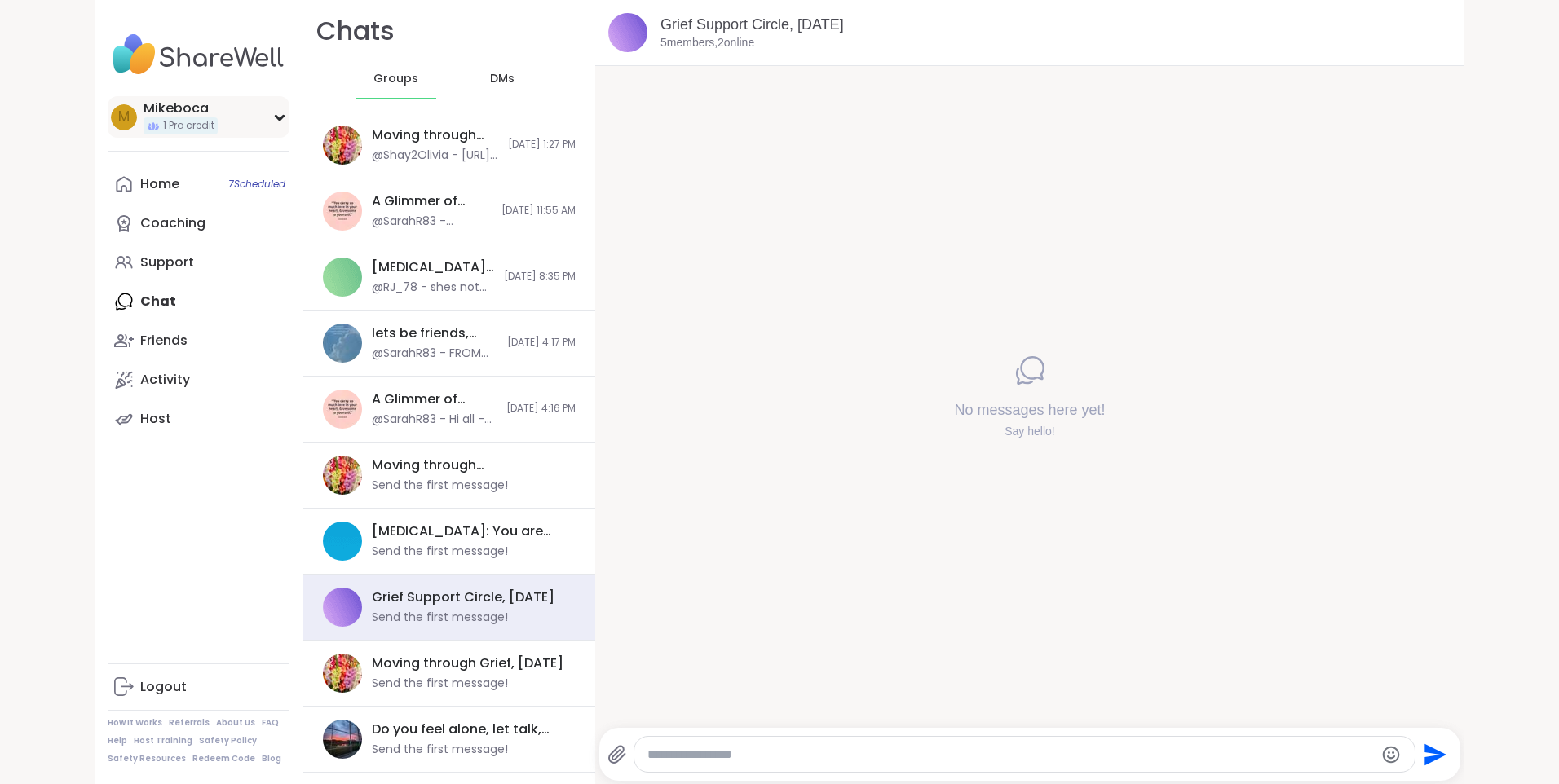
click at [118, 118] on span "M" at bounding box center [123, 117] width 12 height 21
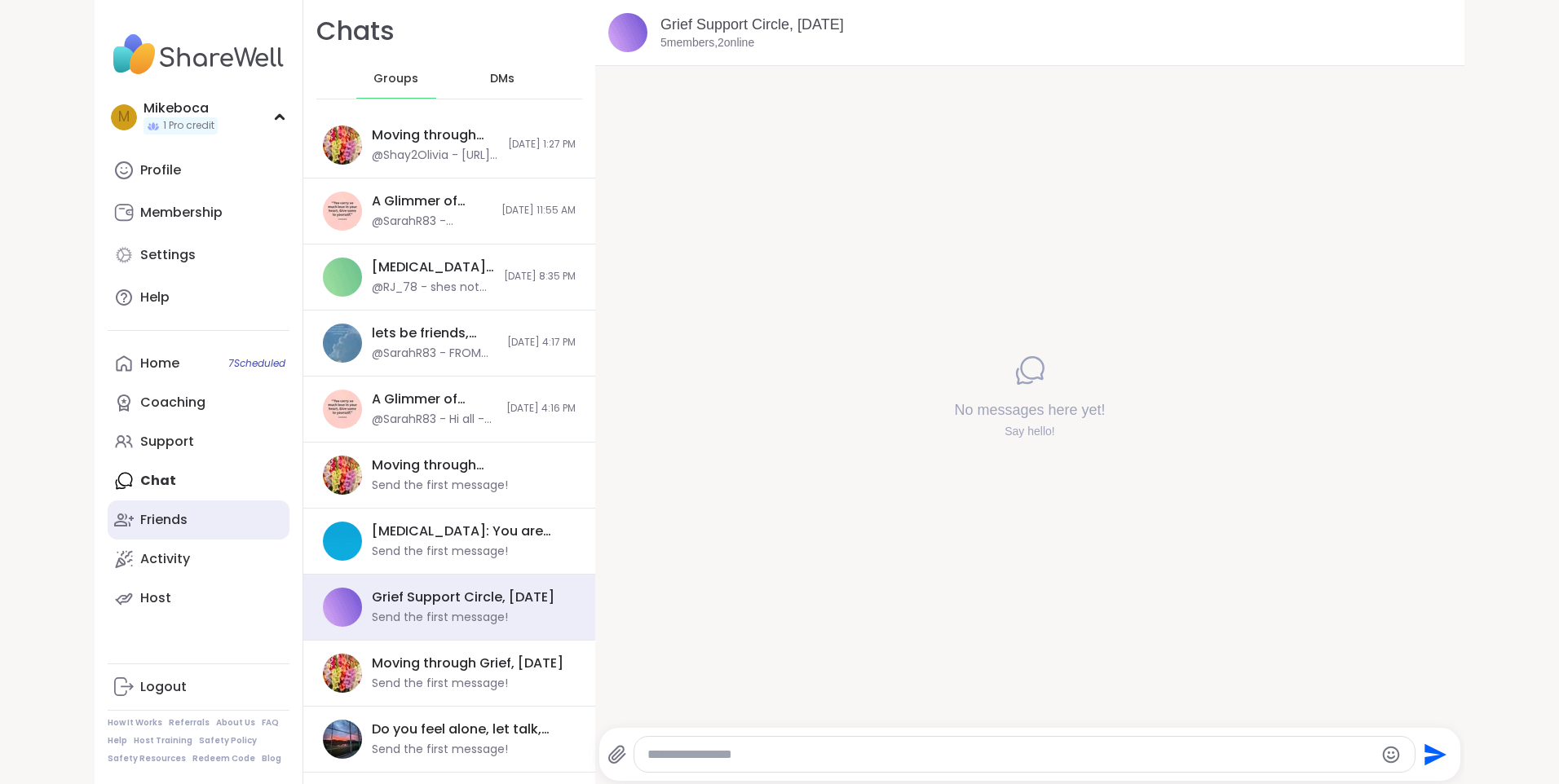
click at [167, 521] on div "Friends" at bounding box center [164, 520] width 47 height 18
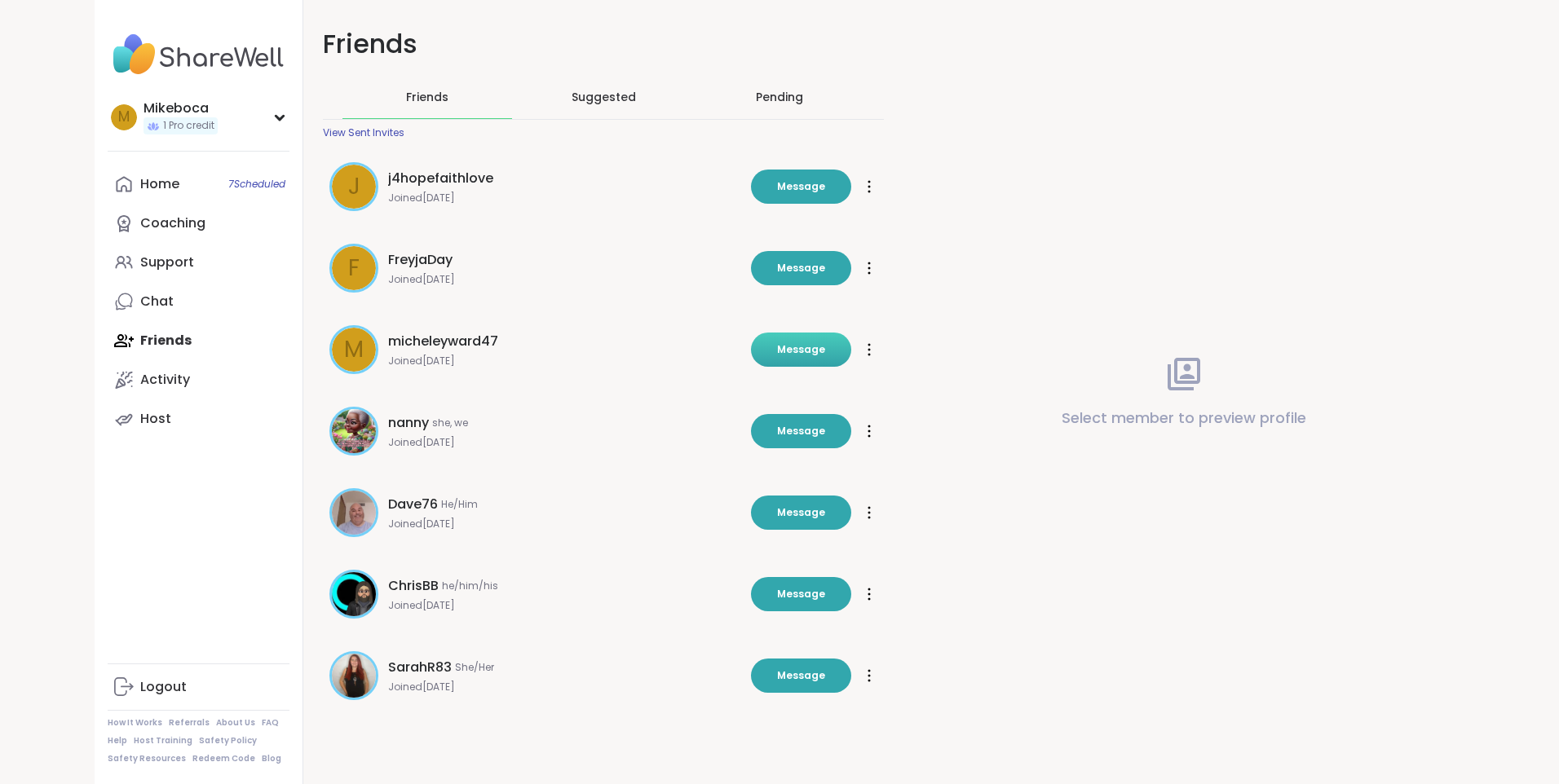
click at [801, 342] on span "Message" at bounding box center [801, 350] width 48 height 14
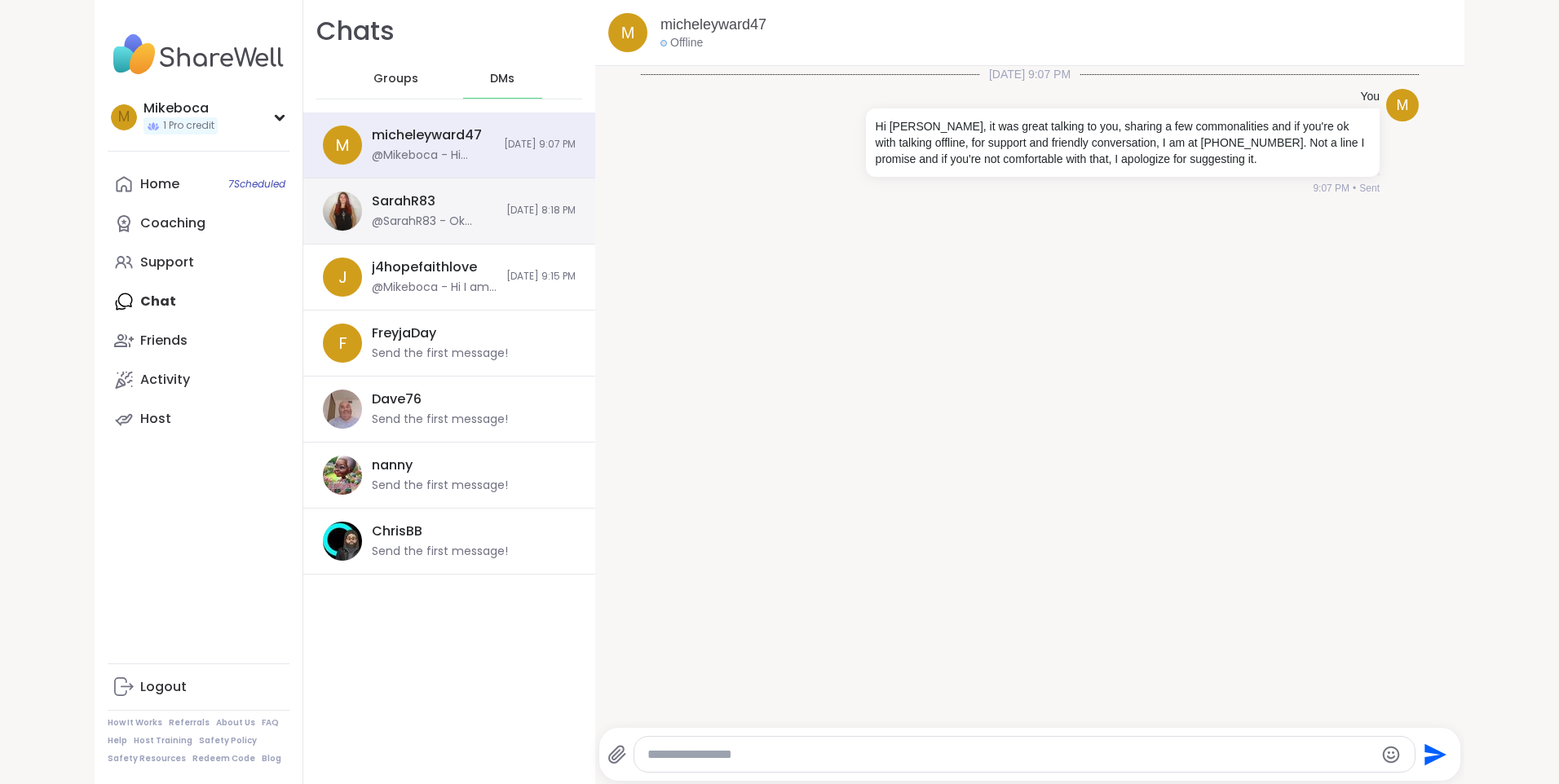
click at [404, 210] on div "SarahR83" at bounding box center [403, 201] width 64 height 18
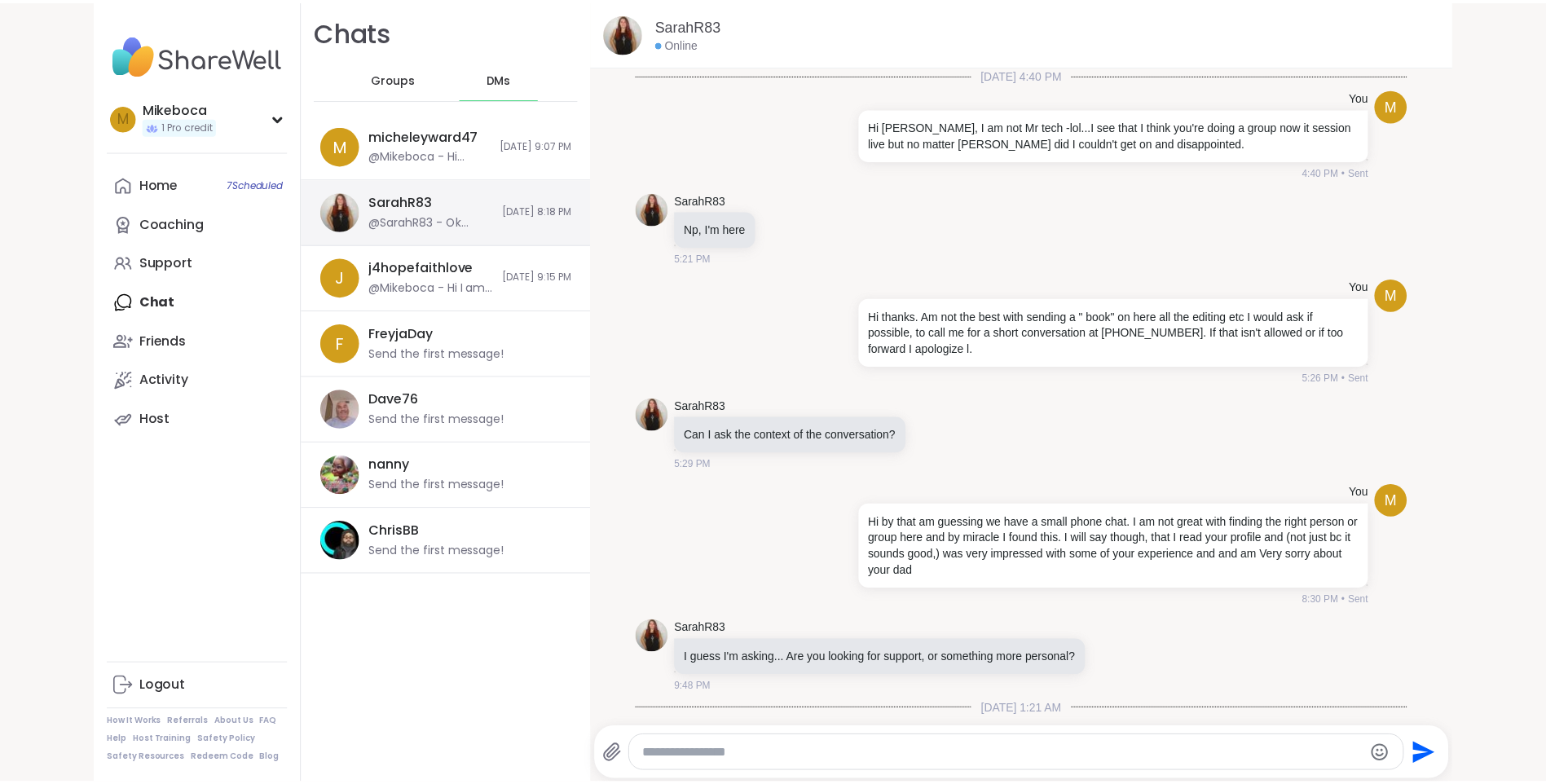
scroll to position [1118, 0]
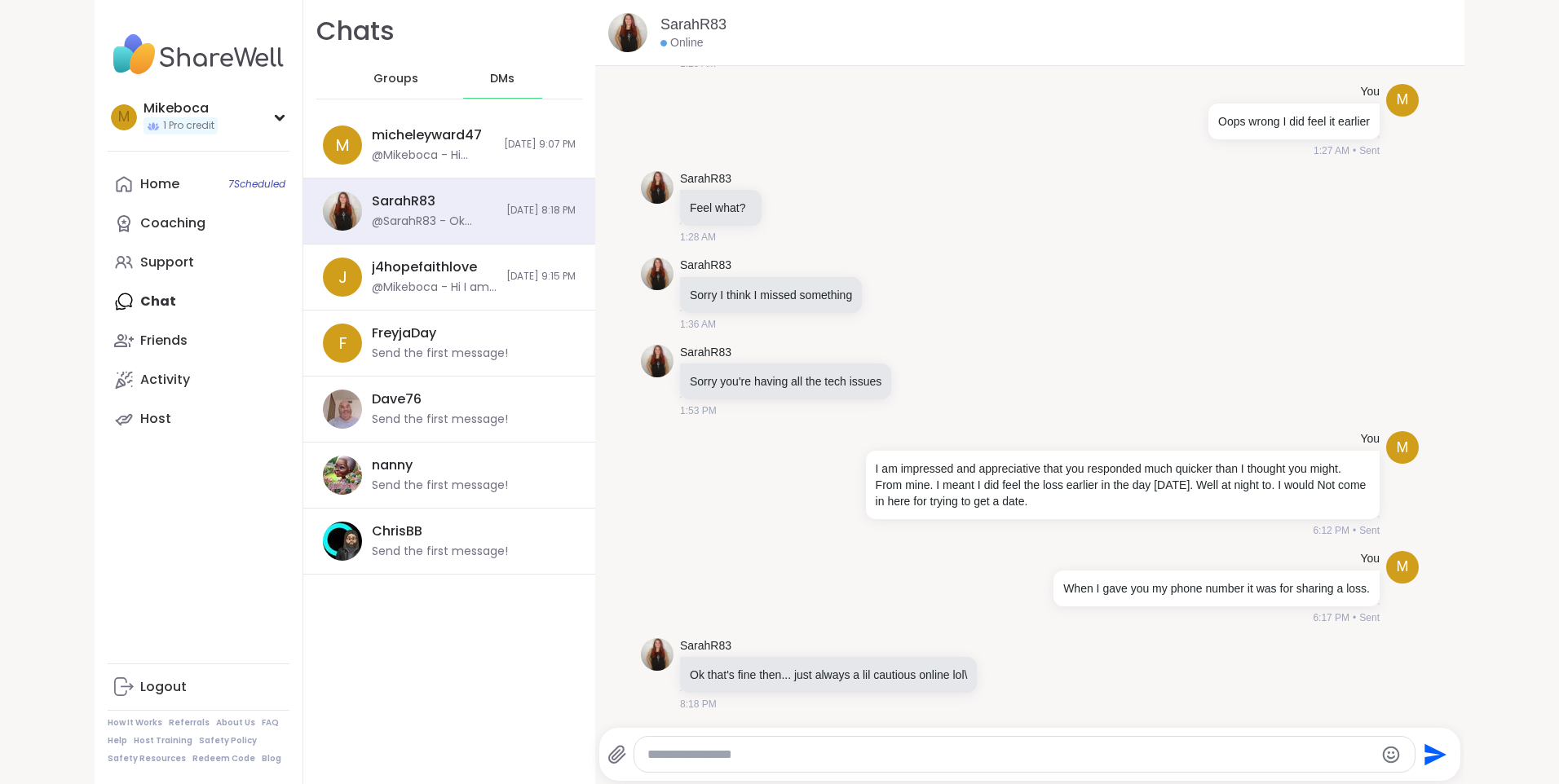
click at [490, 80] on span "DMs" at bounding box center [502, 79] width 24 height 16
click at [207, 177] on link "Home 7 Scheduled" at bounding box center [198, 184] width 182 height 39
